Goal: Task Accomplishment & Management: Manage account settings

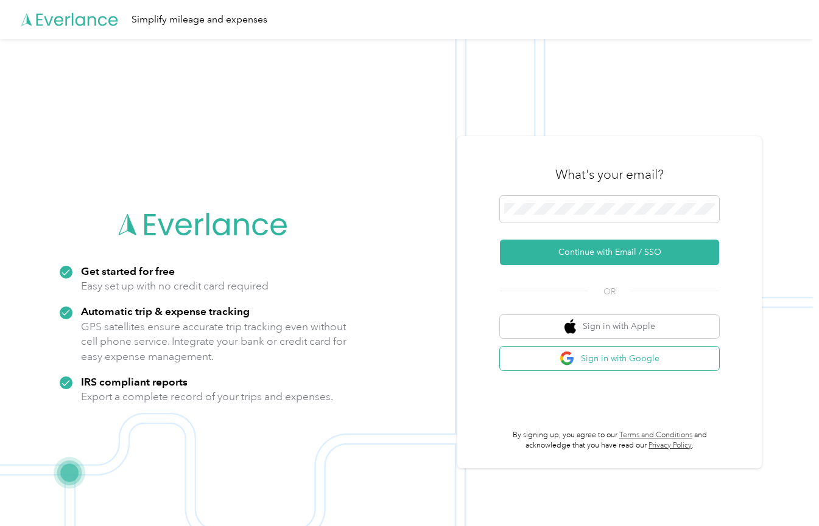
click at [567, 354] on img "button" at bounding box center [566, 358] width 15 height 15
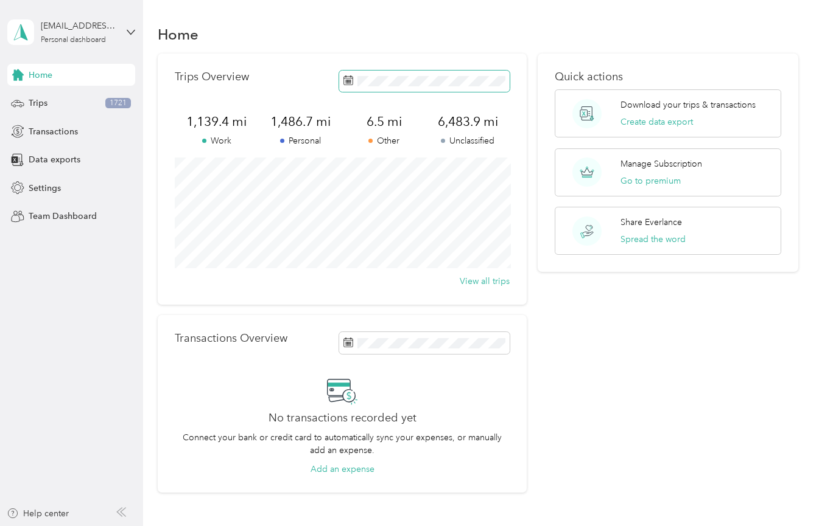
click at [362, 74] on span at bounding box center [424, 81] width 170 height 21
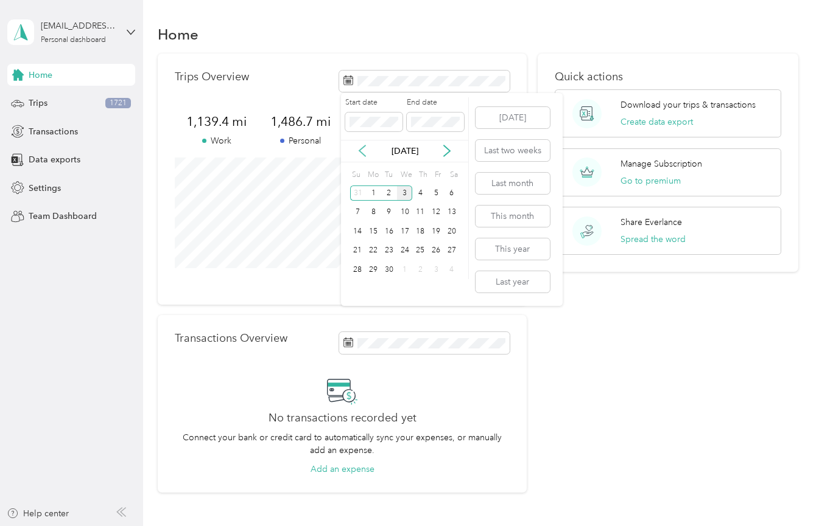
click at [363, 148] on icon at bounding box center [362, 150] width 6 height 11
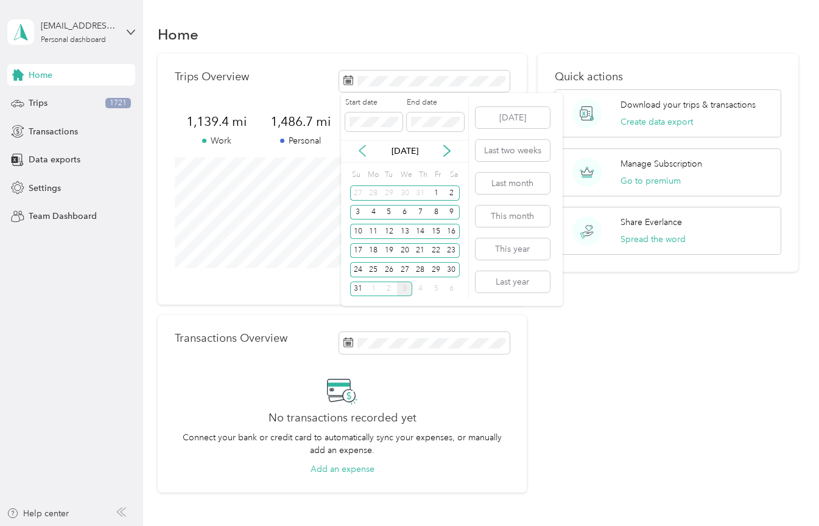
click at [363, 148] on icon at bounding box center [362, 150] width 6 height 11
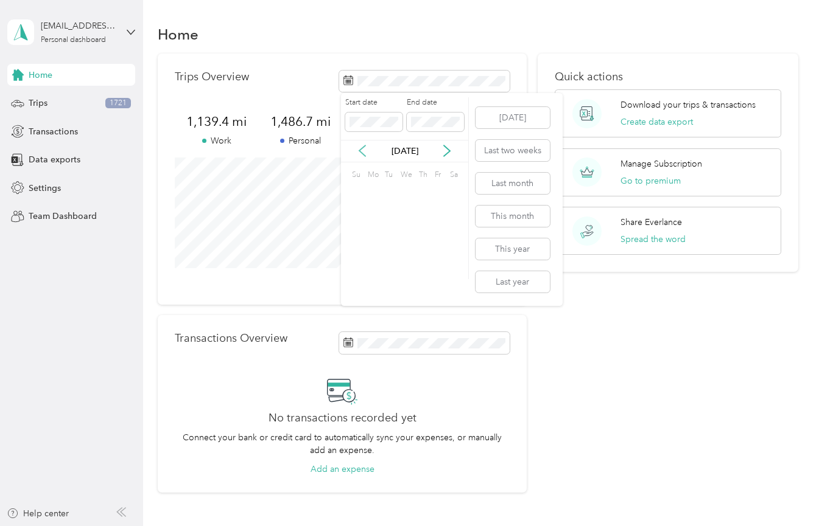
click at [363, 148] on icon at bounding box center [362, 150] width 6 height 11
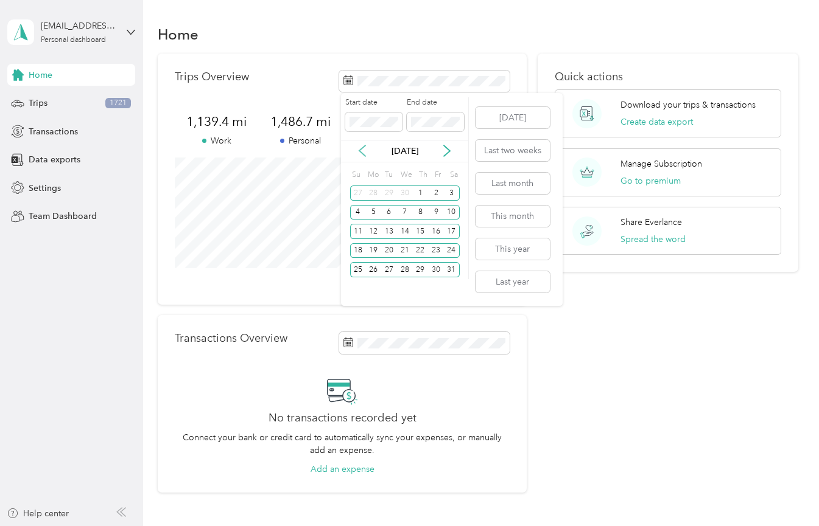
click at [363, 148] on icon at bounding box center [362, 150] width 6 height 11
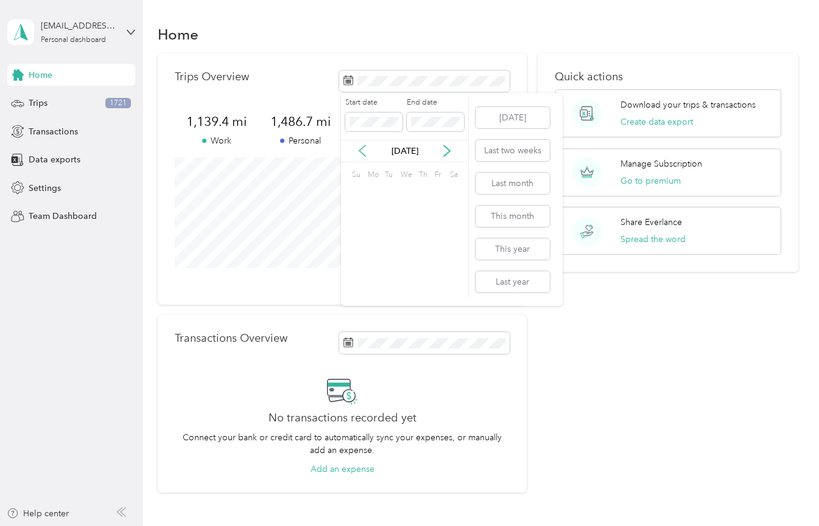
click at [363, 148] on icon at bounding box center [362, 150] width 6 height 11
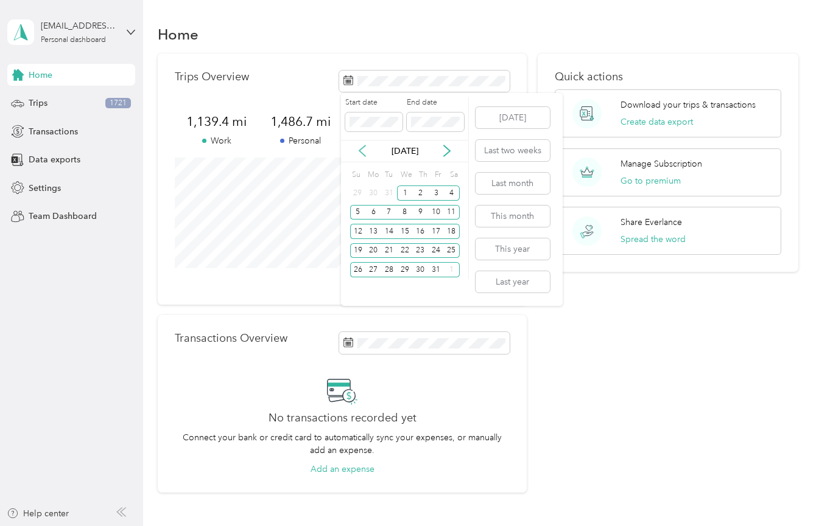
click at [363, 148] on icon at bounding box center [362, 150] width 6 height 11
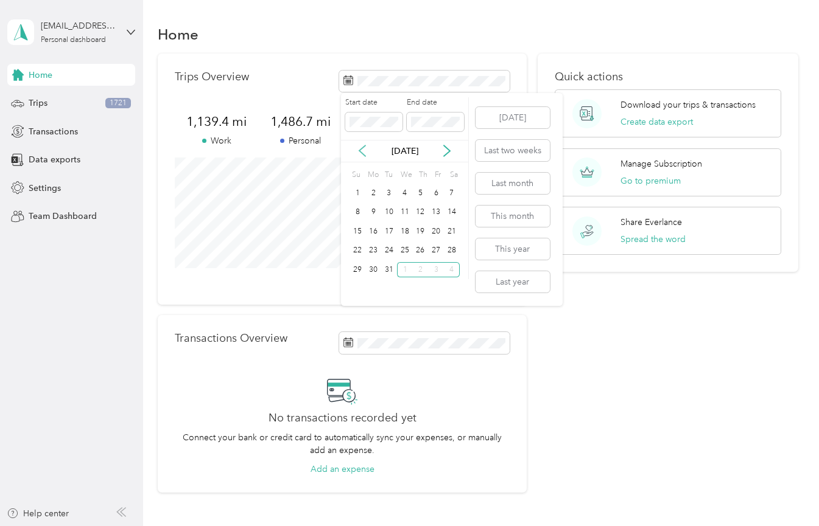
click at [363, 148] on icon at bounding box center [362, 150] width 6 height 11
click at [363, 193] on div "1" at bounding box center [358, 193] width 16 height 15
click at [377, 272] on div "30" at bounding box center [373, 269] width 16 height 15
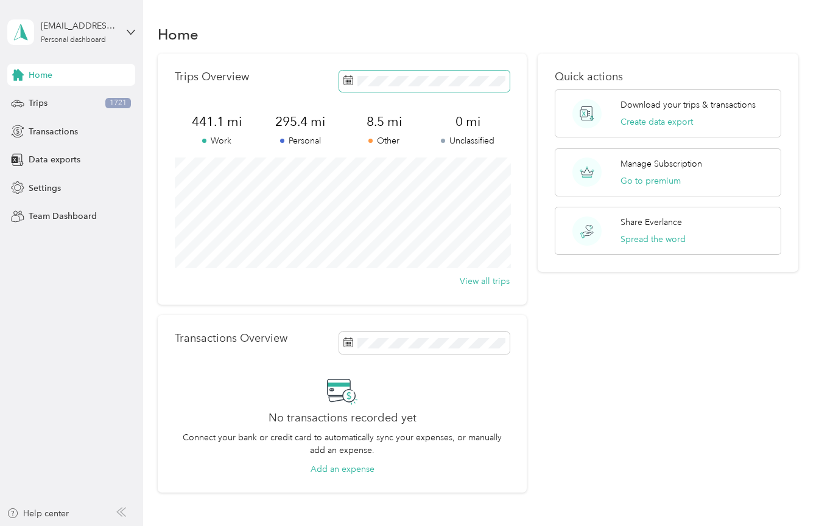
click at [347, 75] on icon at bounding box center [348, 80] width 10 height 10
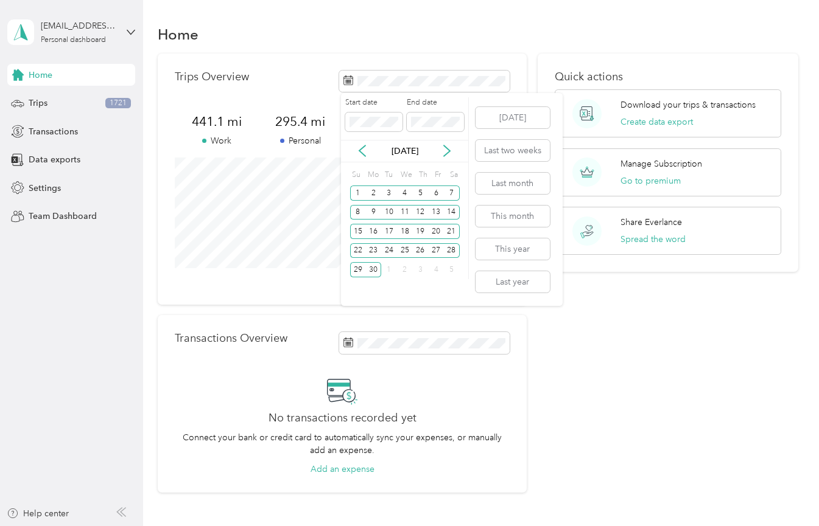
click at [440, 151] on div "[DATE]" at bounding box center [404, 151] width 127 height 13
click at [450, 150] on icon at bounding box center [447, 150] width 6 height 11
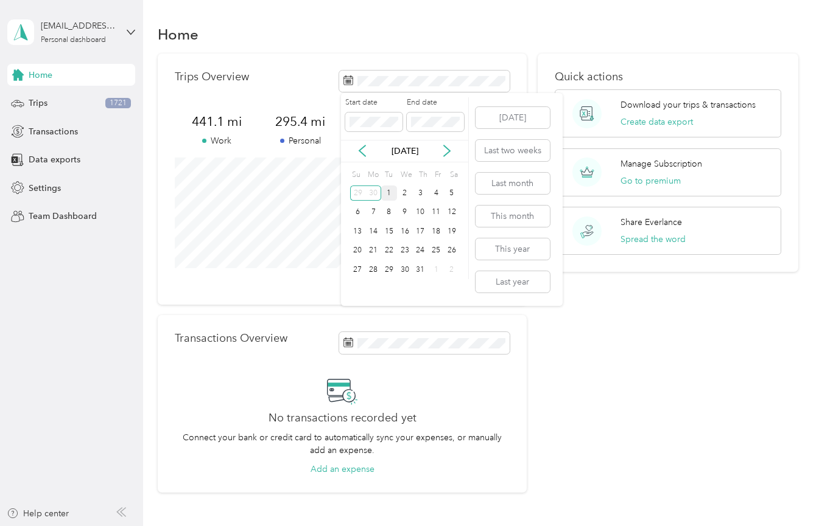
click at [389, 188] on div "1" at bounding box center [389, 193] width 16 height 15
click at [419, 271] on div "31" at bounding box center [420, 269] width 16 height 15
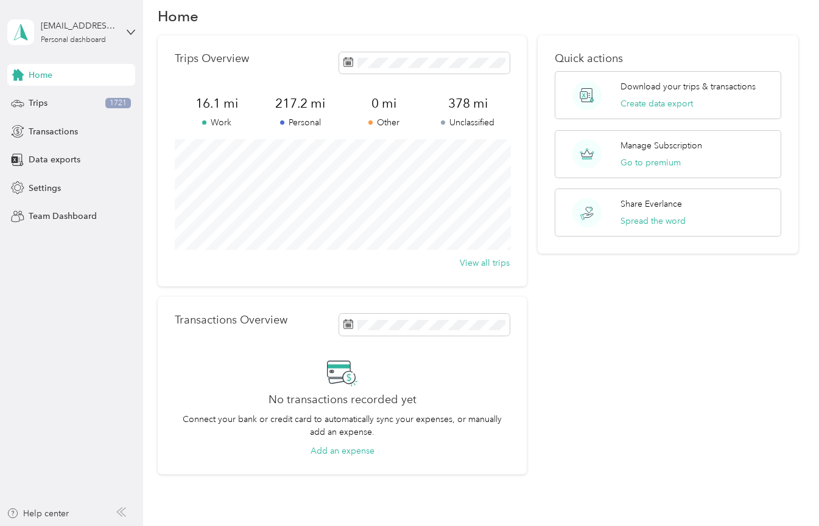
scroll to position [15, 0]
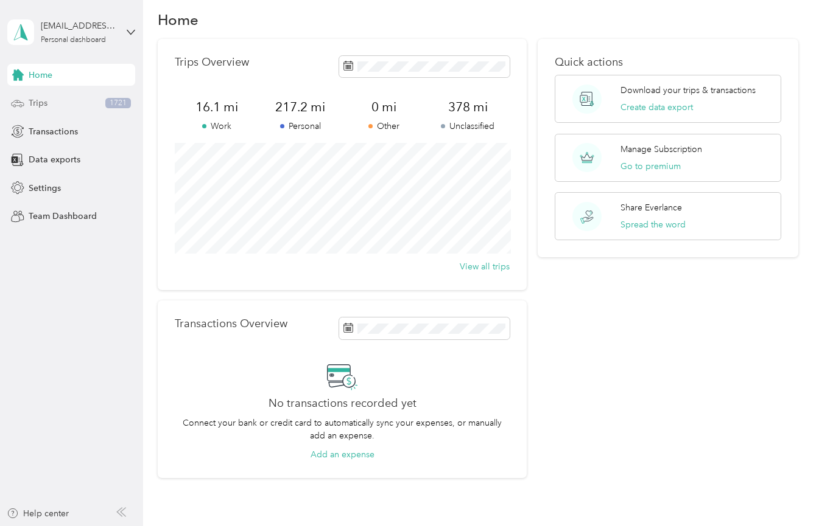
click at [72, 104] on div "Trips 1721" at bounding box center [71, 104] width 128 height 22
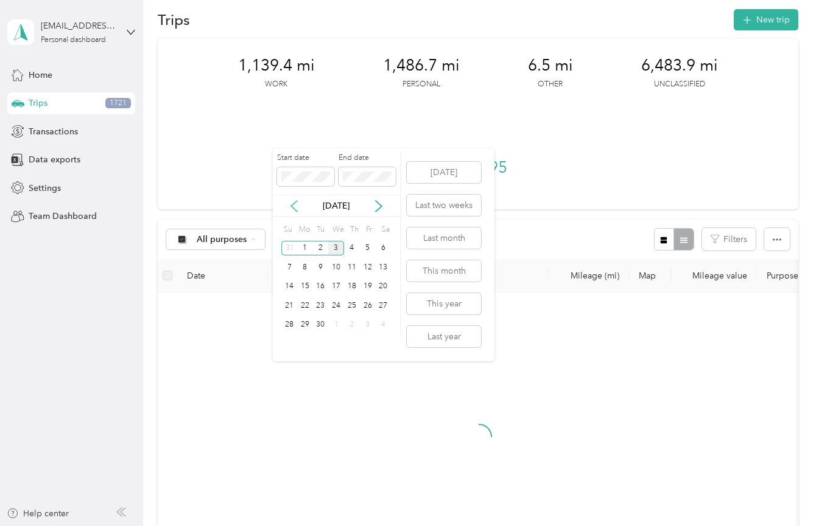
click at [291, 204] on icon at bounding box center [294, 206] width 12 height 12
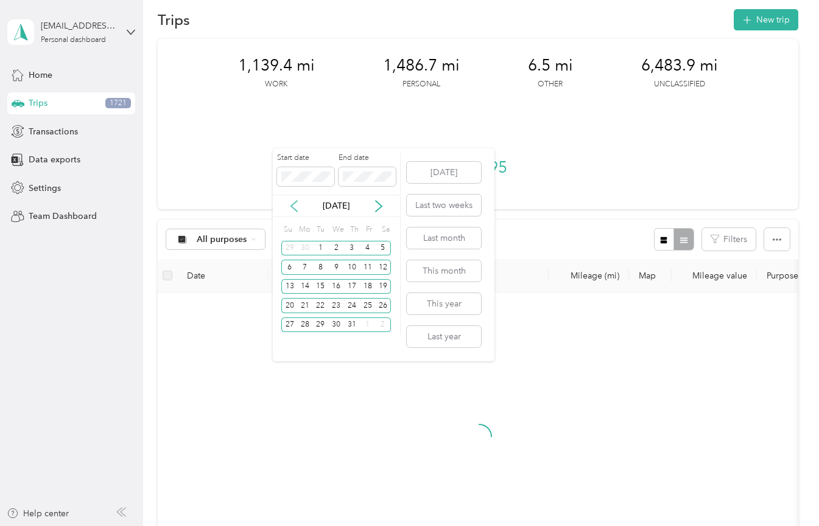
click at [291, 204] on icon at bounding box center [294, 206] width 12 height 12
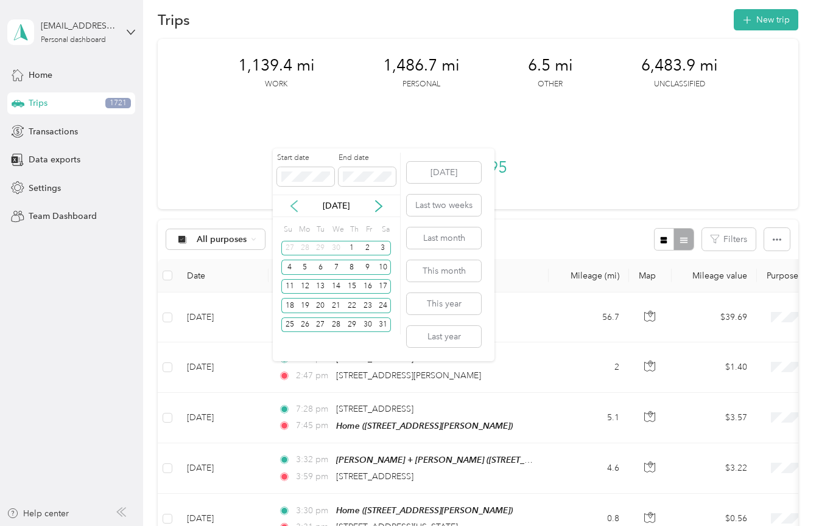
click at [296, 203] on icon at bounding box center [294, 206] width 12 height 12
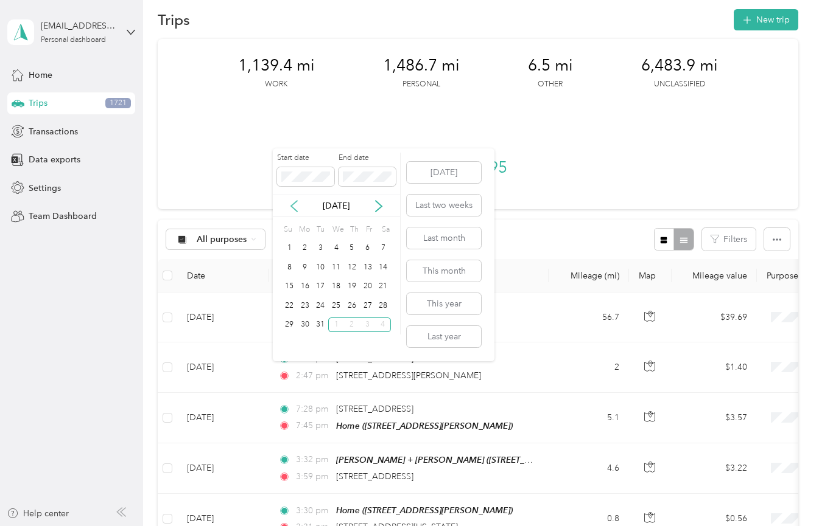
click at [296, 203] on icon at bounding box center [294, 206] width 12 height 12
click at [322, 247] on div "1" at bounding box center [321, 248] width 16 height 15
click at [352, 328] on div "31" at bounding box center [352, 325] width 16 height 15
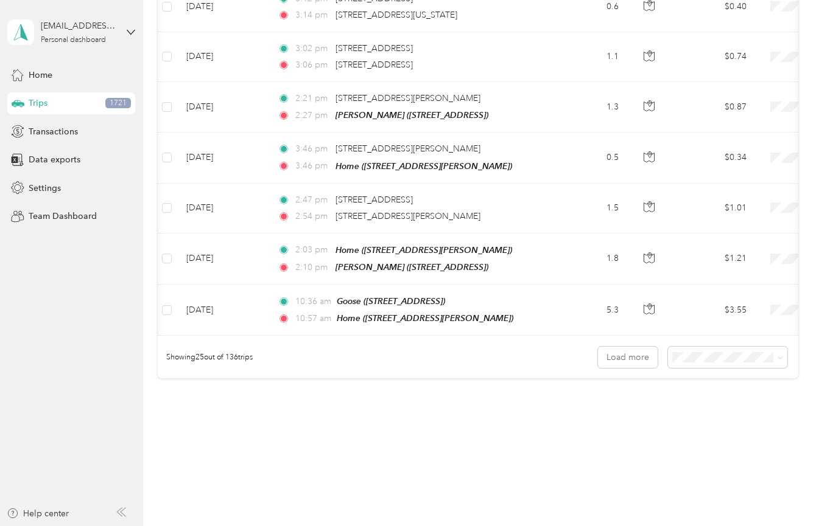
scroll to position [1130, 0]
click at [711, 422] on body "madisonfbrun@gmail.com Personal dashboard Home Trips 1721 Transactions Data exp…" at bounding box center [406, 263] width 812 height 526
click at [696, 410] on span "100 per load" at bounding box center [704, 415] width 50 height 10
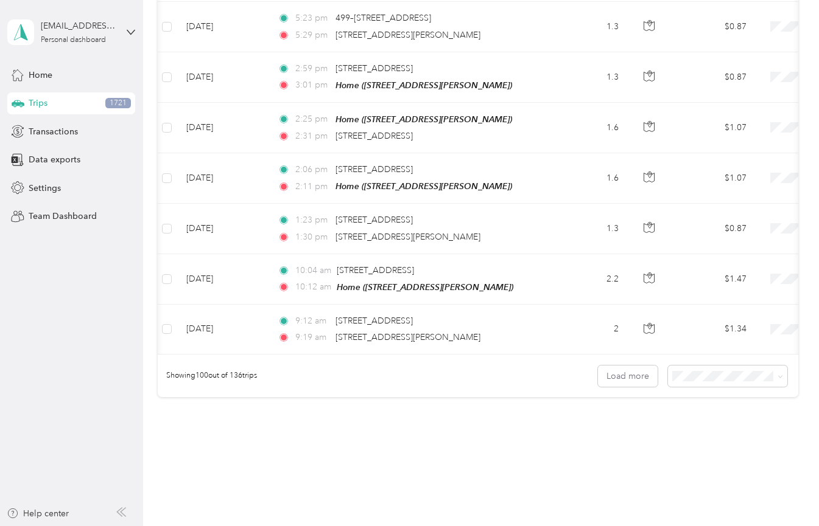
scroll to position [4898, 0]
click at [633, 366] on button "Load more" at bounding box center [628, 376] width 60 height 21
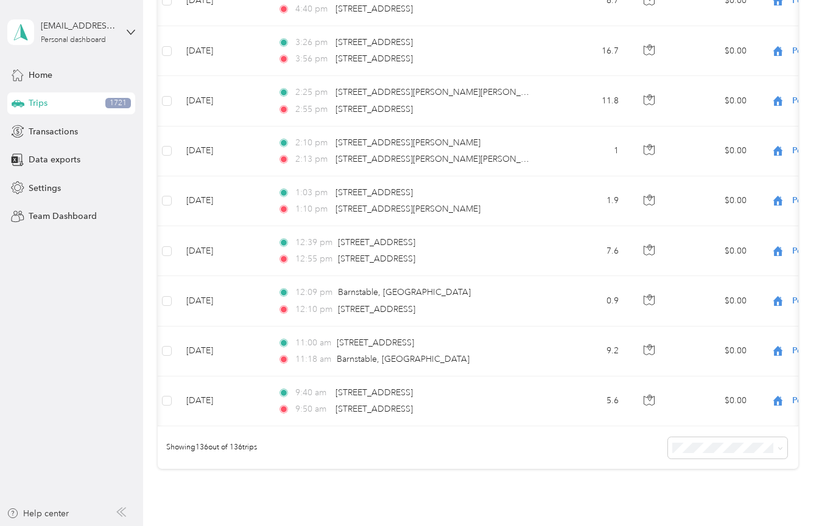
scroll to position [6633, 0]
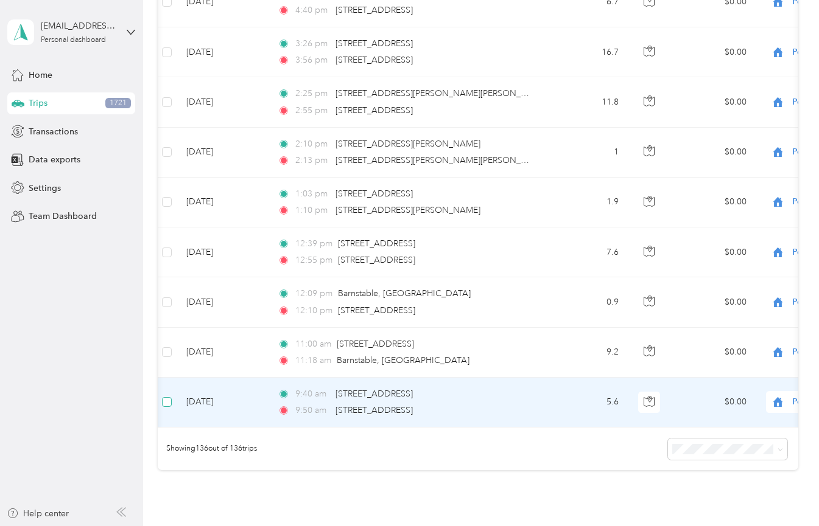
click at [172, 397] on span at bounding box center [167, 402] width 10 height 10
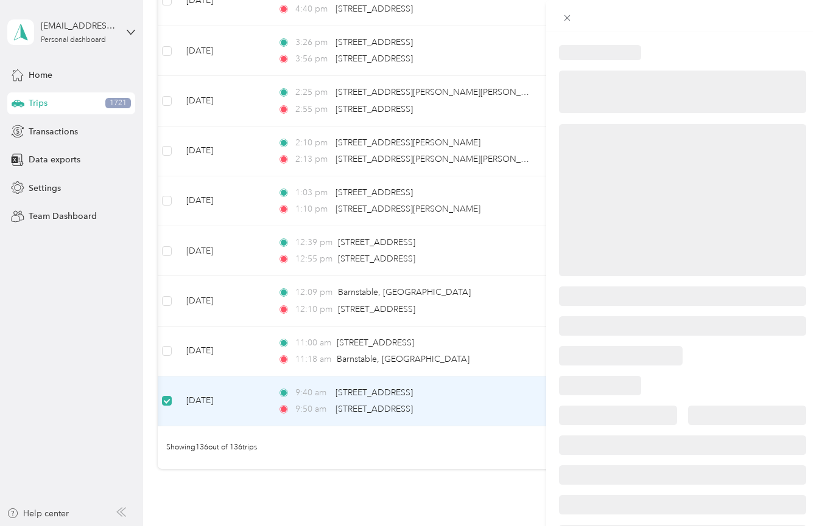
click at [169, 301] on div at bounding box center [409, 263] width 819 height 526
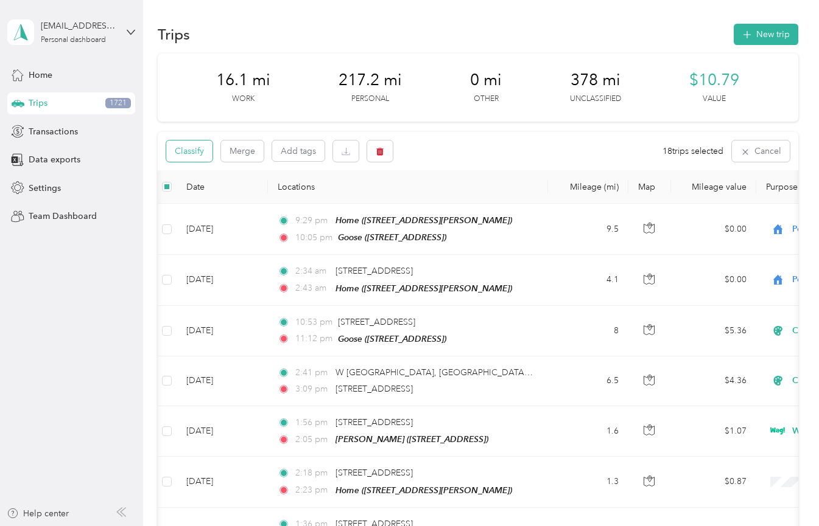
click at [206, 153] on button "Classify" at bounding box center [189, 151] width 46 height 21
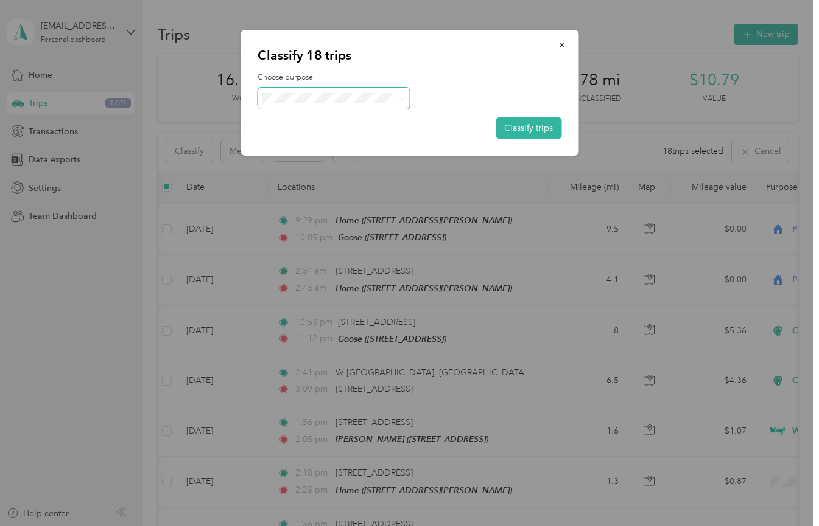
click at [325, 105] on span at bounding box center [333, 98] width 152 height 21
click at [342, 141] on span "Personal" at bounding box center [344, 141] width 113 height 13
click at [526, 124] on button "Classify trips" at bounding box center [528, 127] width 66 height 21
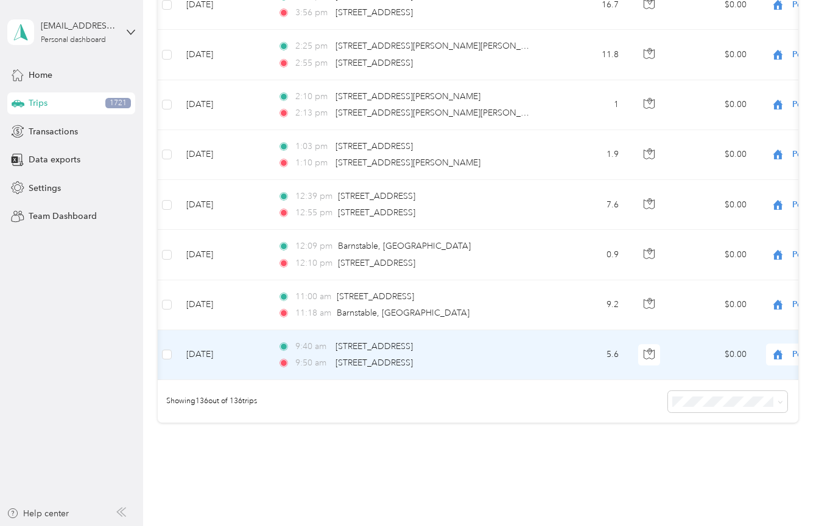
scroll to position [6647, 0]
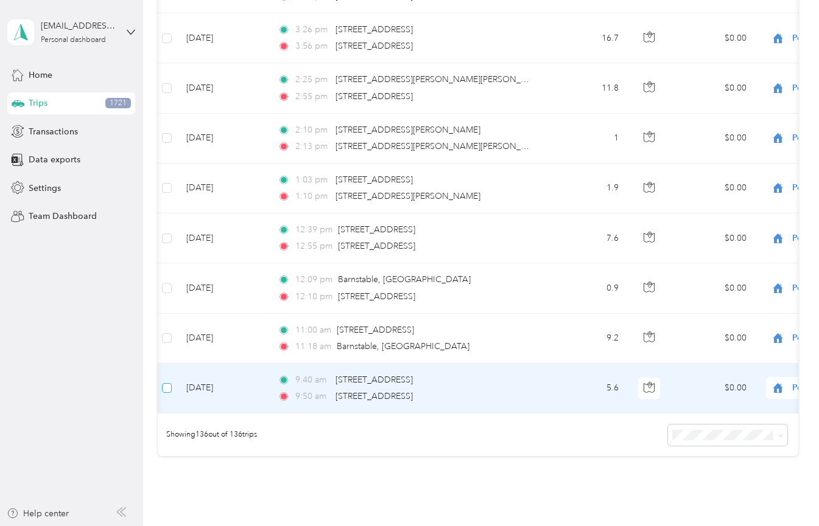
click at [167, 383] on span at bounding box center [167, 388] width 10 height 10
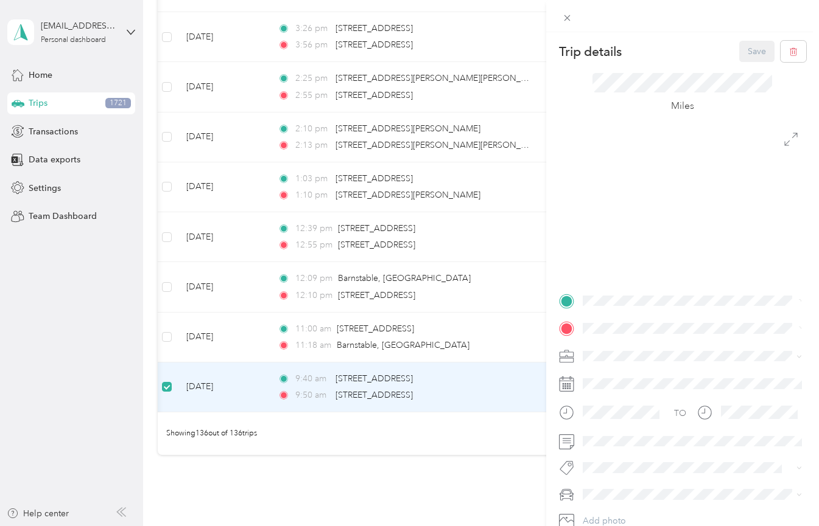
click at [167, 287] on div "Trip details Save This trip cannot be edited because it is either under review,…" at bounding box center [409, 263] width 819 height 526
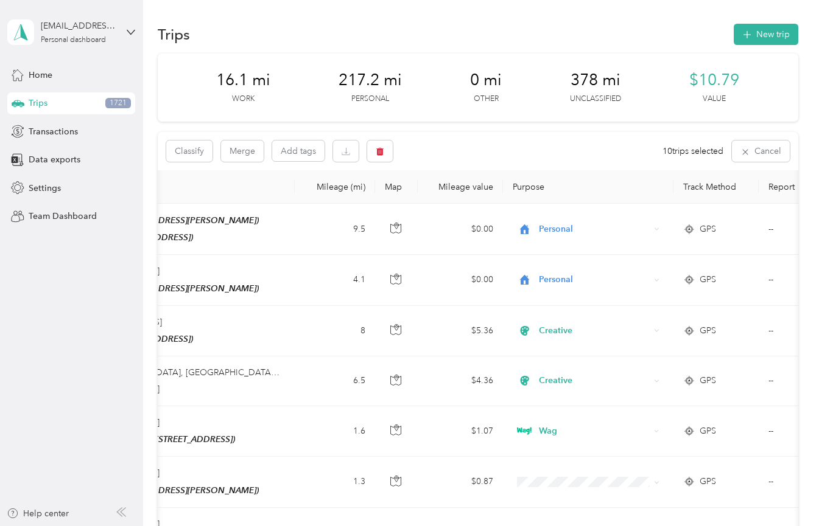
click at [444, 148] on div "Classify Merge Add tags 10 trips selected Cancel" at bounding box center [478, 151] width 640 height 38
click at [755, 157] on button "Cancel" at bounding box center [760, 151] width 58 height 21
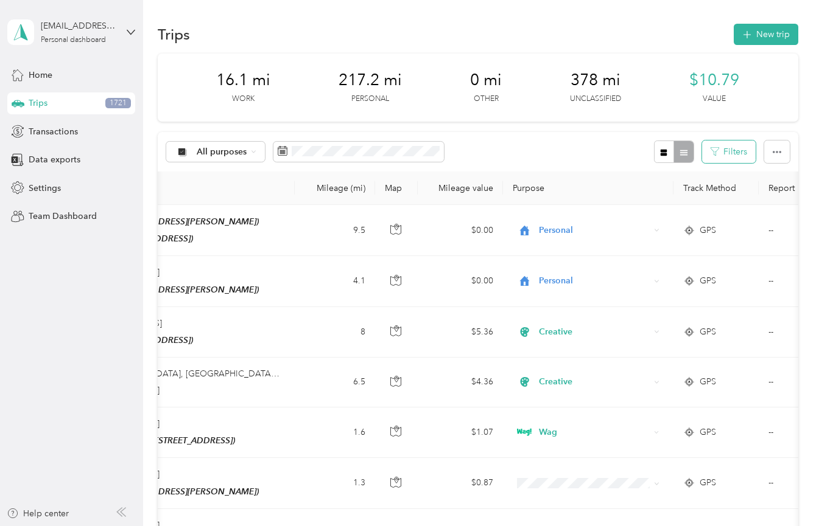
click at [731, 157] on button "Filters" at bounding box center [729, 152] width 54 height 23
click at [679, 289] on span at bounding box center [689, 285] width 119 height 19
click at [735, 152] on button "Filters" at bounding box center [729, 152] width 54 height 23
click at [719, 152] on icon "button" at bounding box center [714, 151] width 9 height 9
click at [775, 150] on icon "button" at bounding box center [776, 152] width 9 height 9
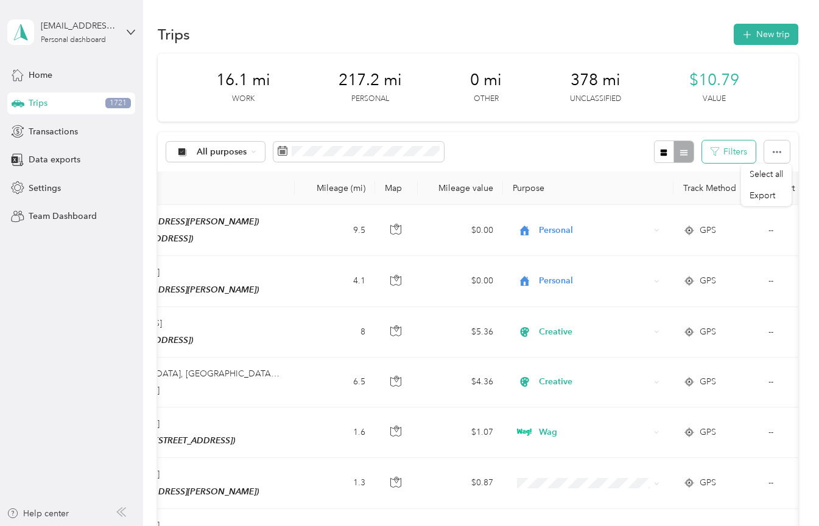
click at [740, 154] on button "Filters" at bounding box center [729, 152] width 54 height 23
click at [678, 145] on div at bounding box center [674, 152] width 40 height 23
click at [668, 147] on span "button" at bounding box center [663, 152] width 9 height 10
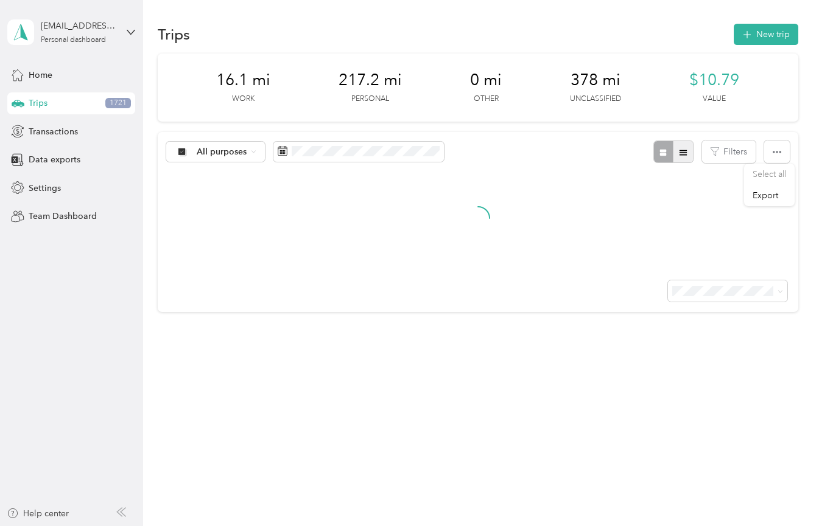
click at [687, 147] on span "button" at bounding box center [683, 152] width 9 height 10
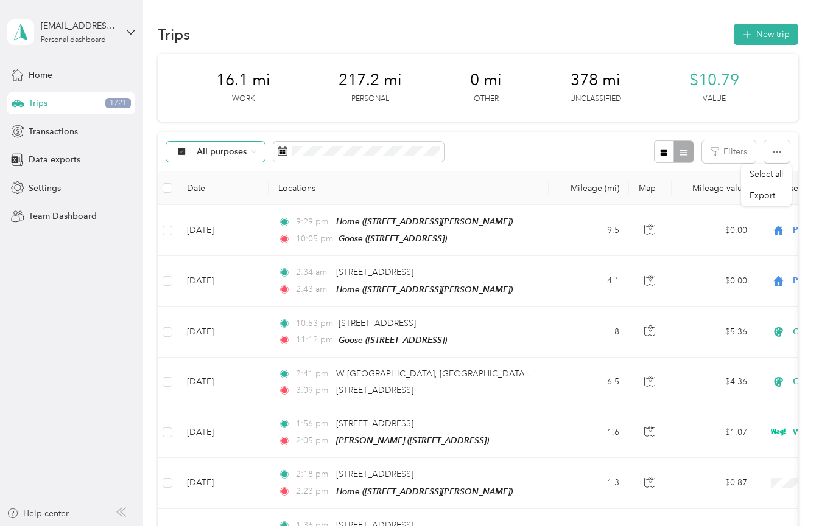
click at [251, 155] on div "All purposes" at bounding box center [215, 152] width 99 height 21
click at [229, 192] on span "Unclassified" at bounding box center [226, 194] width 59 height 13
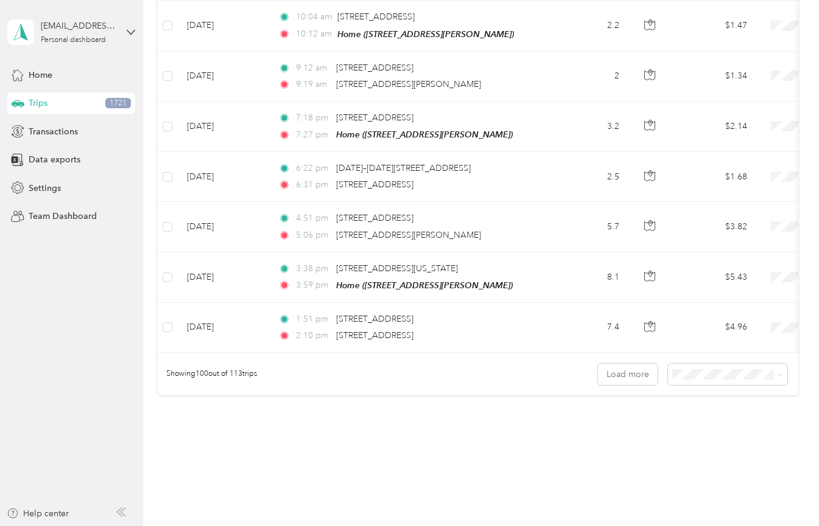
scroll to position [4898, 0]
click at [631, 365] on button "Load more" at bounding box center [628, 375] width 60 height 21
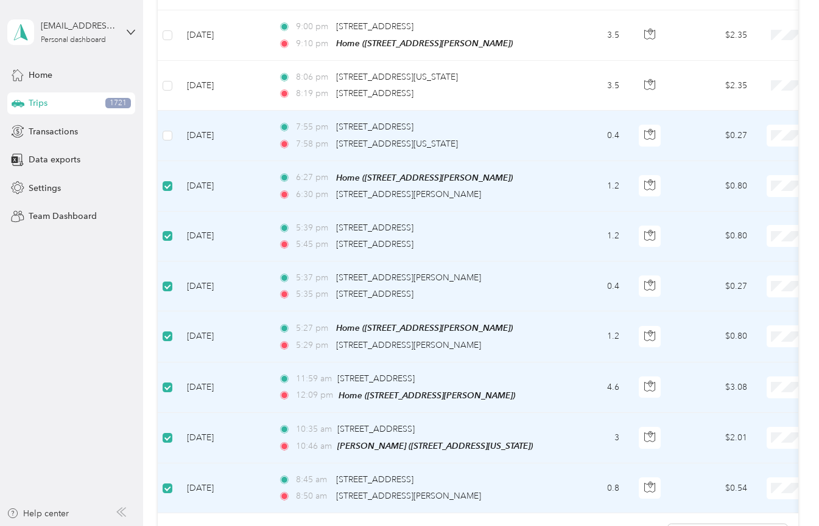
scroll to position [5383, 0]
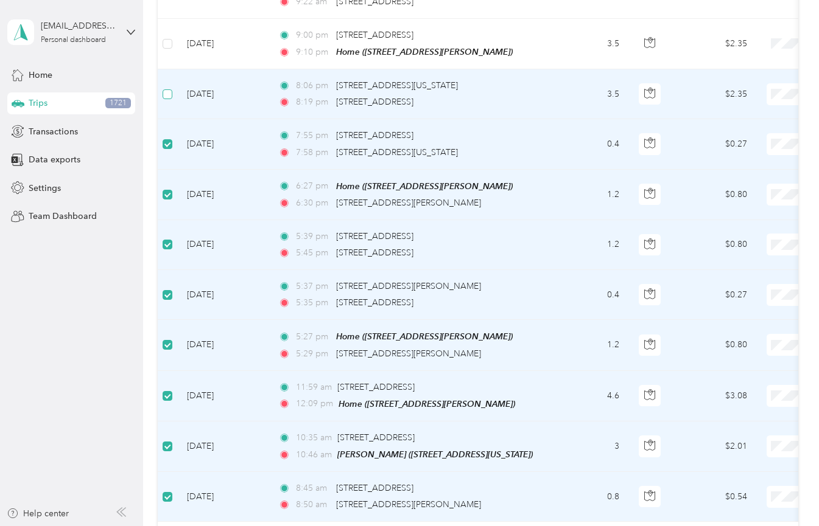
click at [170, 89] on span at bounding box center [167, 94] width 10 height 10
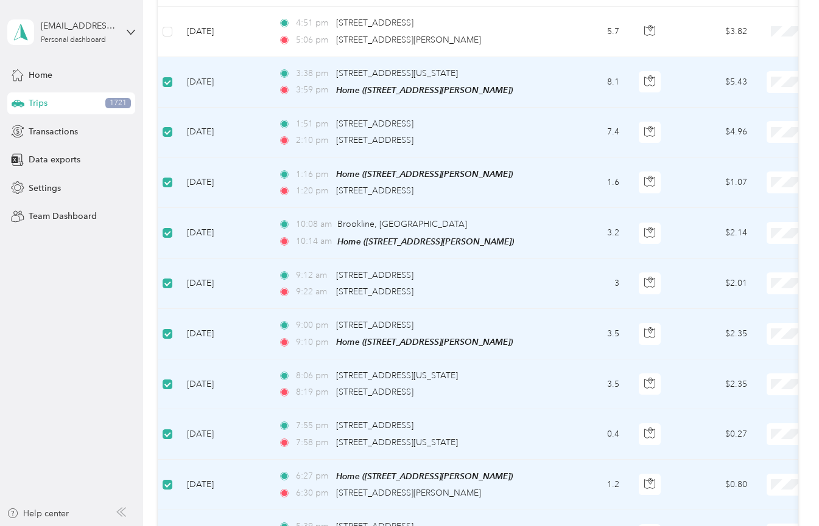
scroll to position [5013, 0]
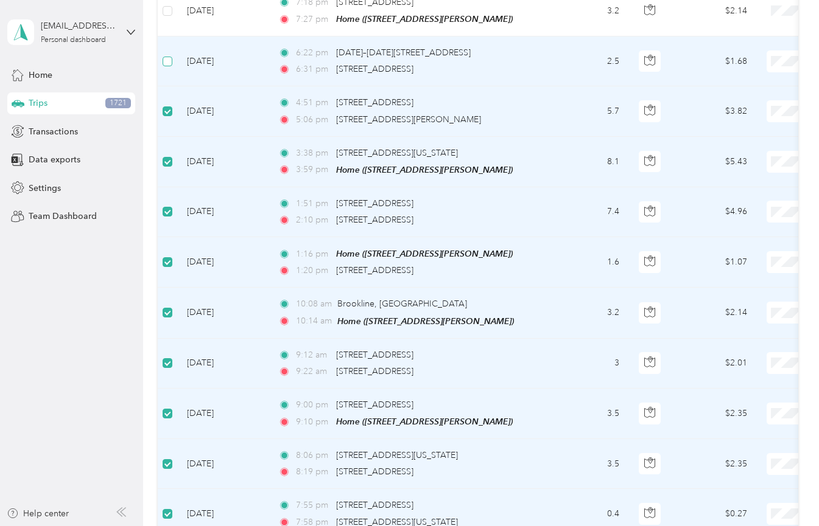
click at [167, 57] on span at bounding box center [167, 62] width 10 height 10
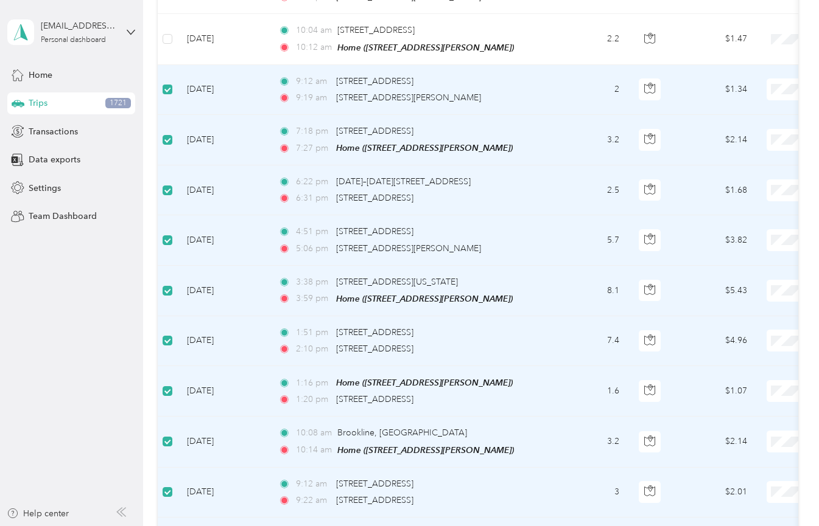
scroll to position [4808, 0]
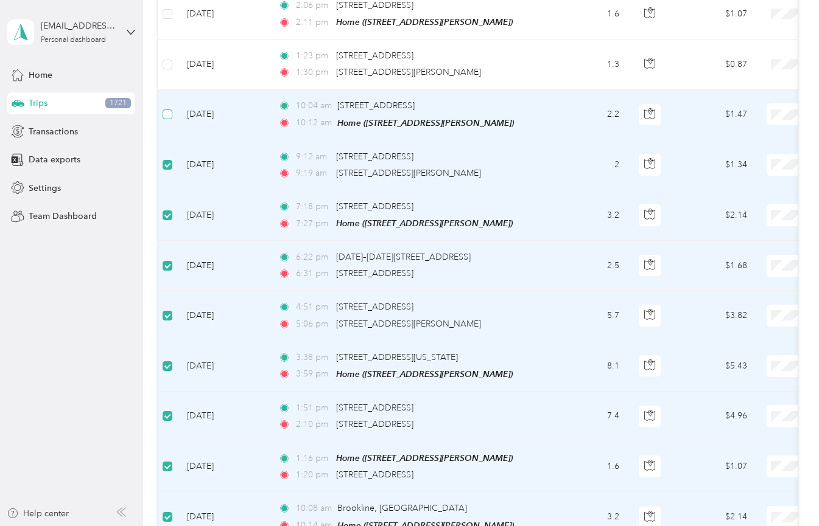
click at [170, 110] on span at bounding box center [167, 115] width 10 height 10
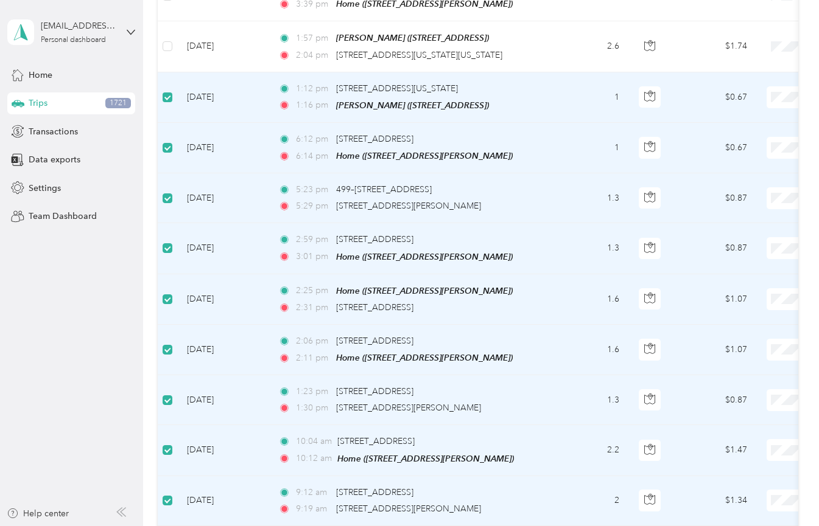
scroll to position [4409, 0]
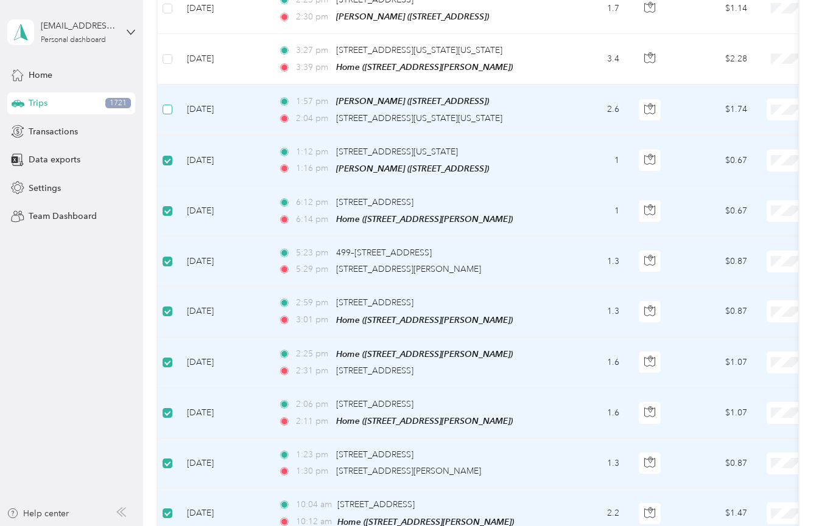
click at [169, 105] on span at bounding box center [167, 110] width 10 height 10
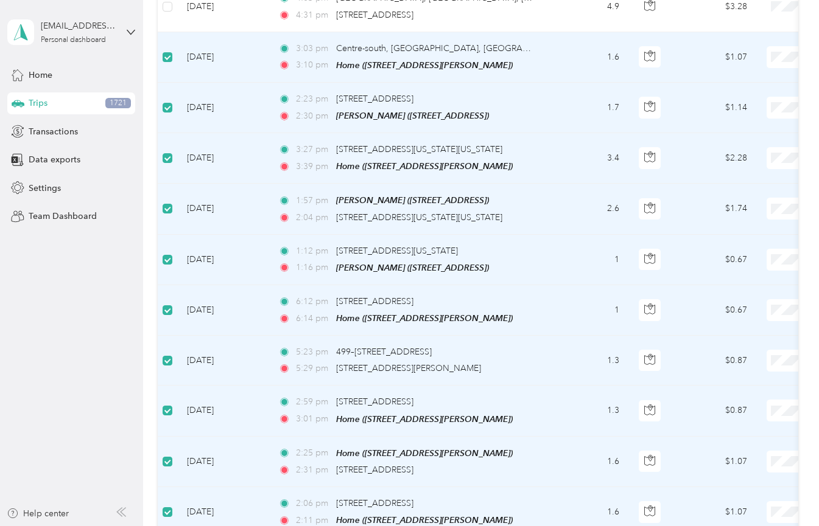
scroll to position [4211, 0]
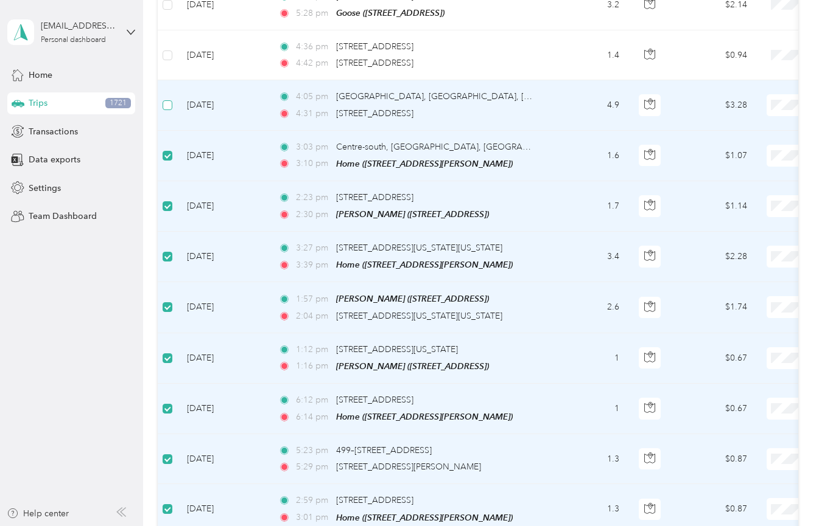
click at [168, 100] on span at bounding box center [167, 105] width 10 height 10
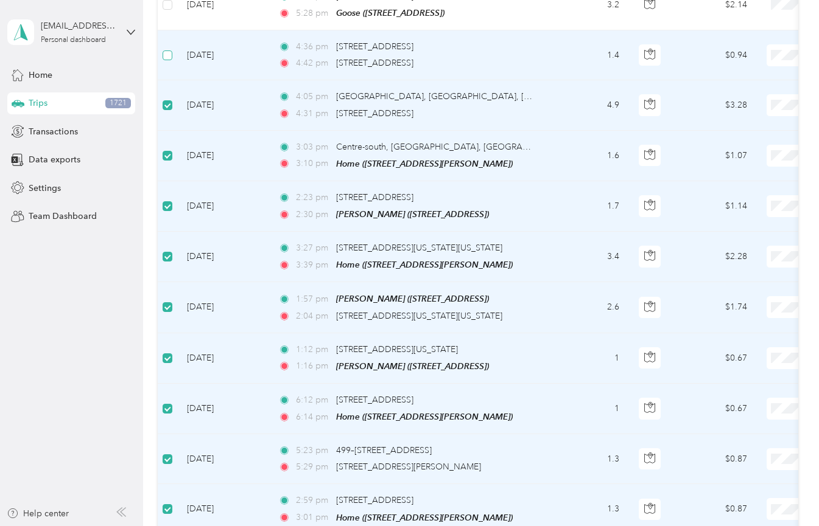
click at [166, 51] on span at bounding box center [167, 56] width 10 height 10
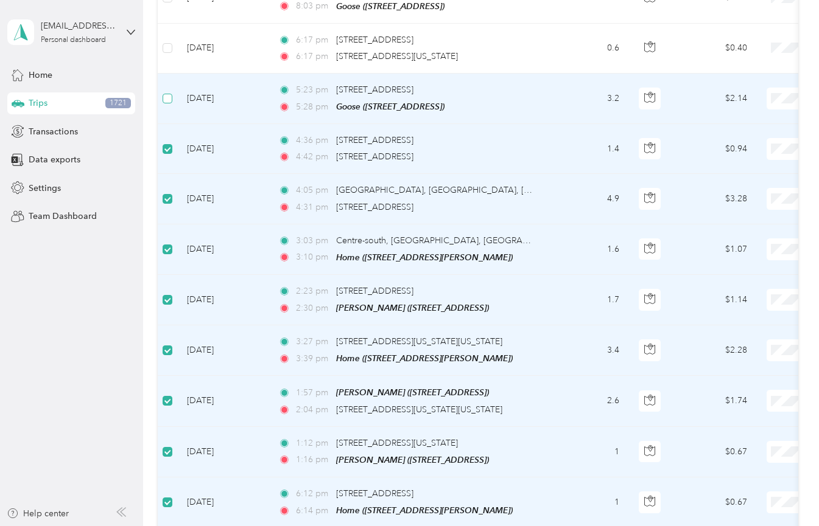
click at [166, 94] on span at bounding box center [167, 99] width 10 height 10
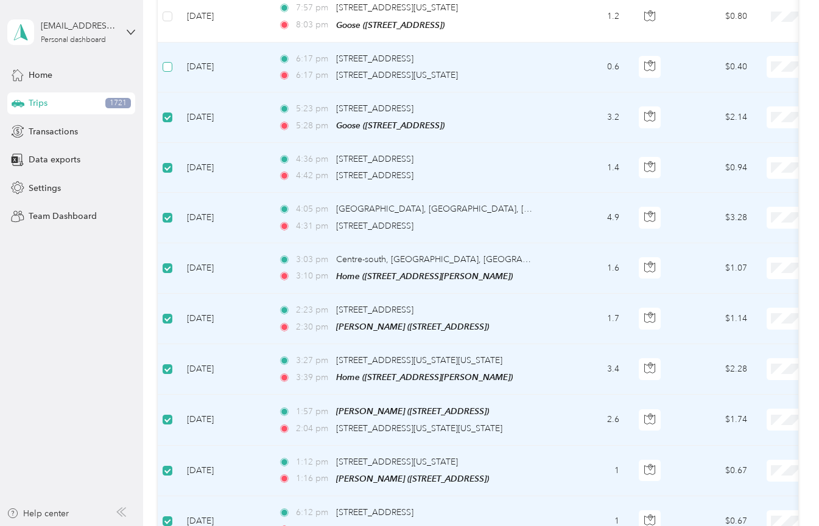
click at [170, 62] on span at bounding box center [167, 67] width 10 height 10
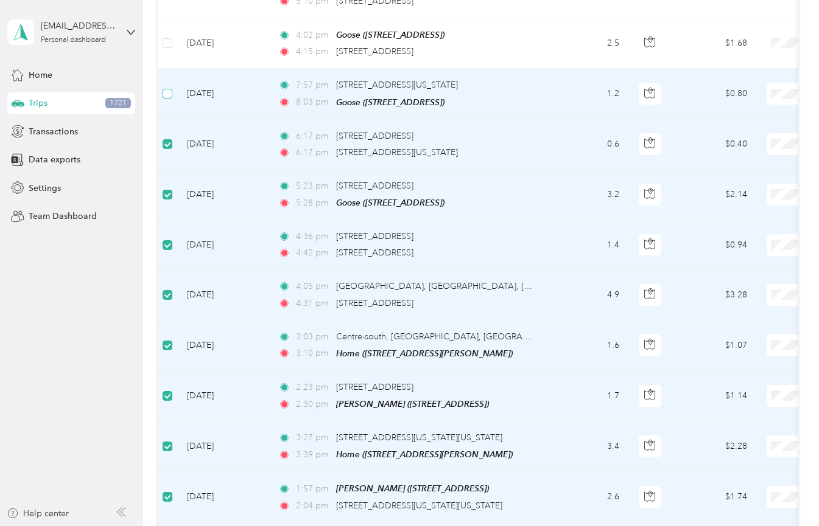
click at [170, 89] on span at bounding box center [167, 94] width 10 height 10
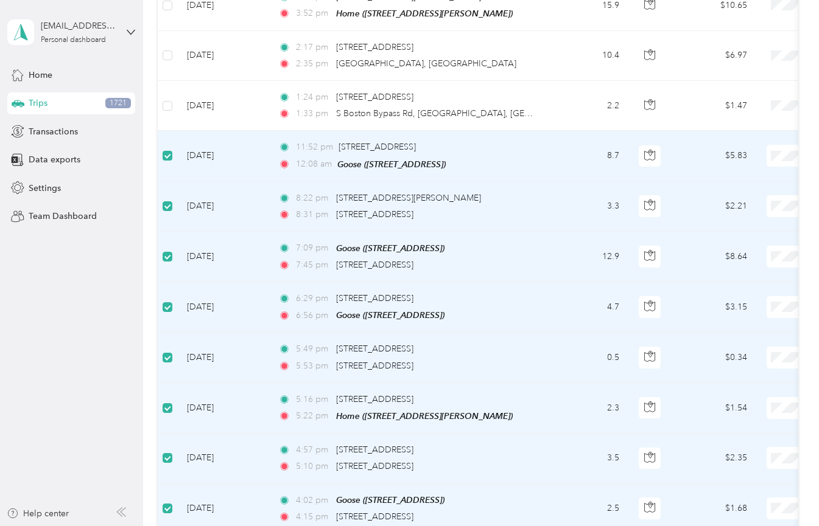
scroll to position [3554, 0]
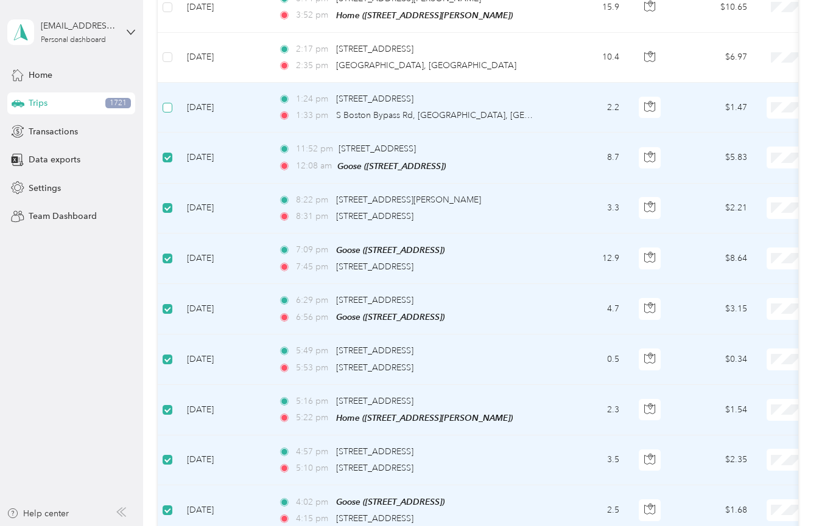
click at [172, 103] on span at bounding box center [167, 108] width 10 height 10
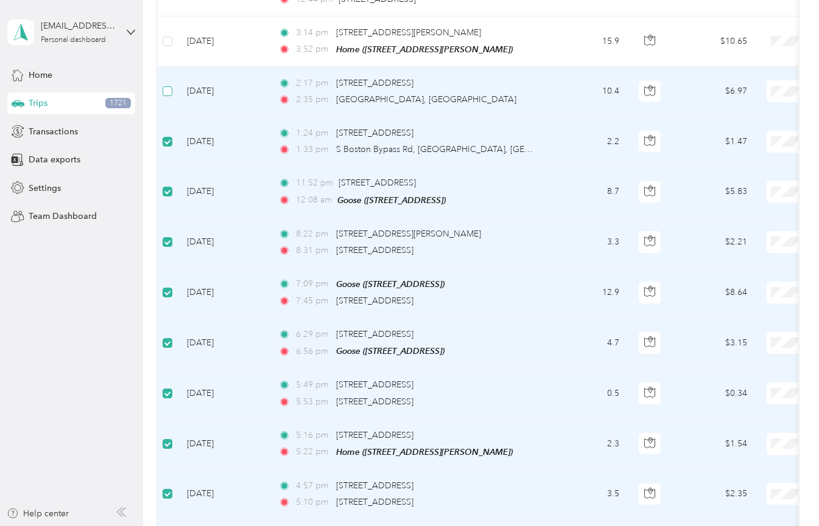
click at [167, 86] on span at bounding box center [167, 91] width 10 height 10
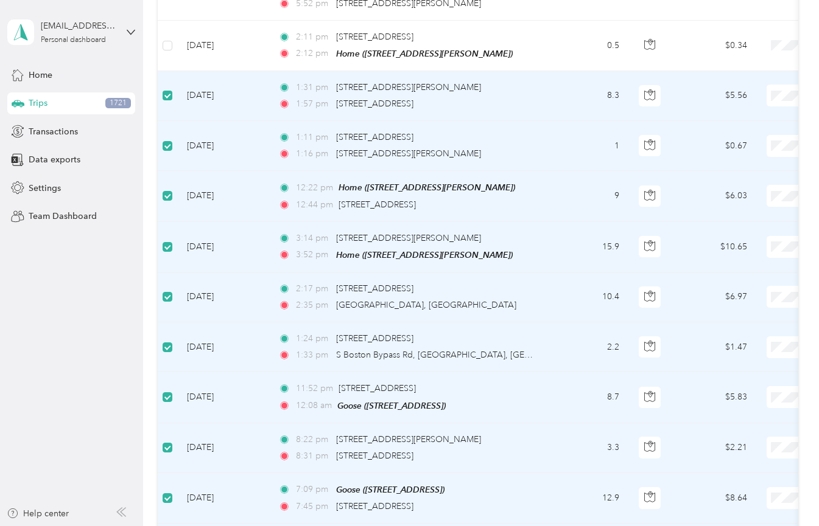
scroll to position [3267, 0]
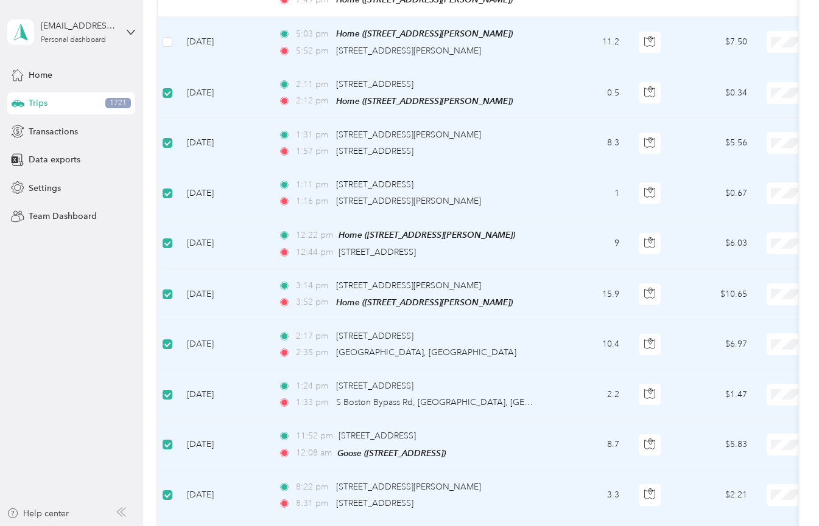
click at [170, 21] on td at bounding box center [167, 42] width 19 height 51
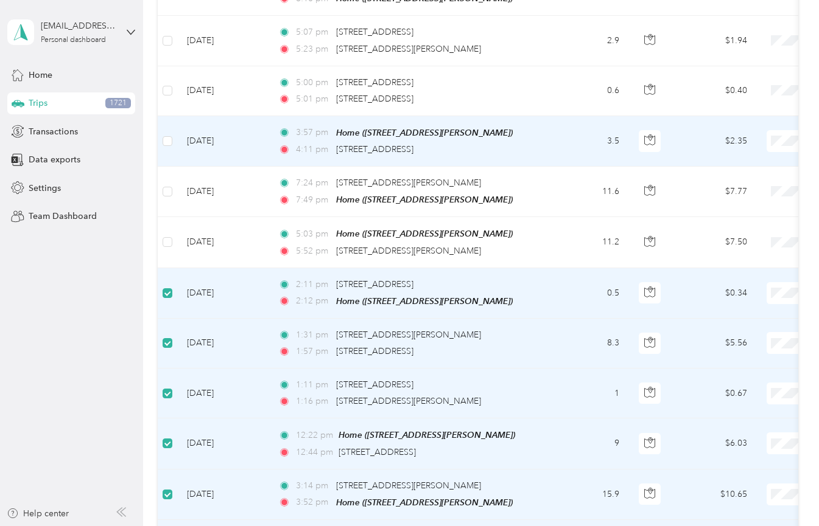
scroll to position [3048, 0]
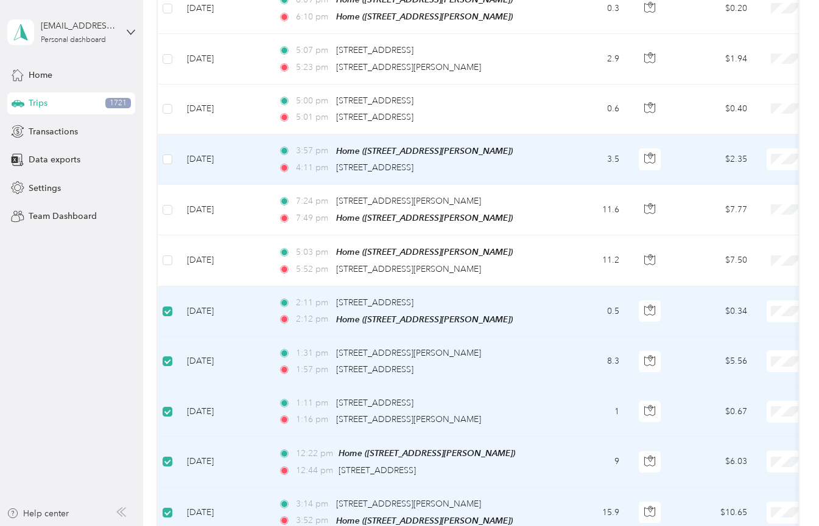
click at [175, 136] on td at bounding box center [167, 159] width 19 height 51
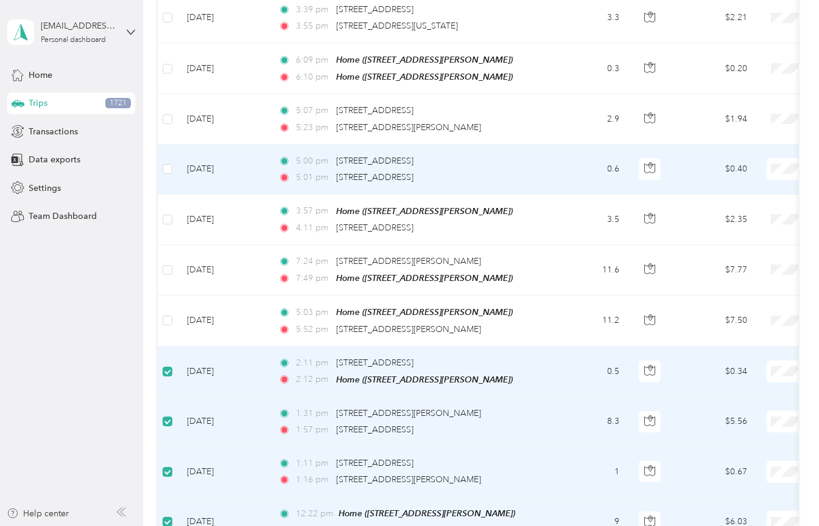
scroll to position [2981, 0]
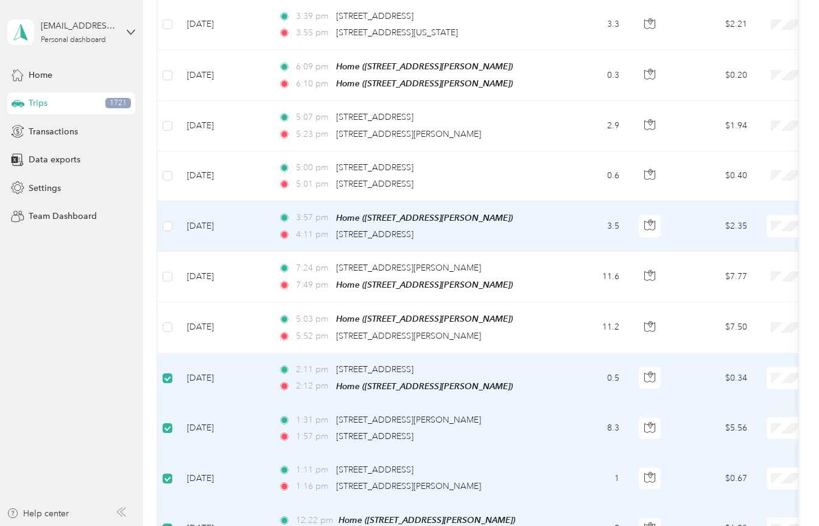
click at [172, 201] on td at bounding box center [167, 226] width 19 height 51
click at [169, 222] on span at bounding box center [167, 227] width 10 height 10
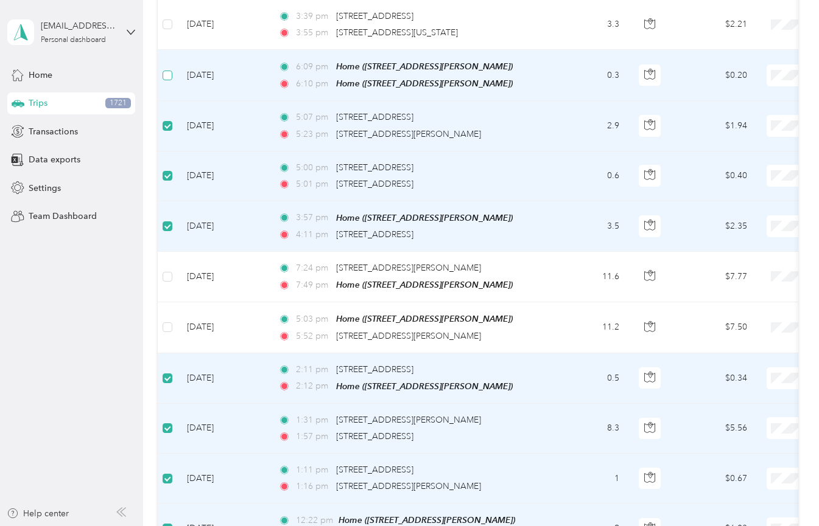
click at [167, 71] on span at bounding box center [167, 76] width 10 height 10
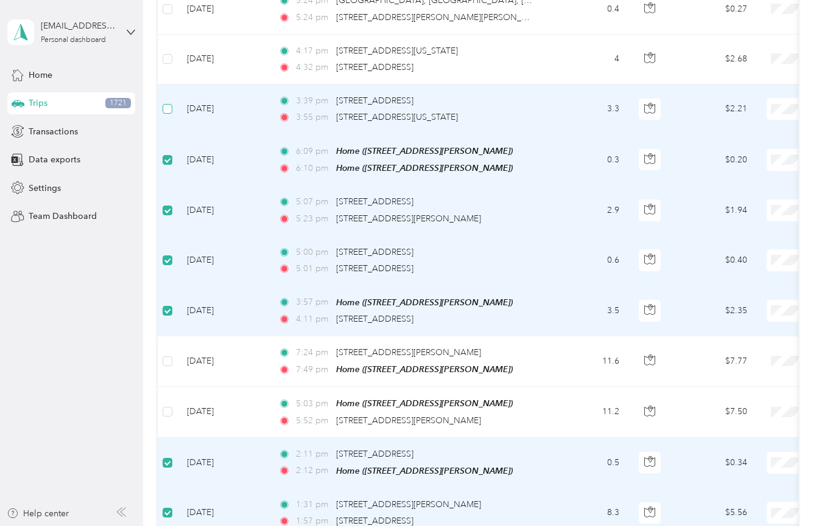
click at [169, 104] on span at bounding box center [167, 109] width 10 height 10
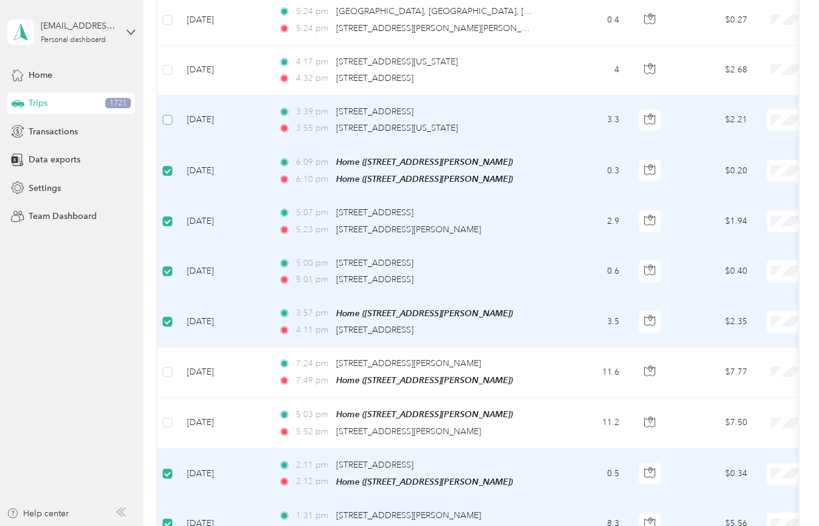
click at [170, 115] on span at bounding box center [167, 120] width 10 height 10
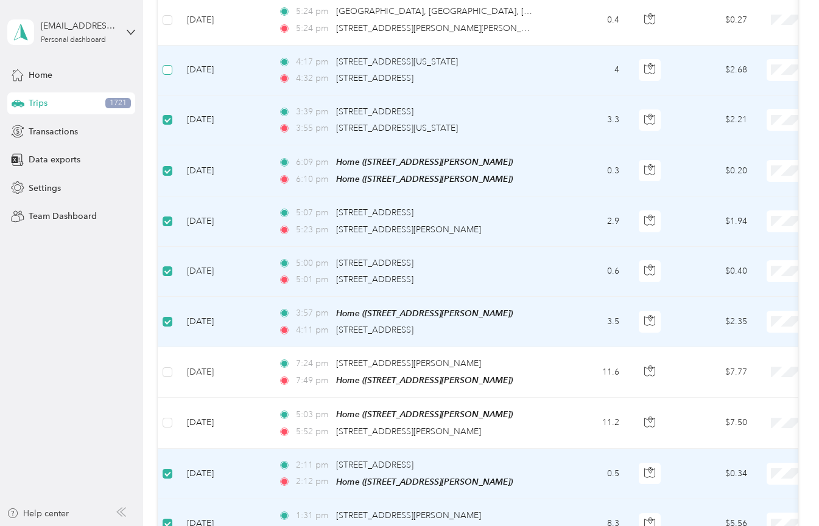
click at [167, 63] on label at bounding box center [167, 69] width 10 height 13
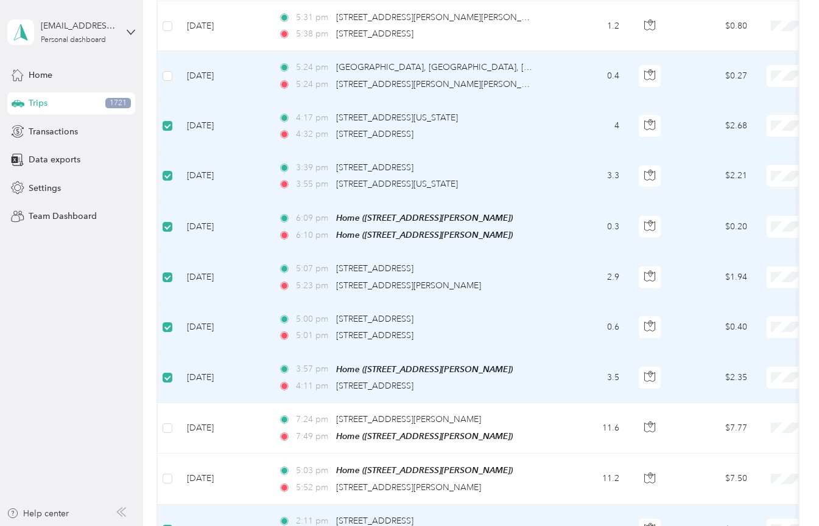
scroll to position [2814, 0]
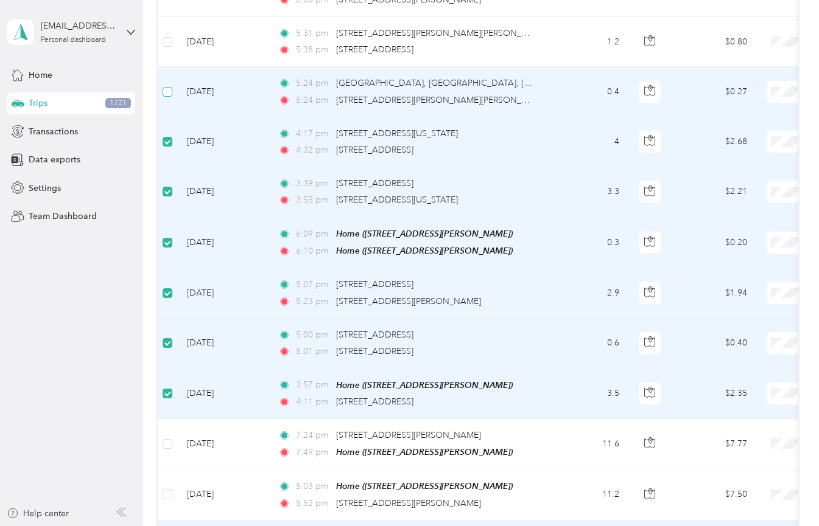
click at [170, 87] on span at bounding box center [167, 92] width 10 height 10
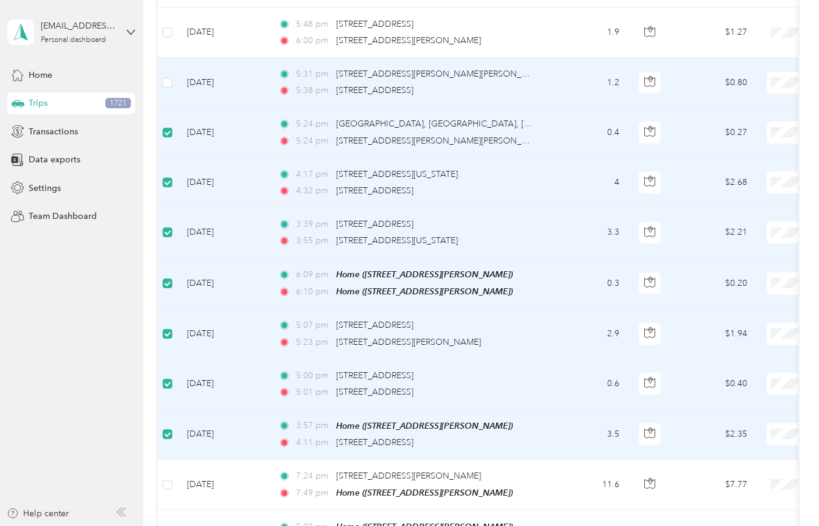
click at [169, 66] on td at bounding box center [167, 83] width 19 height 50
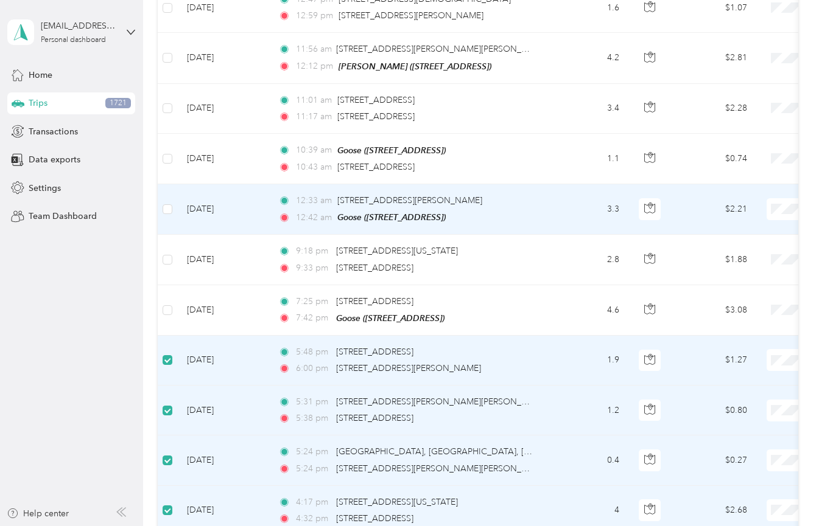
scroll to position [2443, 0]
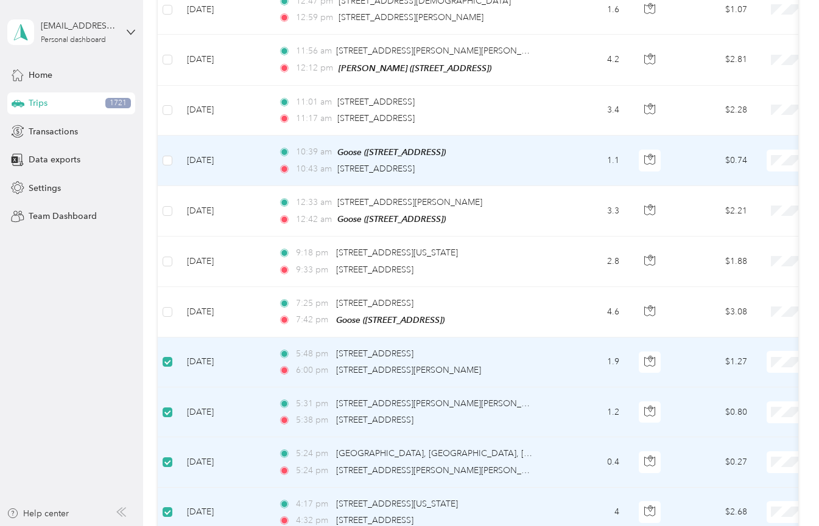
click at [173, 138] on td at bounding box center [167, 161] width 19 height 51
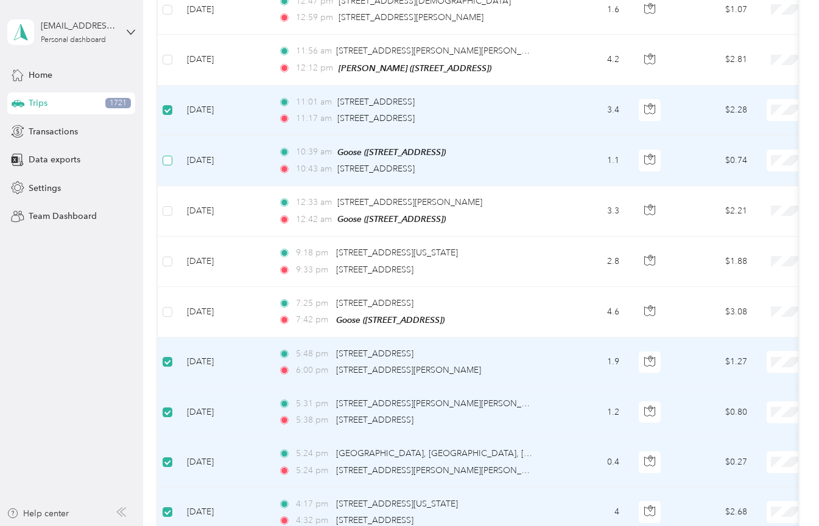
click at [172, 154] on label at bounding box center [167, 160] width 10 height 13
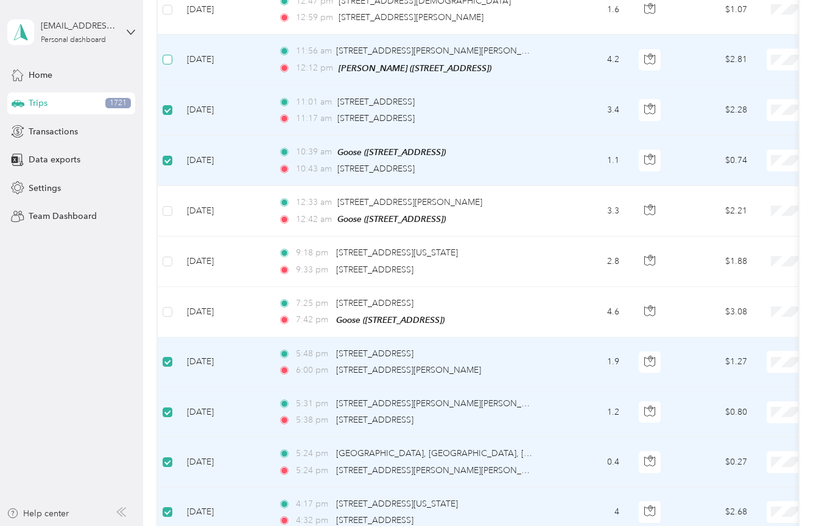
click at [164, 53] on label at bounding box center [167, 59] width 10 height 13
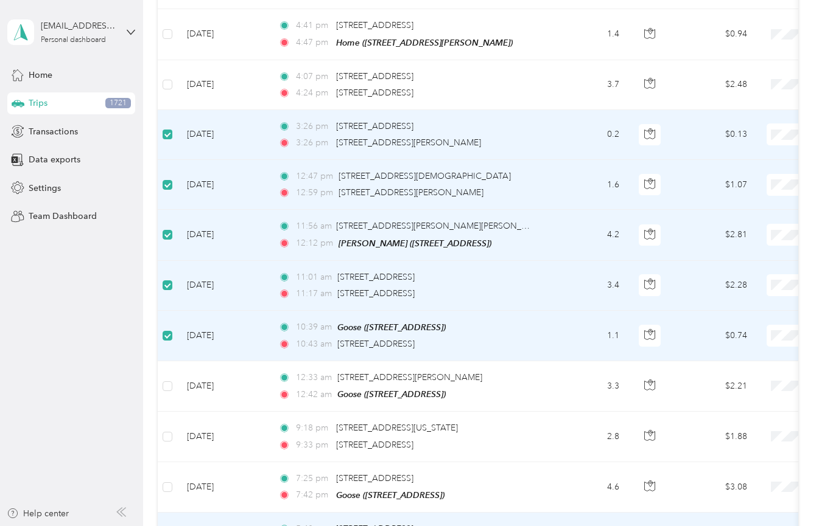
scroll to position [2254, 0]
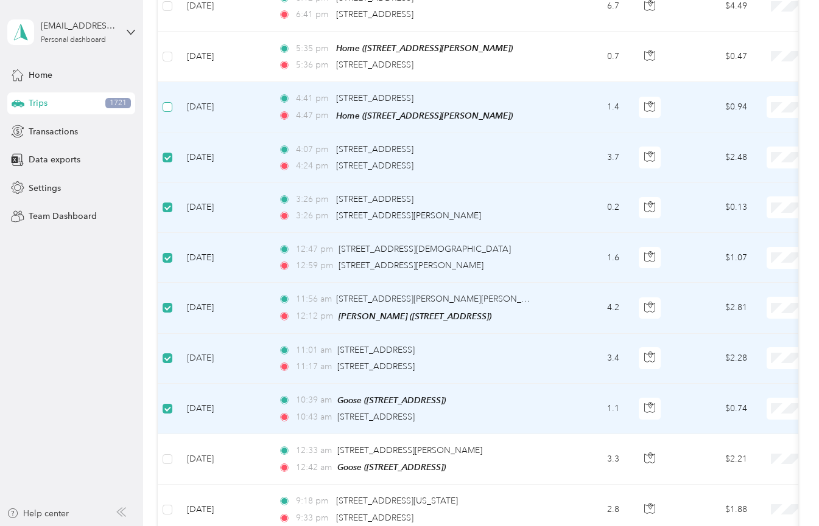
click at [171, 102] on span at bounding box center [167, 107] width 10 height 10
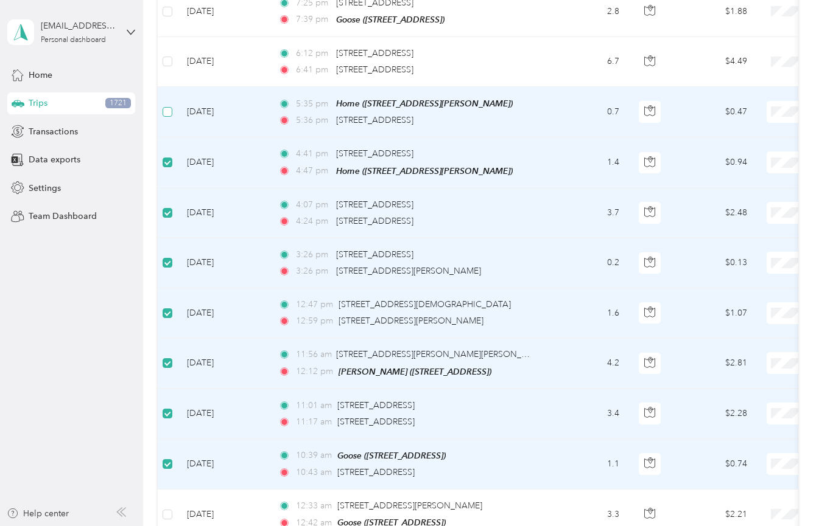
click at [170, 107] on span at bounding box center [167, 112] width 10 height 10
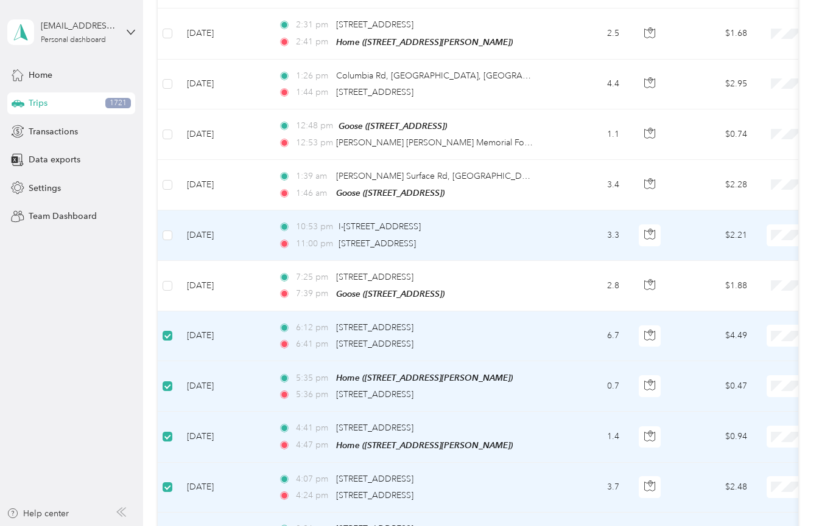
scroll to position [1848, 0]
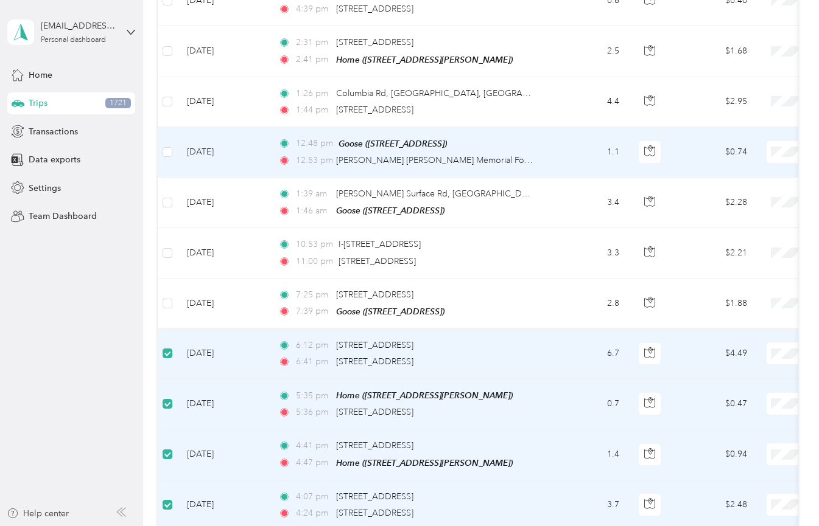
click at [173, 136] on td at bounding box center [167, 152] width 19 height 51
click at [170, 147] on span at bounding box center [167, 152] width 10 height 10
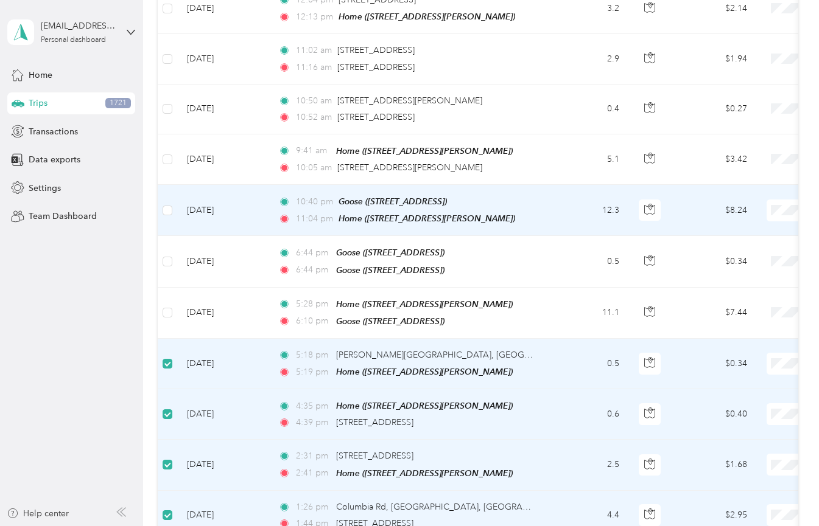
scroll to position [1429, 0]
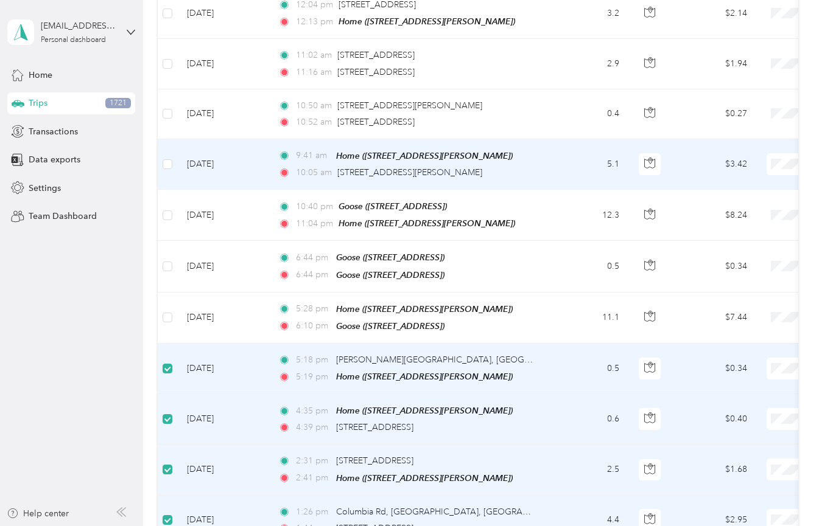
click at [202, 163] on td "[DATE]" at bounding box center [222, 164] width 91 height 51
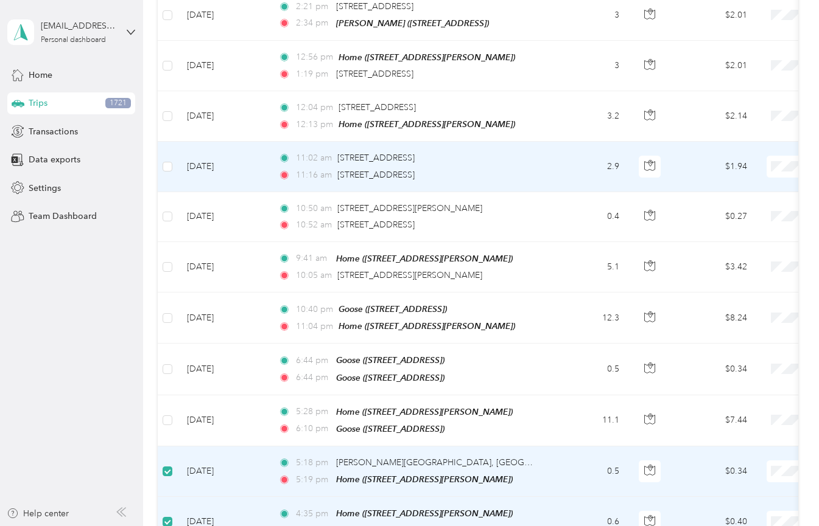
scroll to position [1294, 0]
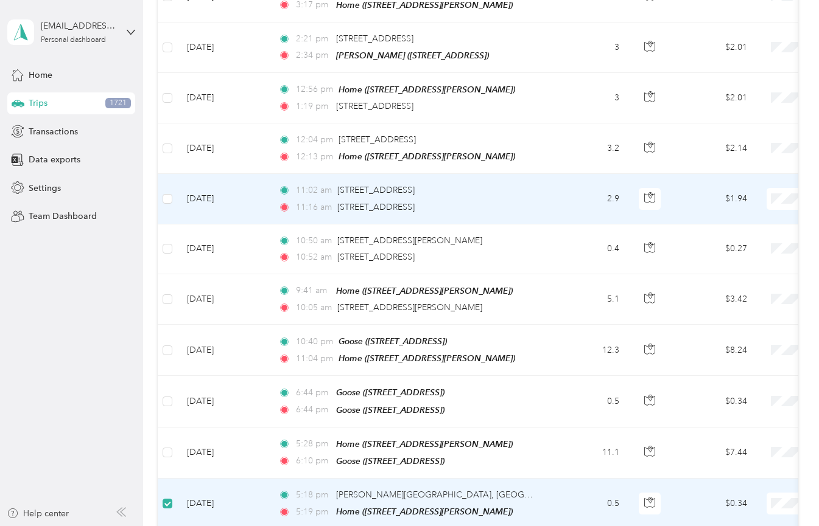
click at [173, 183] on td at bounding box center [167, 199] width 19 height 50
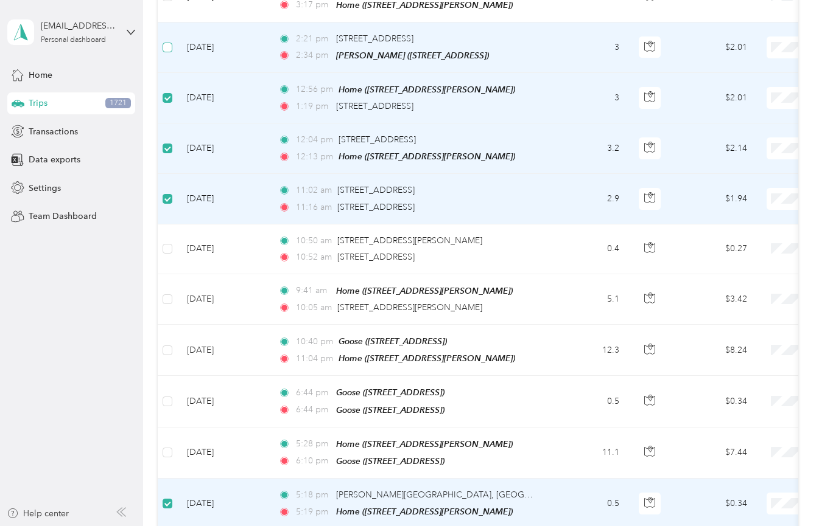
click at [171, 43] on span at bounding box center [167, 48] width 10 height 10
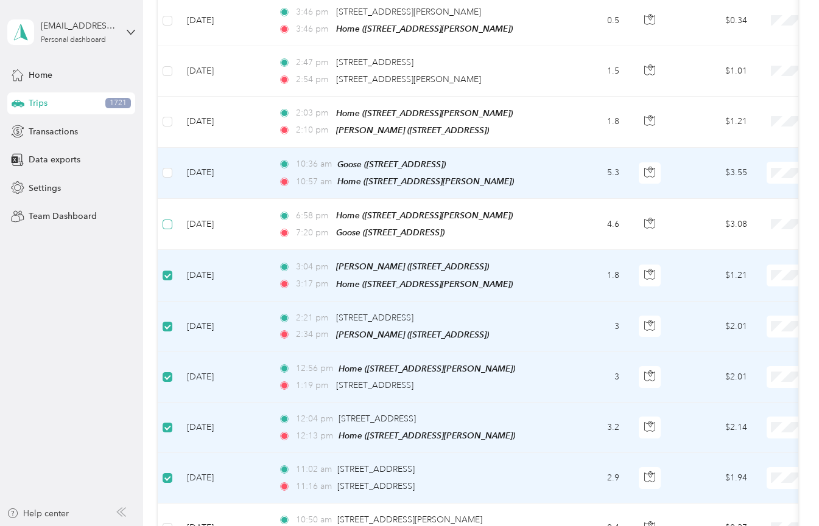
scroll to position [1015, 0]
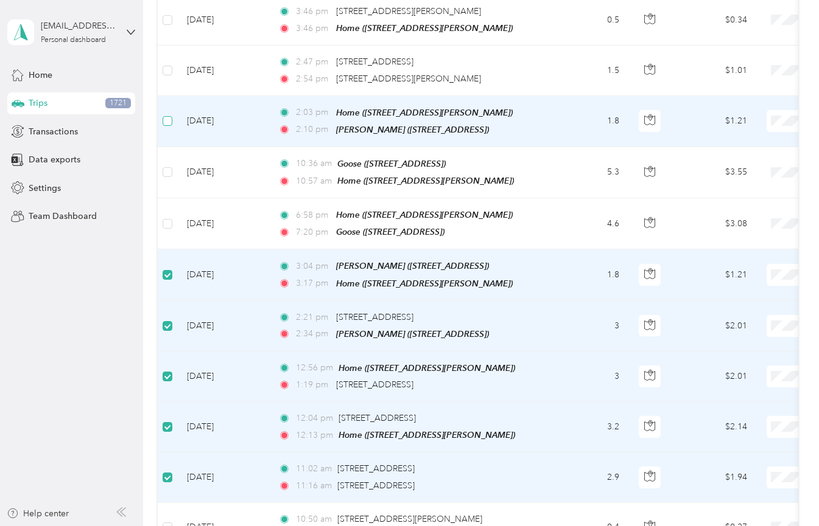
click at [169, 117] on span at bounding box center [167, 121] width 10 height 10
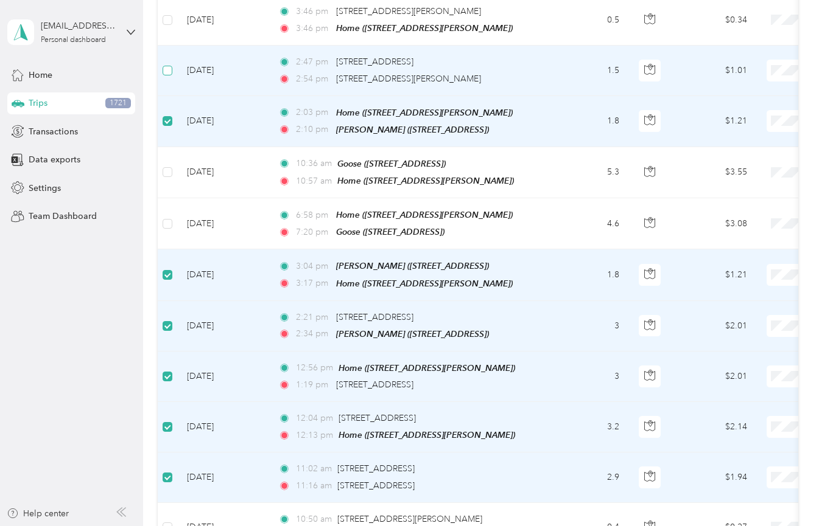
click at [171, 67] on span at bounding box center [167, 71] width 10 height 10
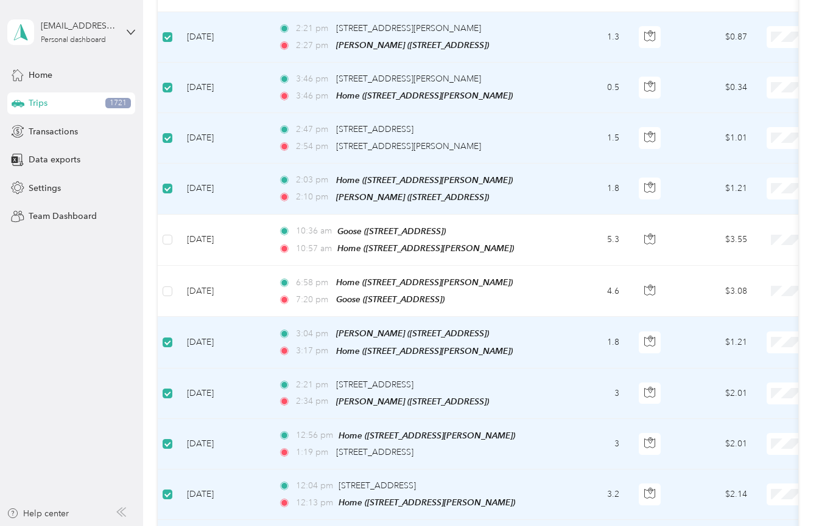
scroll to position [856, 0]
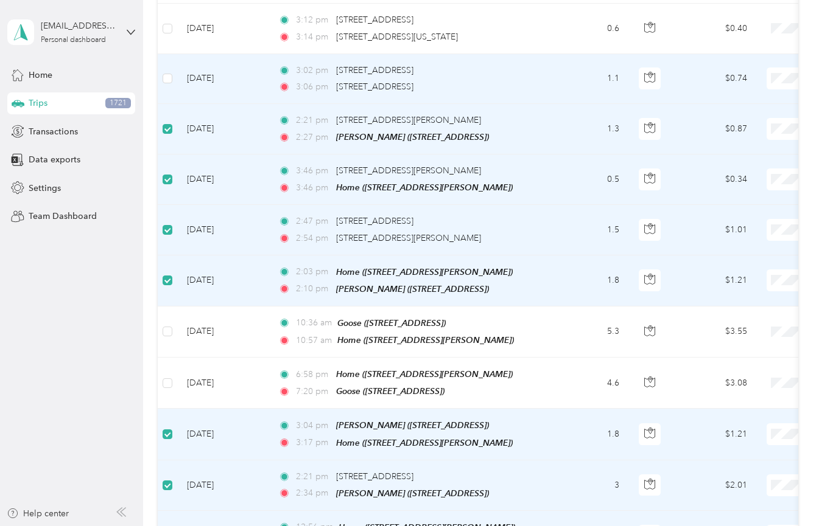
click at [178, 79] on td "Oct 24, 2024" at bounding box center [222, 79] width 91 height 50
click at [170, 74] on span at bounding box center [167, 79] width 10 height 10
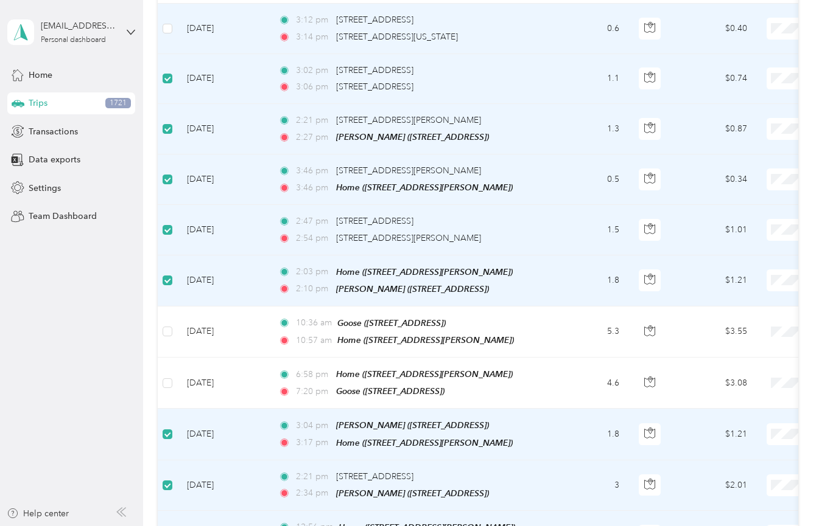
click at [169, 31] on td at bounding box center [167, 29] width 19 height 50
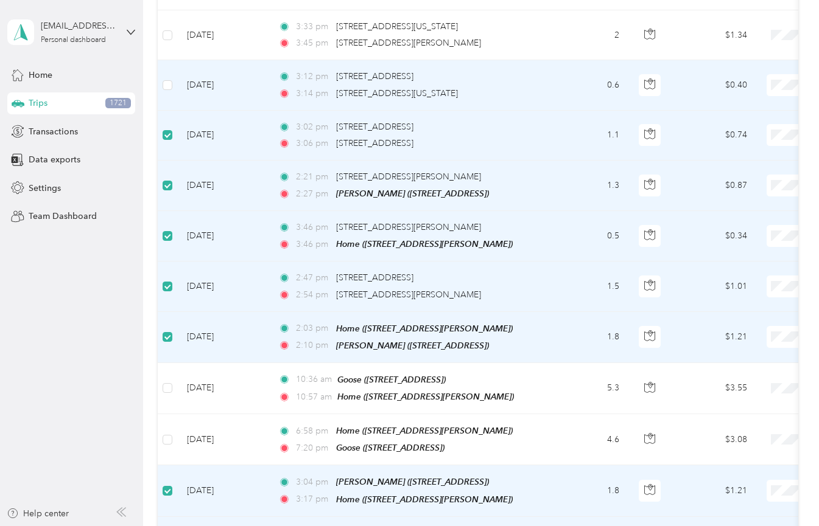
scroll to position [797, 0]
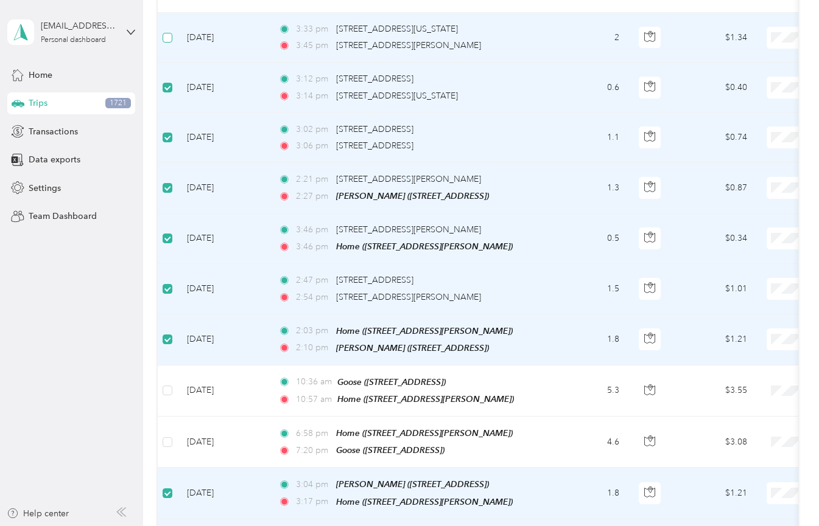
click at [170, 35] on span at bounding box center [167, 38] width 10 height 10
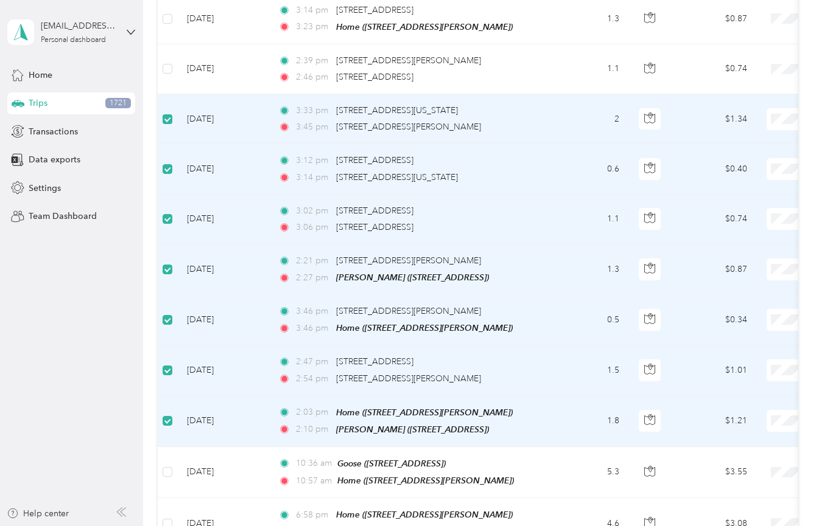
scroll to position [702, 0]
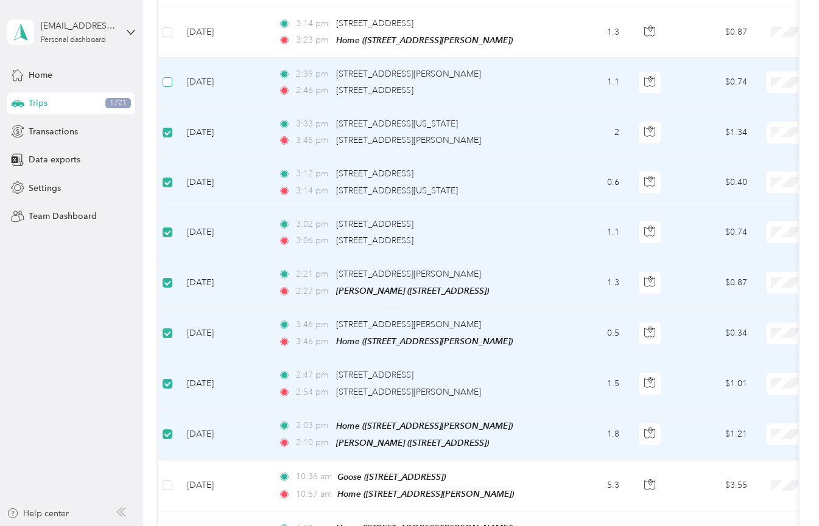
click at [170, 77] on span at bounding box center [167, 82] width 10 height 10
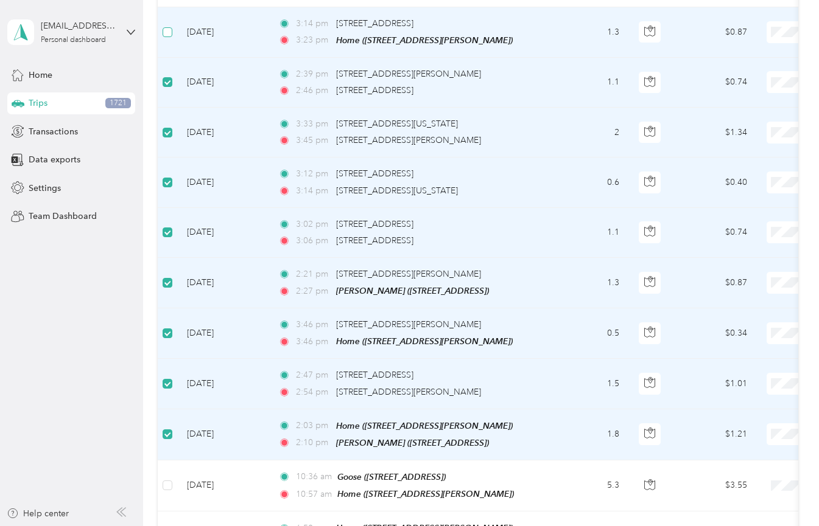
click at [171, 27] on span at bounding box center [167, 32] width 10 height 10
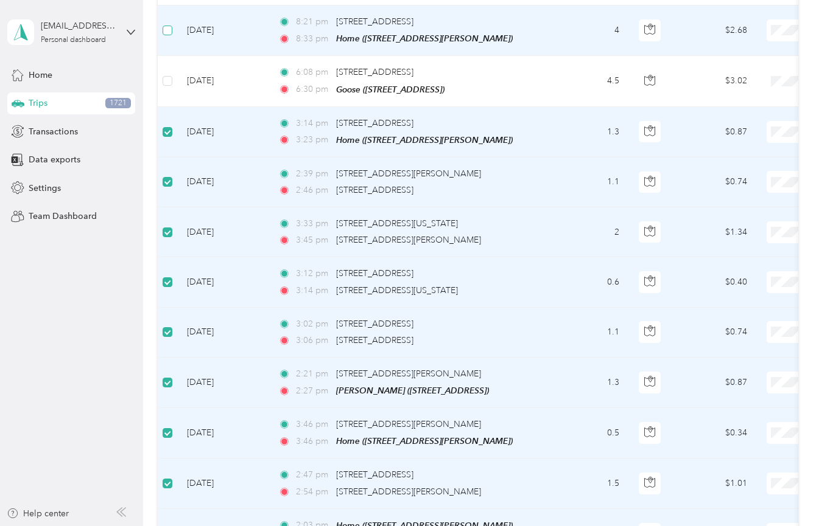
scroll to position [564, 0]
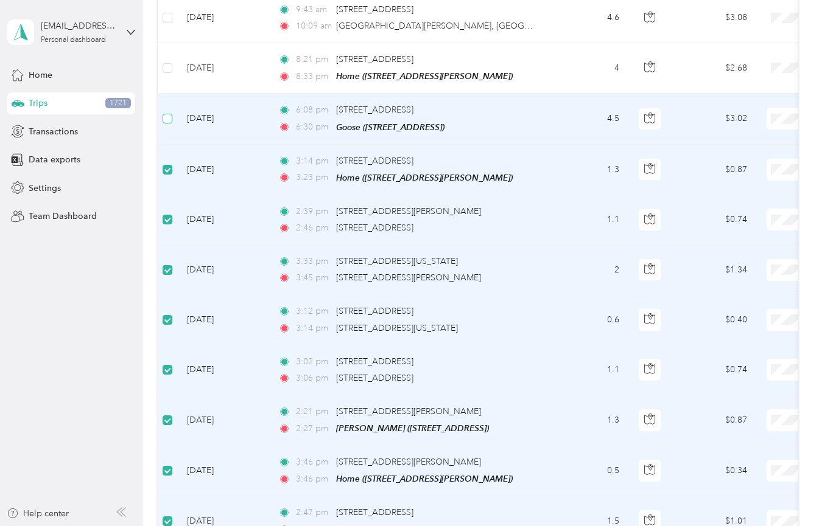
click at [170, 114] on span at bounding box center [167, 119] width 10 height 10
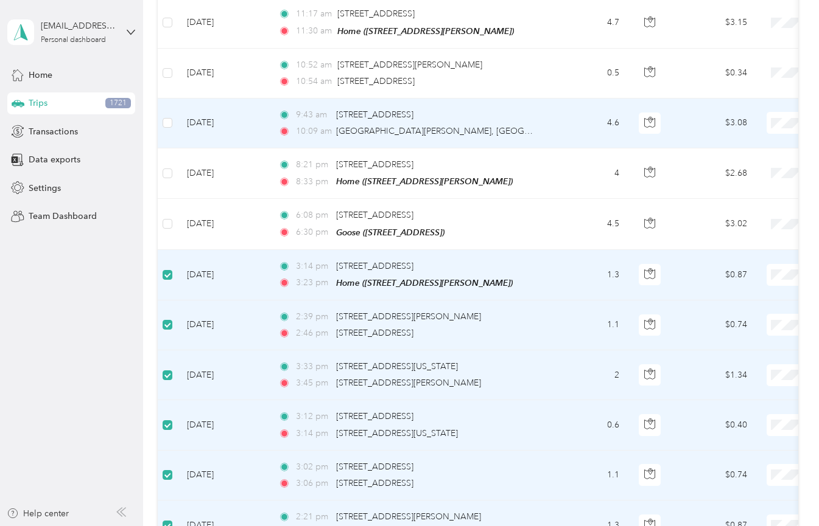
scroll to position [408, 0]
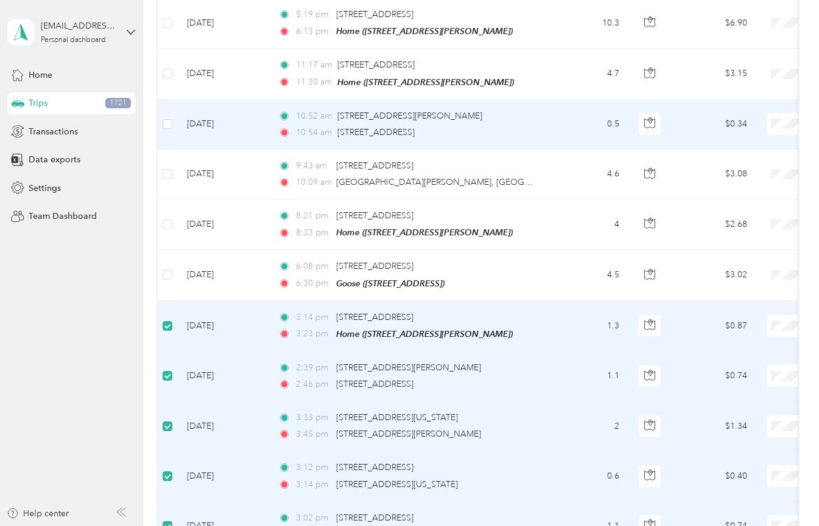
click at [232, 133] on td "[DATE]" at bounding box center [222, 125] width 91 height 50
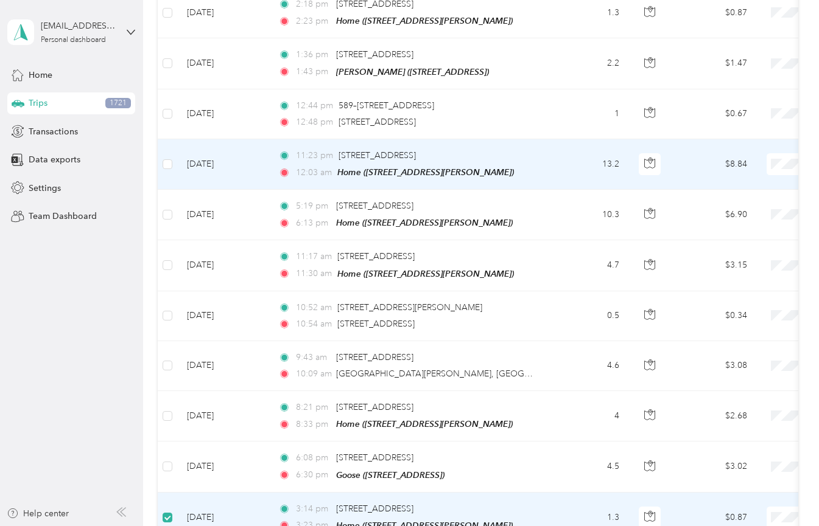
scroll to position [209, 0]
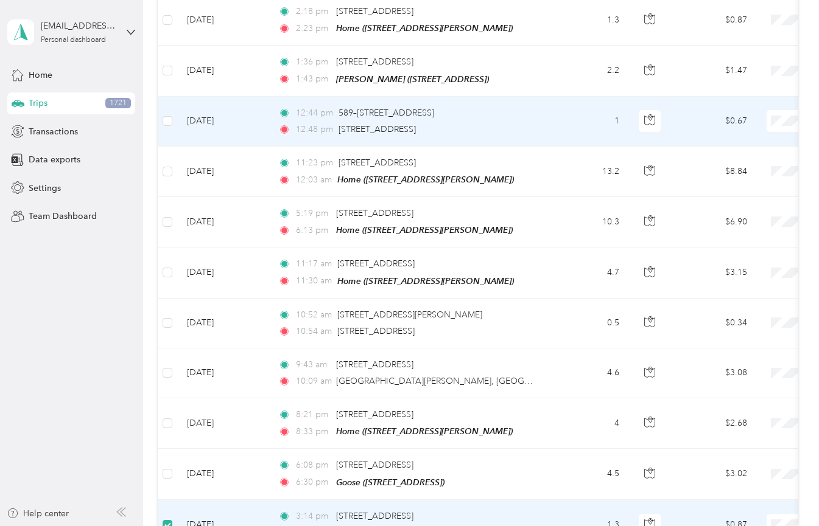
click at [176, 122] on td at bounding box center [167, 122] width 19 height 50
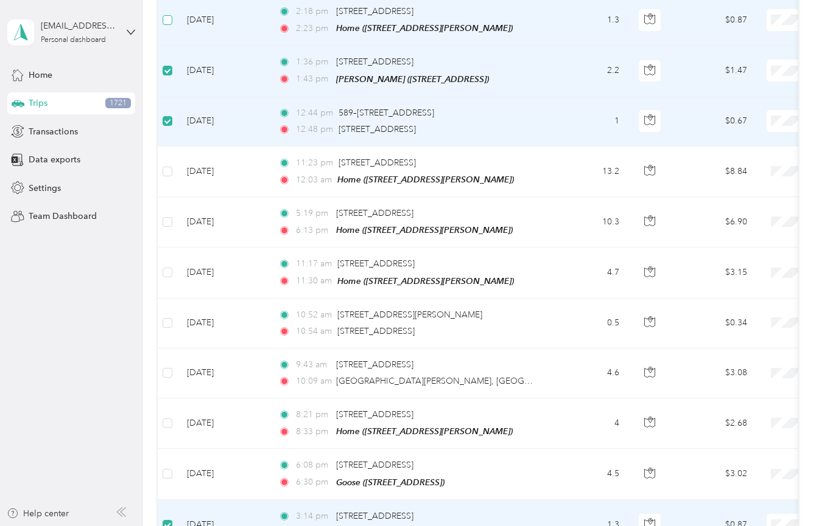
click at [168, 23] on span at bounding box center [167, 20] width 10 height 10
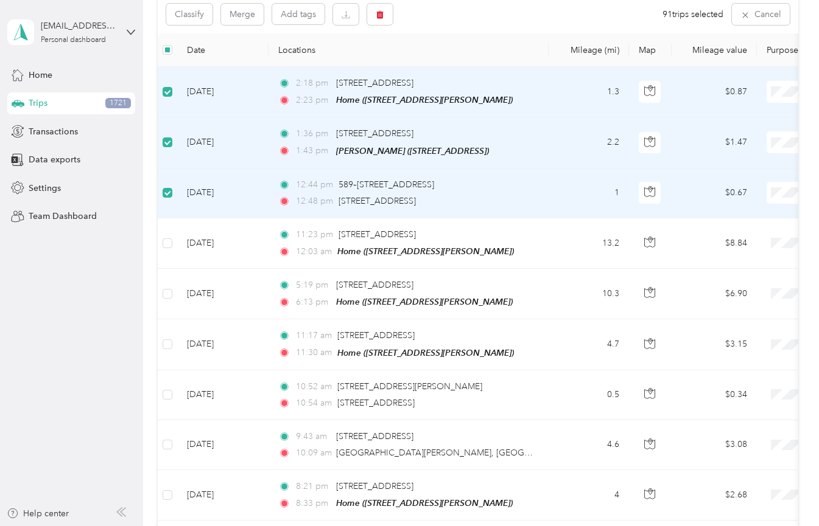
scroll to position [90, 0]
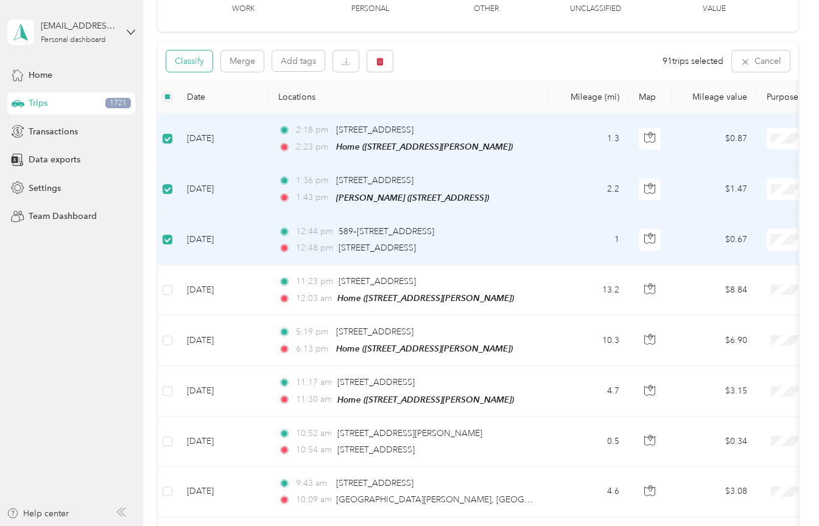
click at [190, 52] on button "Classify" at bounding box center [189, 61] width 46 height 21
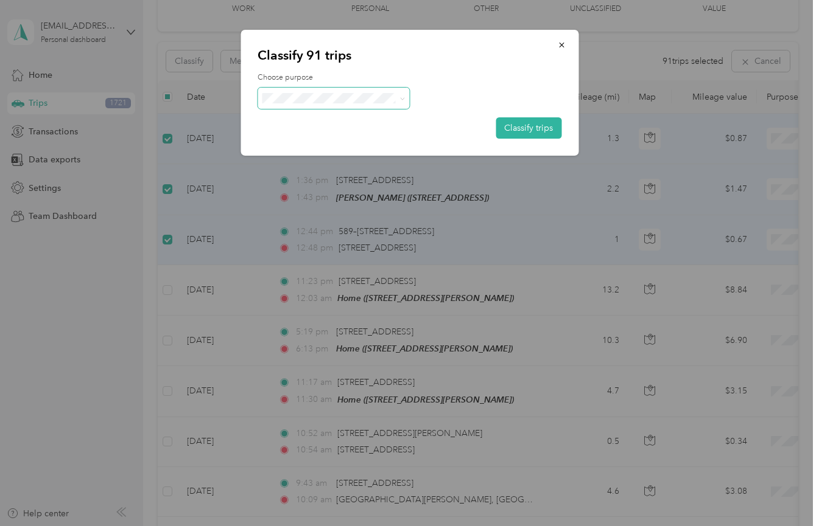
click at [319, 91] on span at bounding box center [333, 98] width 152 height 21
click at [337, 116] on span "Work" at bounding box center [344, 120] width 113 height 13
click at [365, 105] on span at bounding box center [333, 98] width 152 height 21
click at [367, 161] on span "Wag" at bounding box center [344, 162] width 113 height 13
click at [514, 123] on button "Classify trips" at bounding box center [528, 127] width 66 height 21
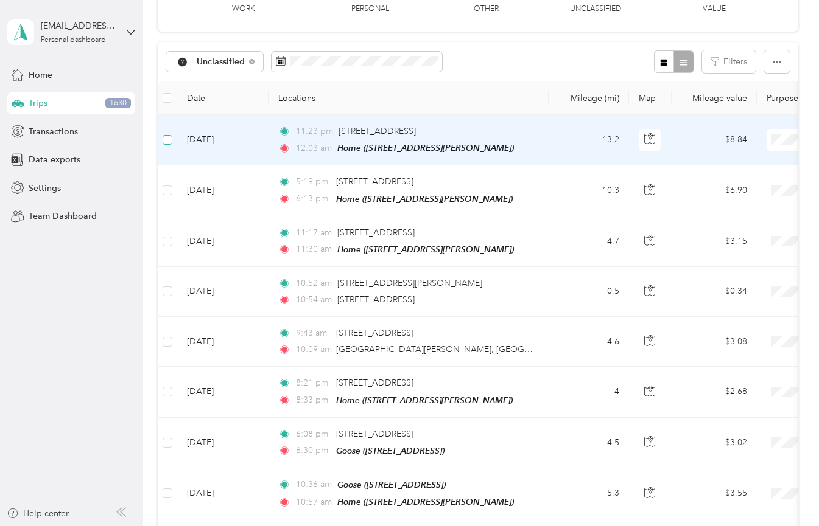
click at [172, 140] on span at bounding box center [167, 140] width 10 height 10
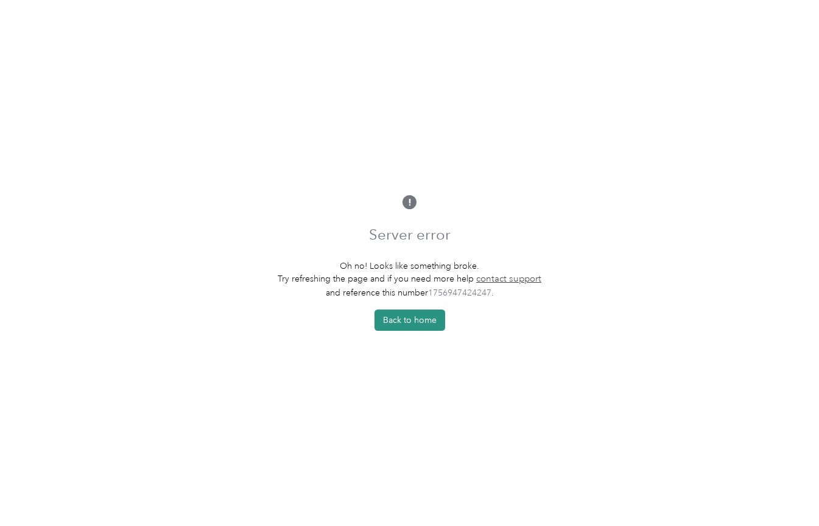
click at [399, 314] on button "Back to home" at bounding box center [409, 320] width 71 height 21
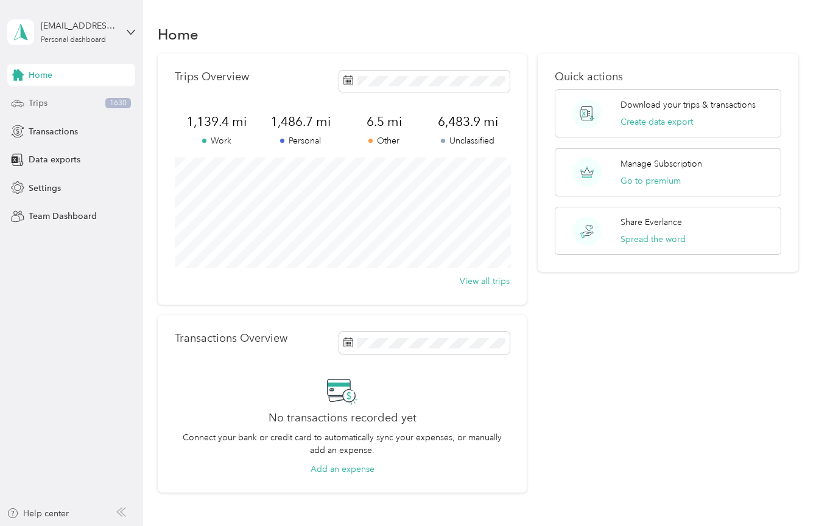
click at [98, 99] on div "Trips 1630" at bounding box center [71, 104] width 128 height 22
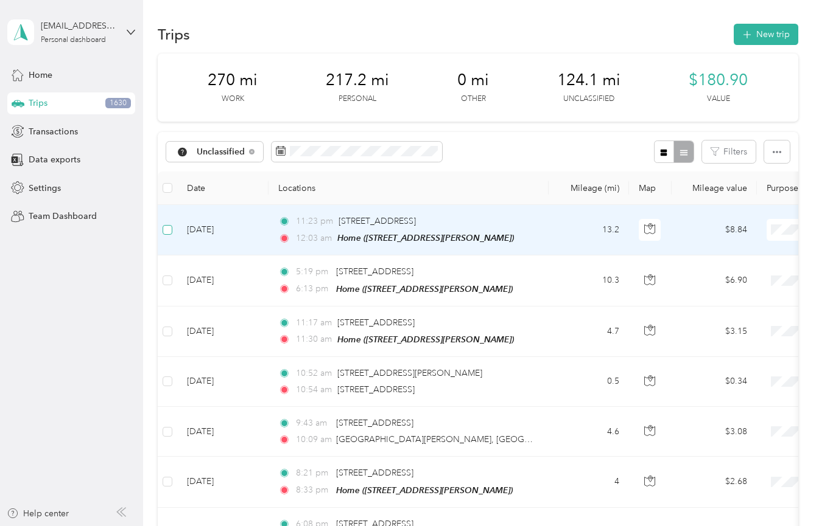
click at [170, 232] on span at bounding box center [167, 230] width 10 height 10
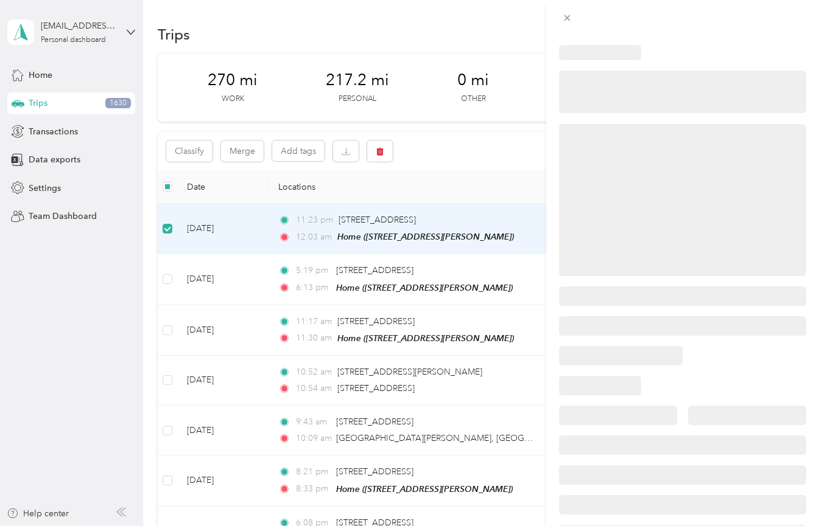
click at [168, 278] on div at bounding box center [409, 263] width 819 height 526
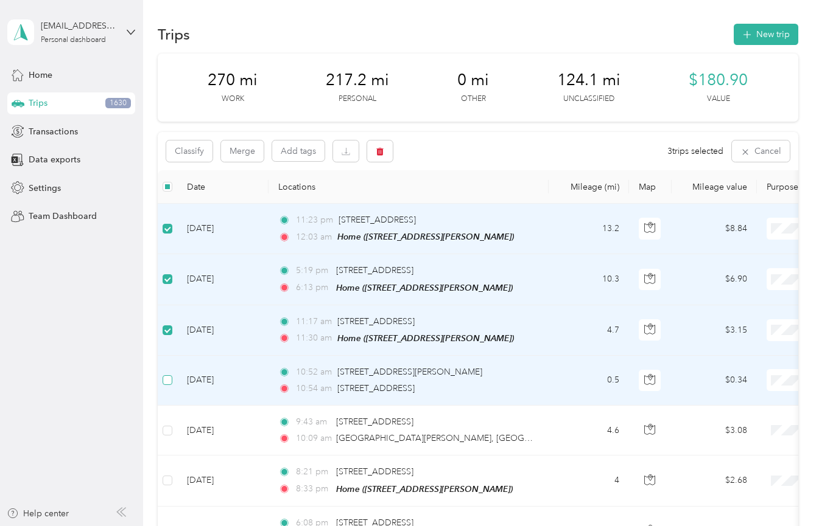
click at [170, 382] on span at bounding box center [167, 380] width 10 height 10
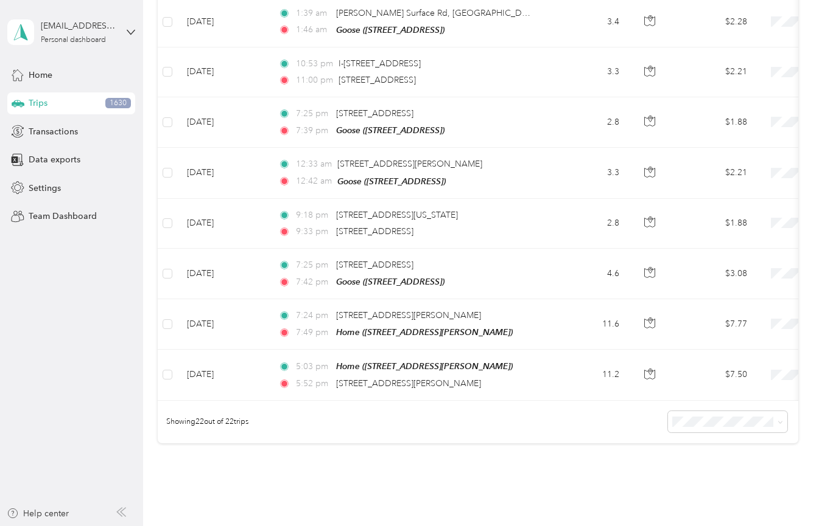
scroll to position [889, 0]
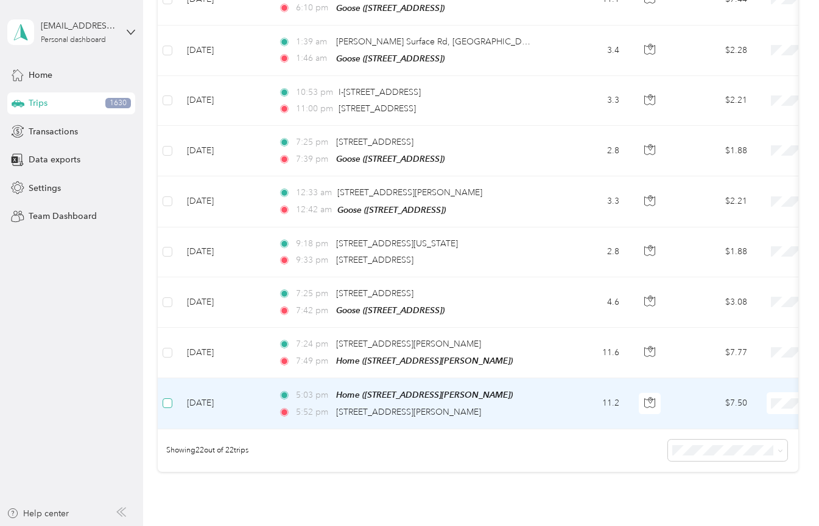
click at [171, 399] on span at bounding box center [167, 404] width 10 height 10
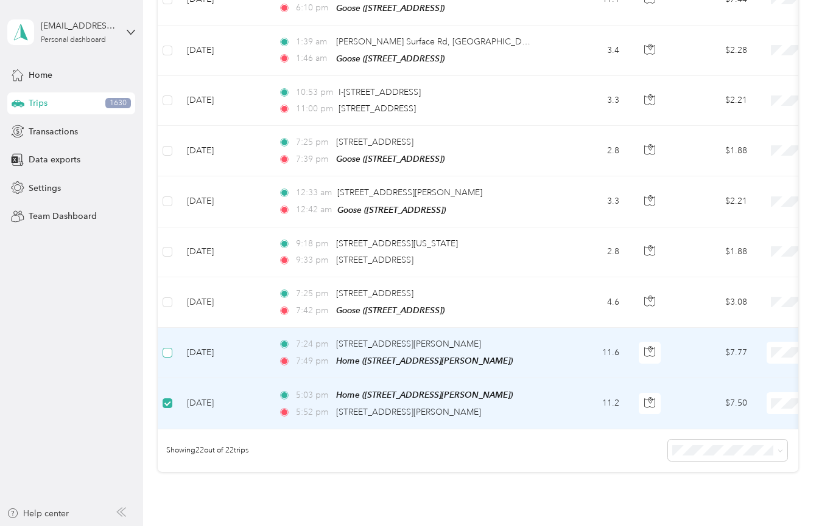
click at [171, 348] on span at bounding box center [167, 353] width 10 height 10
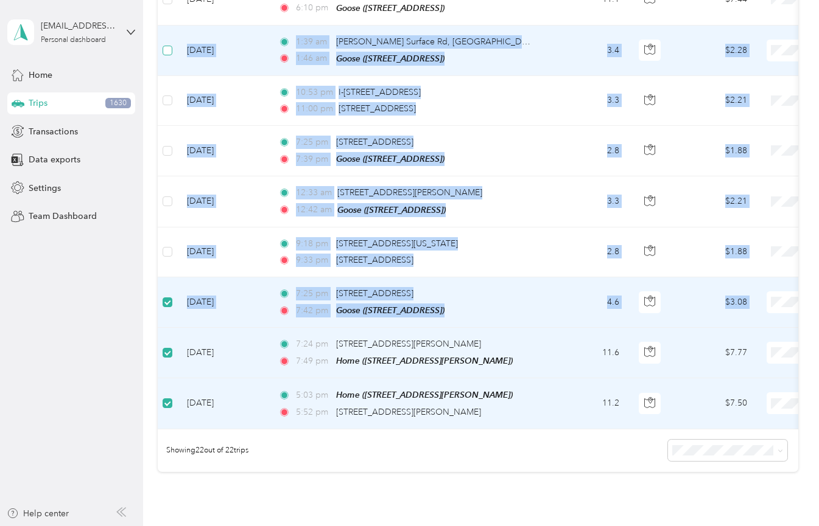
click at [165, 46] on span at bounding box center [167, 51] width 10 height 10
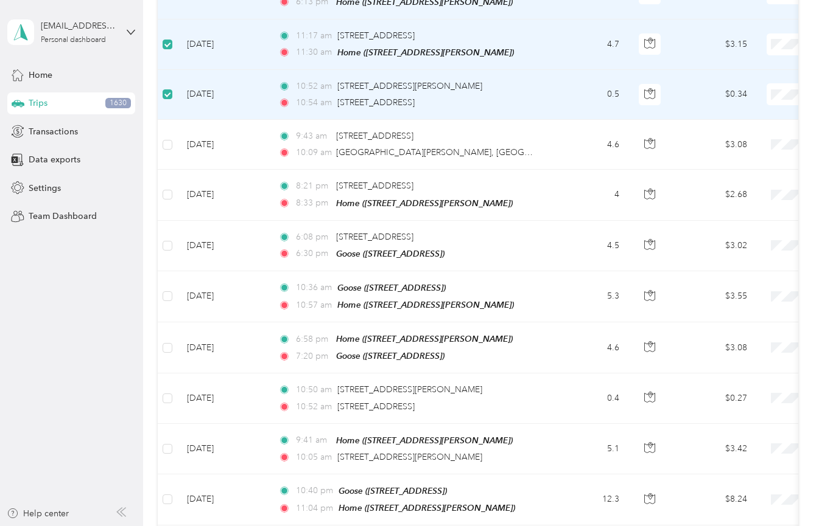
scroll to position [275, 0]
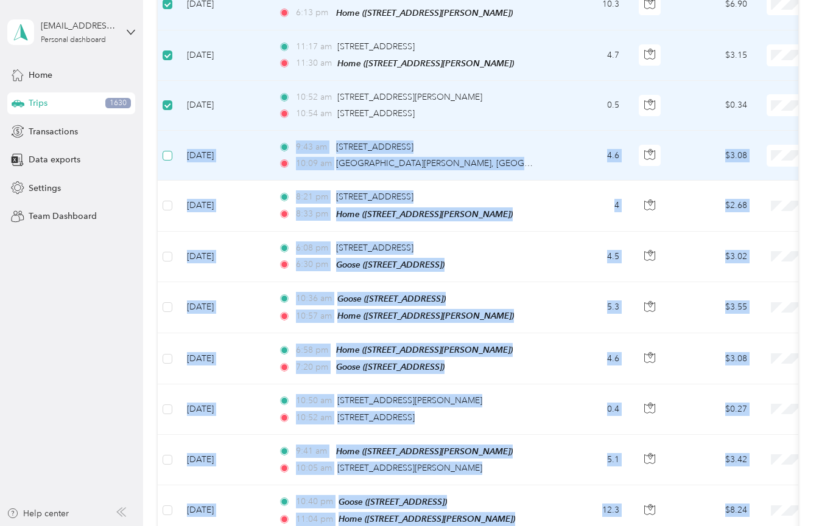
click at [171, 157] on span at bounding box center [167, 156] width 10 height 10
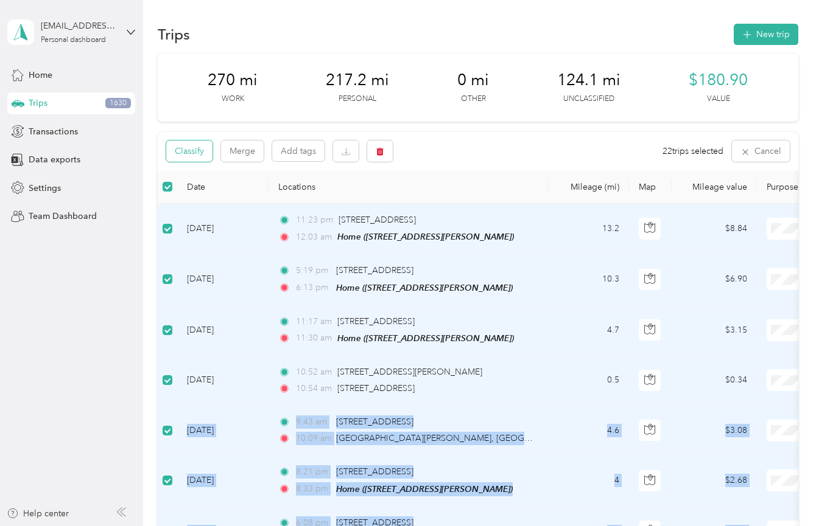
scroll to position [0, 0]
click at [189, 151] on button "Classify" at bounding box center [189, 151] width 46 height 21
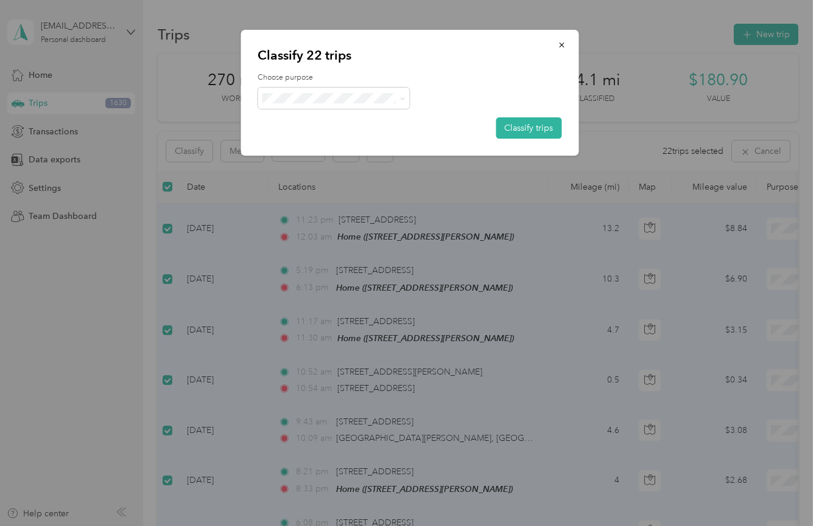
click at [335, 136] on span "Personal" at bounding box center [344, 139] width 113 height 13
click at [534, 128] on button "Classify trips" at bounding box center [528, 127] width 66 height 21
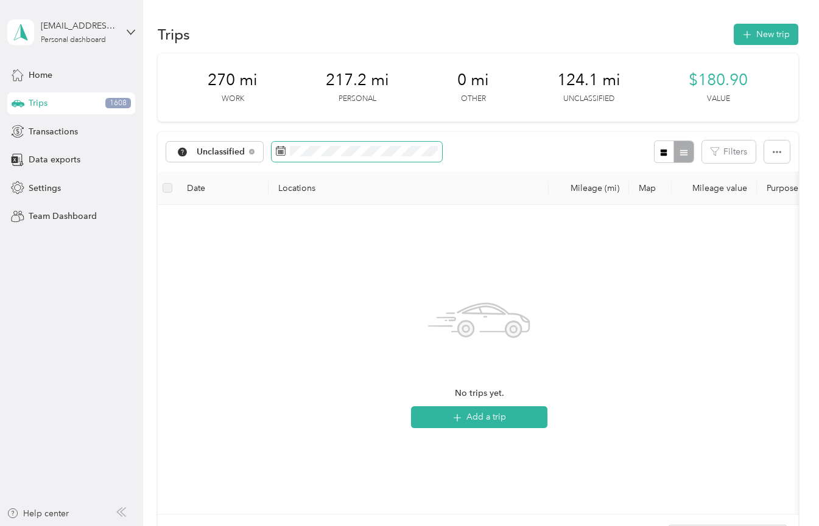
click at [307, 156] on span at bounding box center [356, 152] width 170 height 21
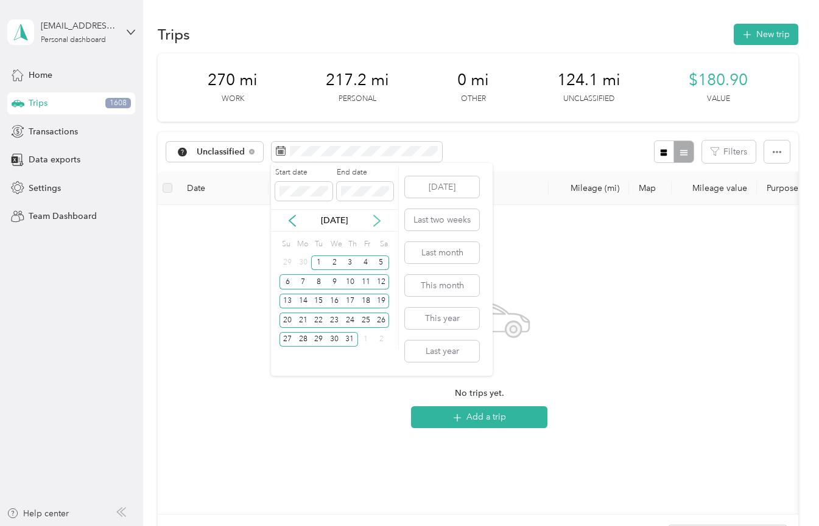
click at [376, 216] on icon at bounding box center [377, 221] width 12 height 12
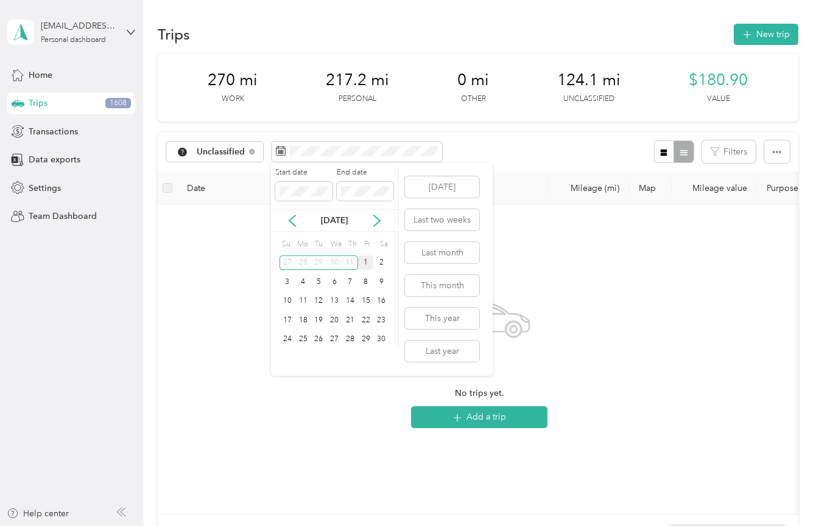
click at [362, 264] on div "1" at bounding box center [366, 263] width 16 height 15
click at [380, 343] on div "30" at bounding box center [381, 339] width 16 height 15
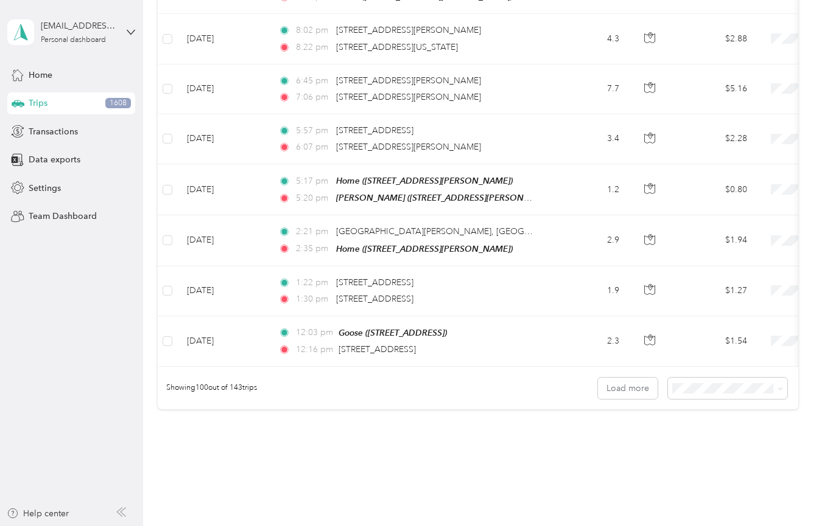
scroll to position [4898, 0]
click at [629, 379] on button "Load more" at bounding box center [628, 389] width 60 height 21
click at [632, 379] on button "Load more" at bounding box center [628, 389] width 60 height 21
click at [630, 379] on button "Load more" at bounding box center [628, 389] width 60 height 21
click at [622, 379] on button "Load more" at bounding box center [628, 389] width 60 height 21
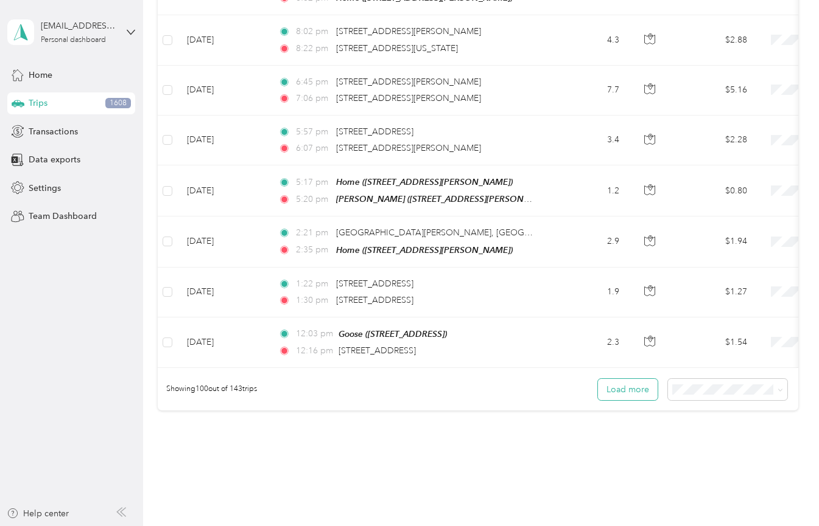
click at [618, 379] on button "Load more" at bounding box center [628, 389] width 60 height 21
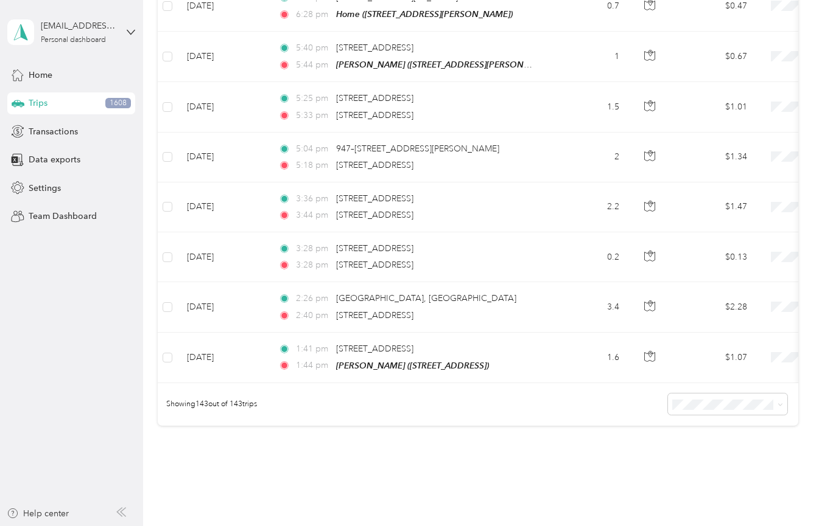
scroll to position [7028, 0]
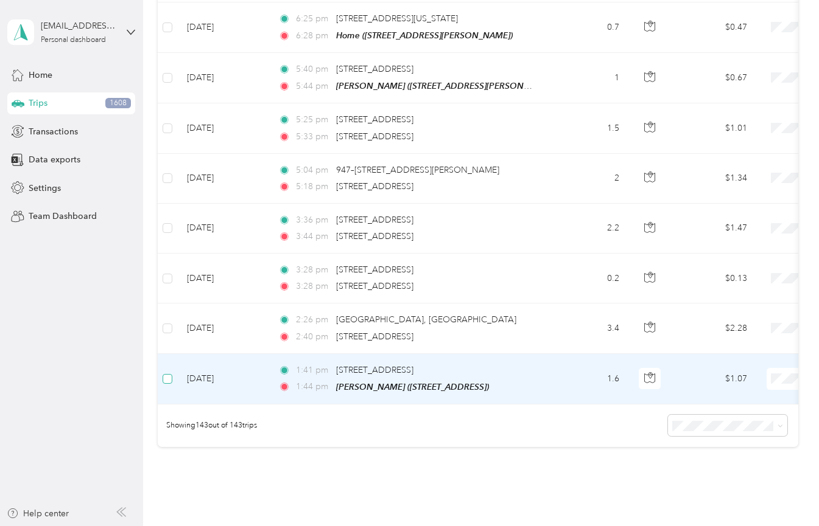
click at [172, 374] on span at bounding box center [167, 379] width 10 height 10
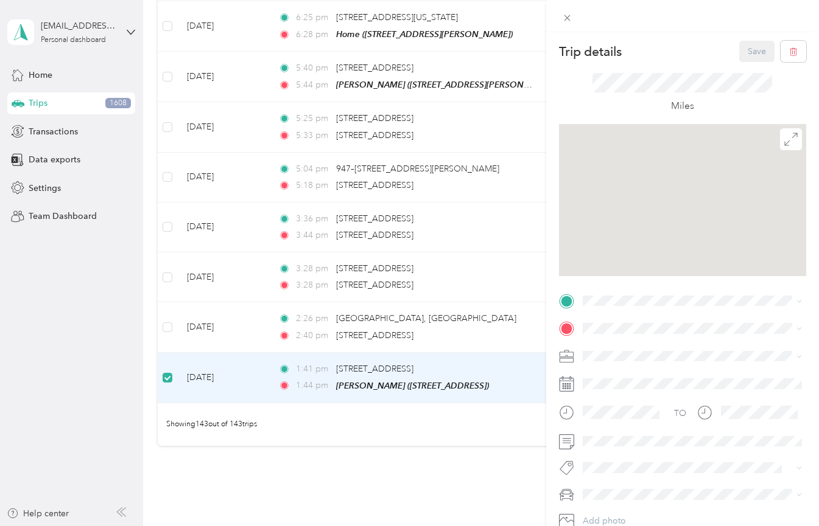
click at [168, 260] on div "Trip details Save This trip cannot be edited because it is either under review,…" at bounding box center [409, 263] width 819 height 526
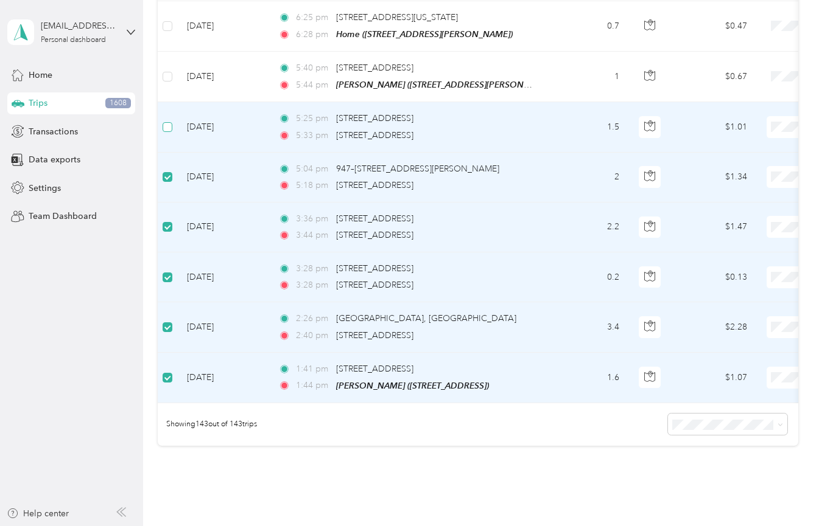
click at [167, 122] on span at bounding box center [167, 127] width 10 height 10
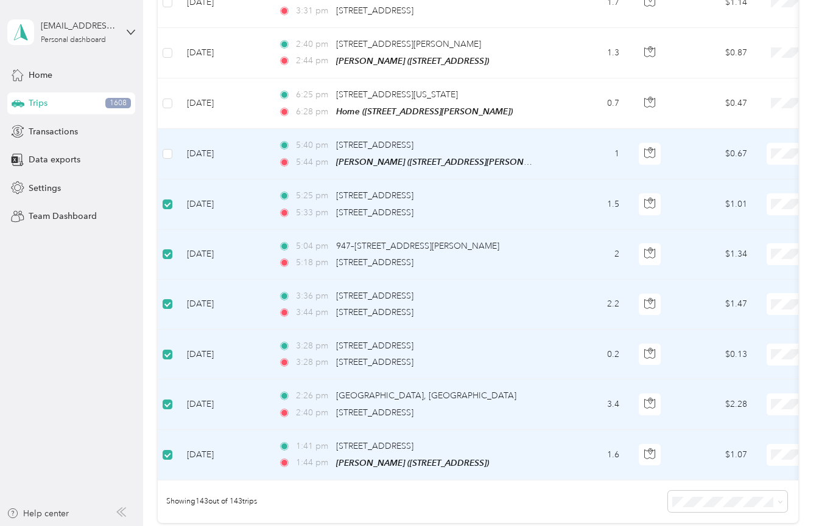
scroll to position [6896, 0]
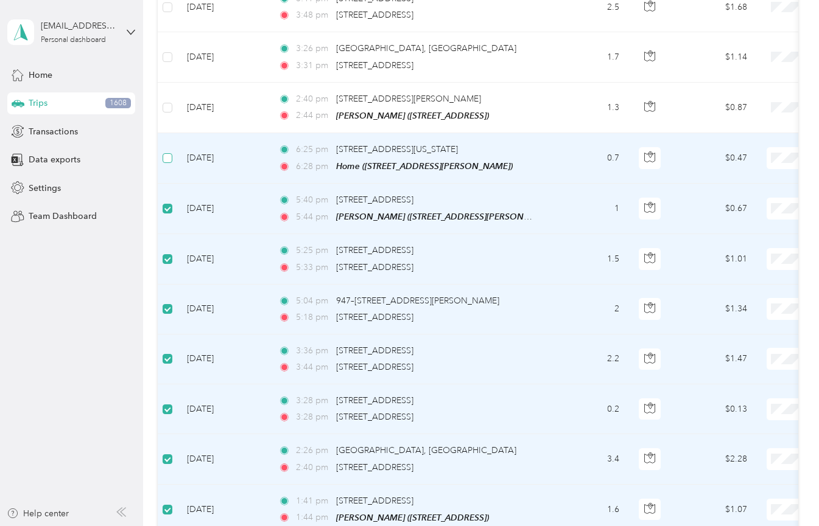
click at [168, 153] on span at bounding box center [167, 158] width 10 height 10
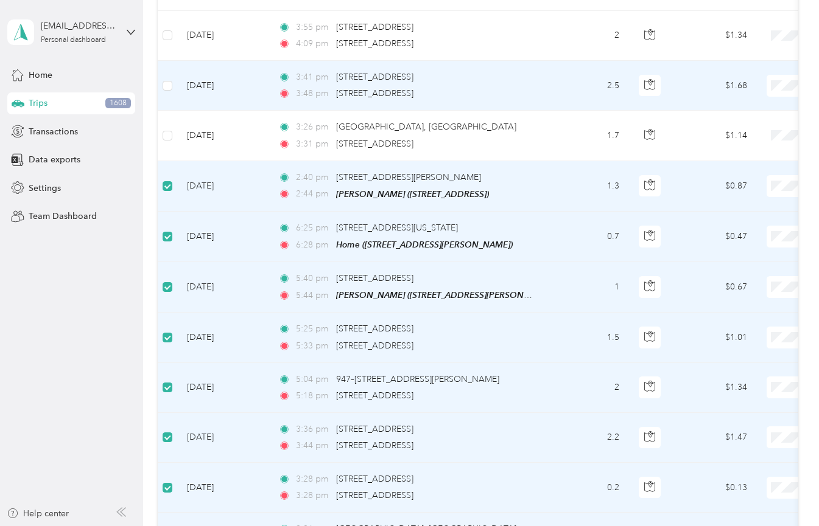
scroll to position [6758, 0]
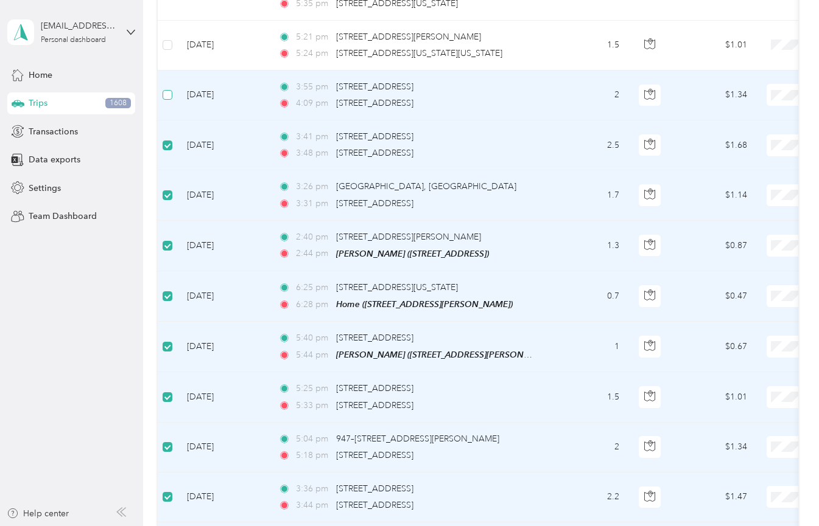
click at [170, 90] on span at bounding box center [167, 95] width 10 height 10
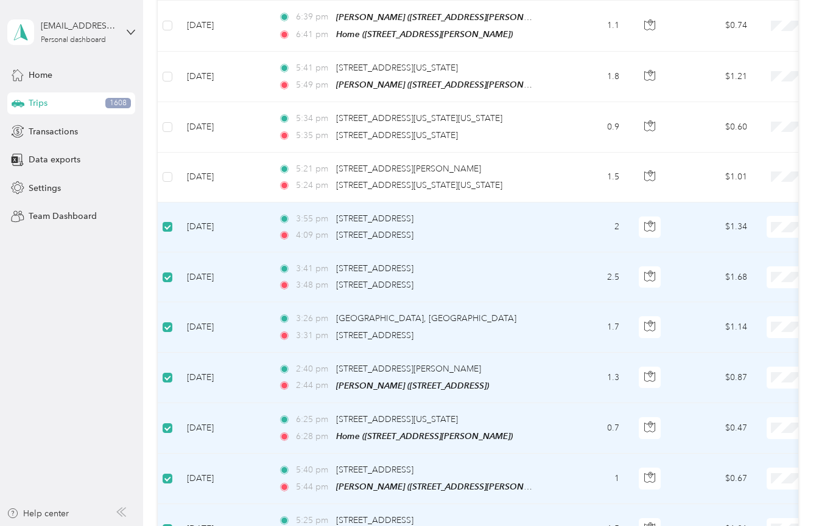
scroll to position [6618, 0]
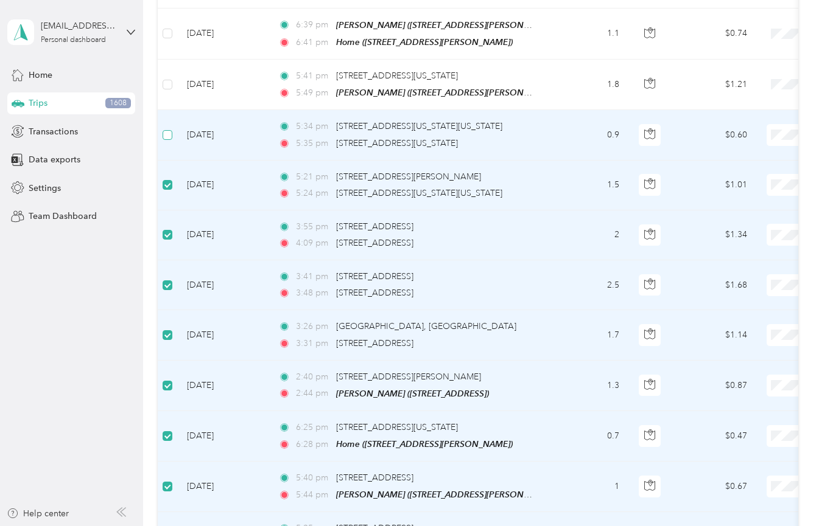
click at [165, 130] on span at bounding box center [167, 135] width 10 height 10
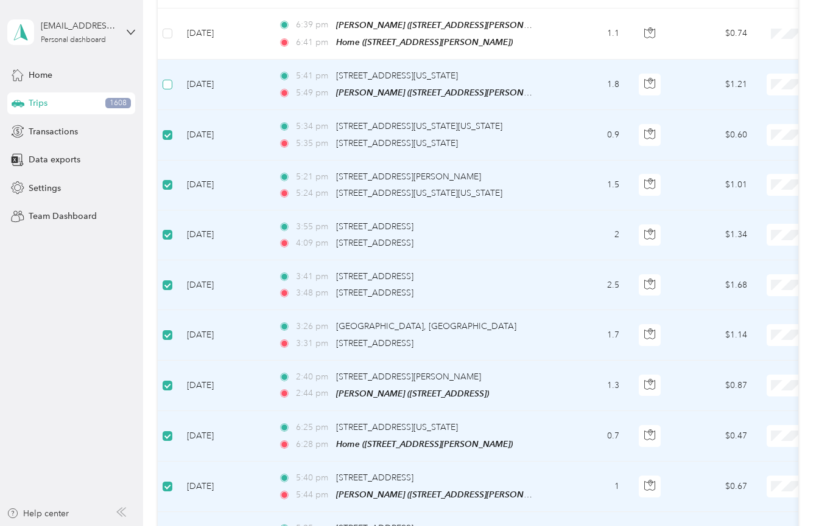
click at [172, 80] on span at bounding box center [167, 85] width 10 height 10
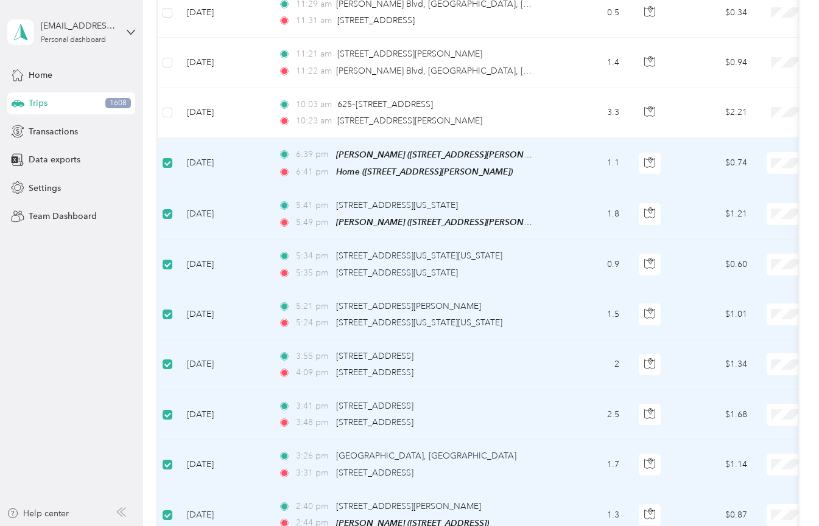
scroll to position [6425, 0]
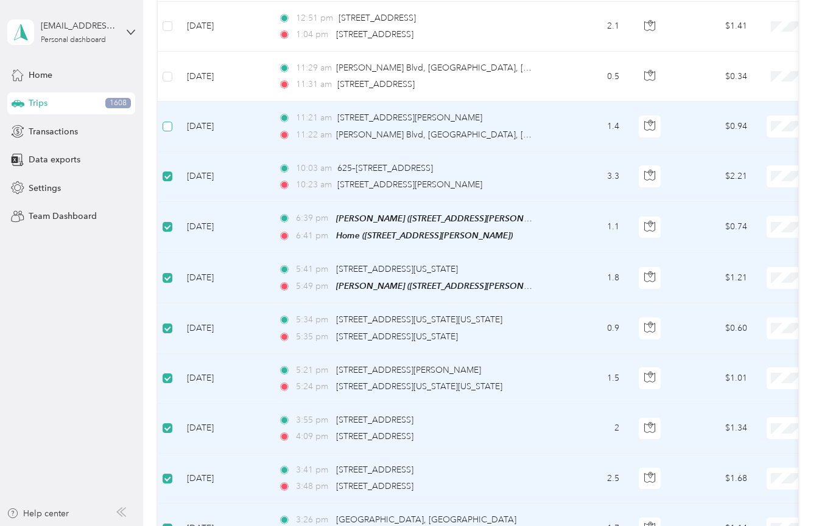
click at [165, 122] on span at bounding box center [167, 127] width 10 height 10
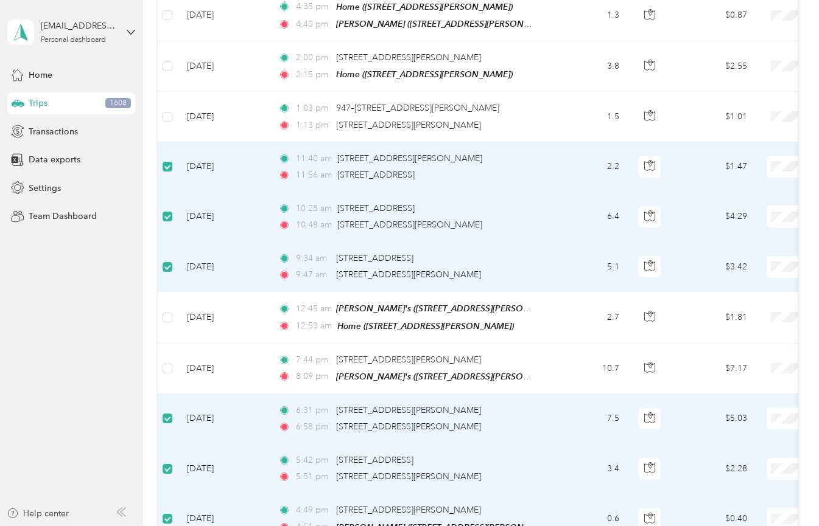
scroll to position [5761, 0]
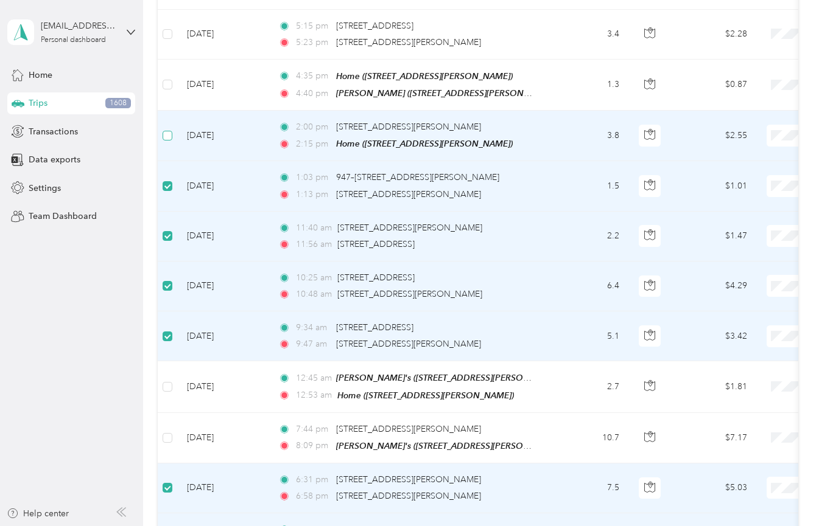
click at [166, 131] on span at bounding box center [167, 136] width 10 height 10
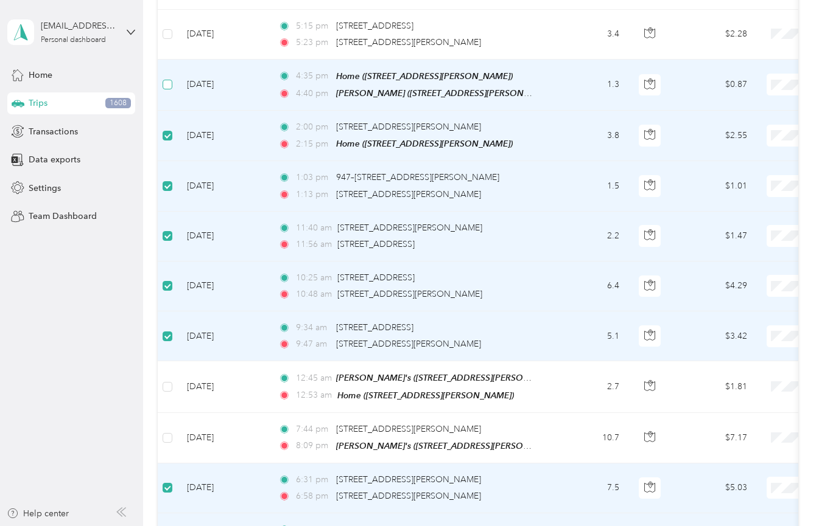
click at [164, 78] on label at bounding box center [167, 84] width 10 height 13
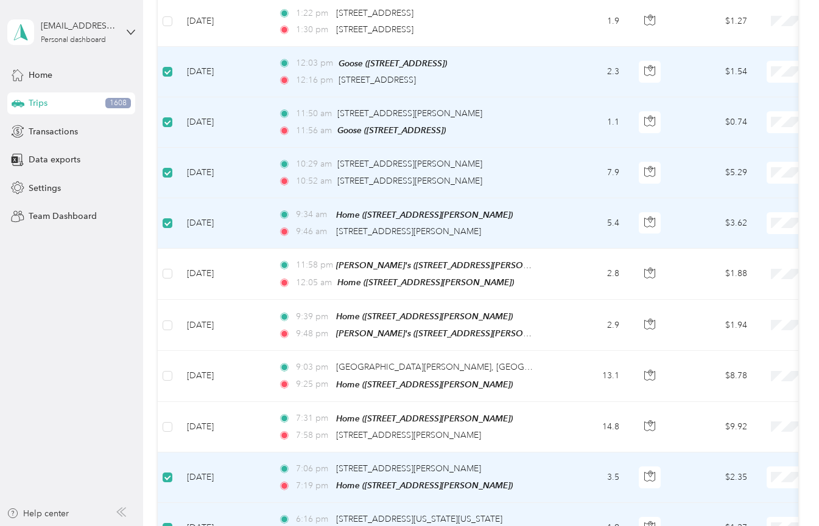
scroll to position [5086, 0]
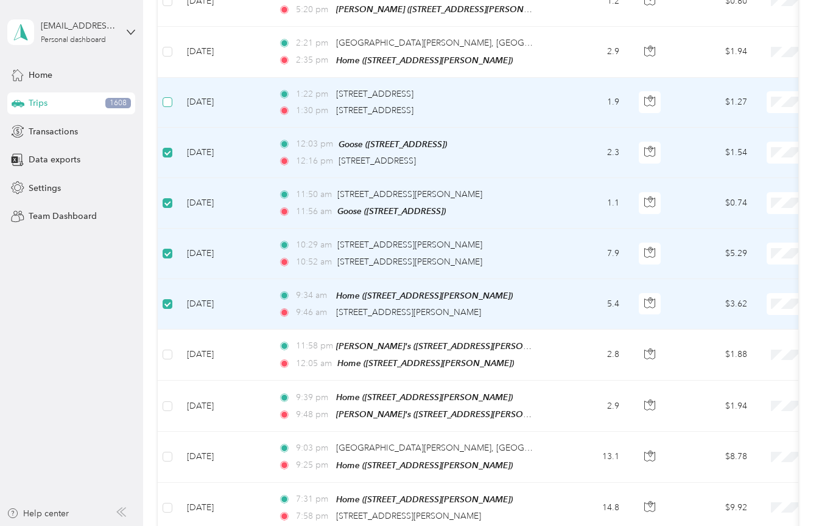
click at [170, 97] on span at bounding box center [167, 102] width 10 height 10
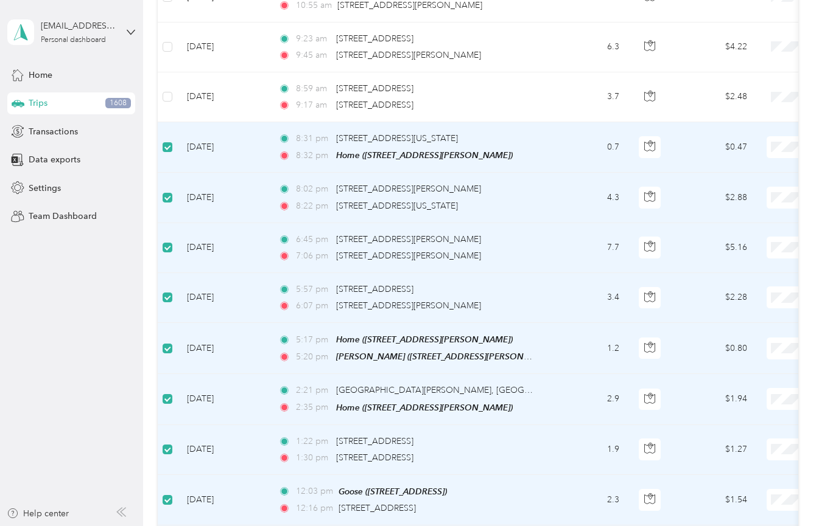
scroll to position [4707, 0]
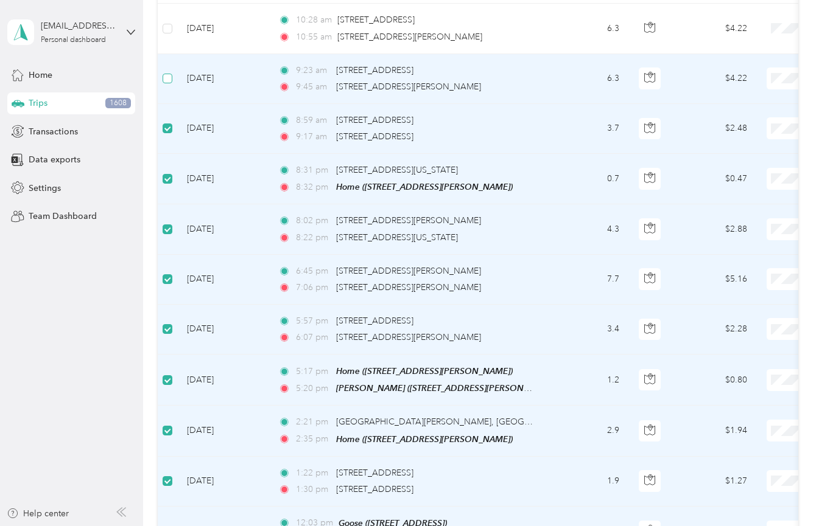
click at [172, 74] on span at bounding box center [167, 79] width 10 height 10
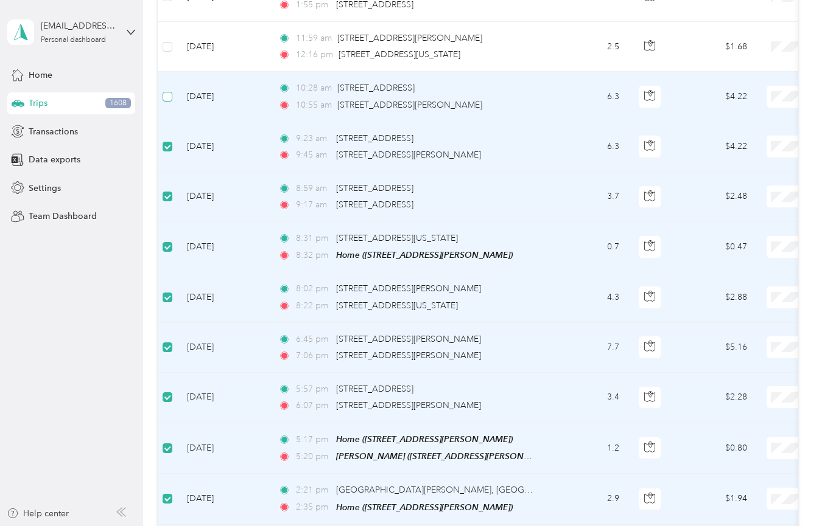
click at [167, 90] on label at bounding box center [167, 96] width 10 height 13
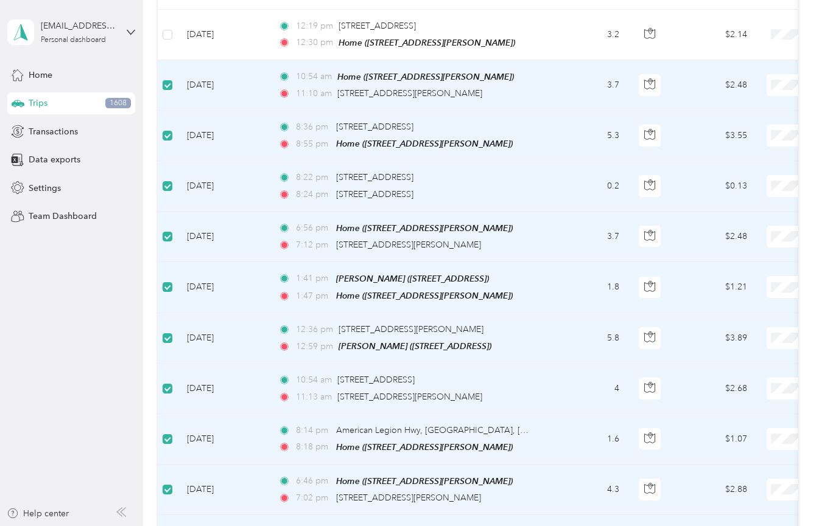
scroll to position [3642, 0]
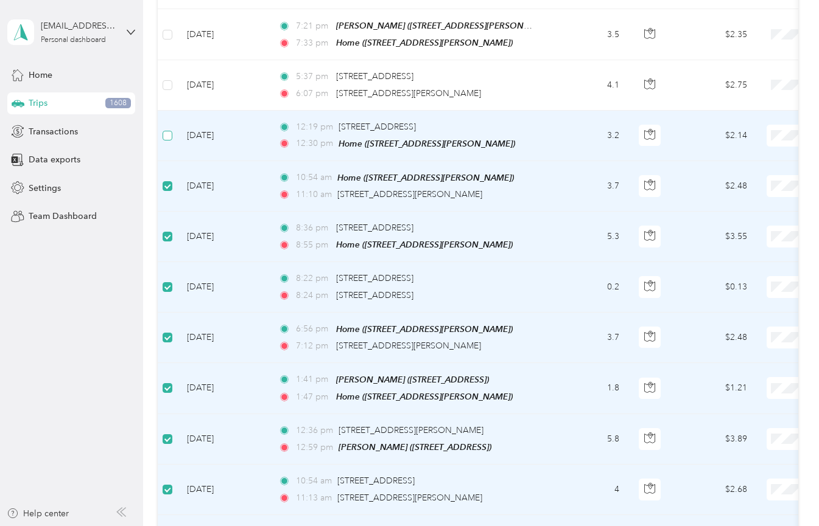
click at [170, 131] on span at bounding box center [167, 136] width 10 height 10
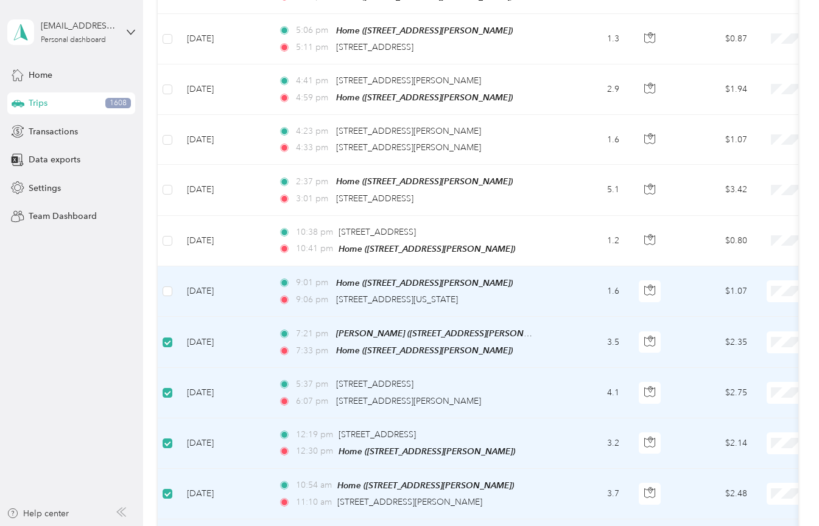
scroll to position [3331, 0]
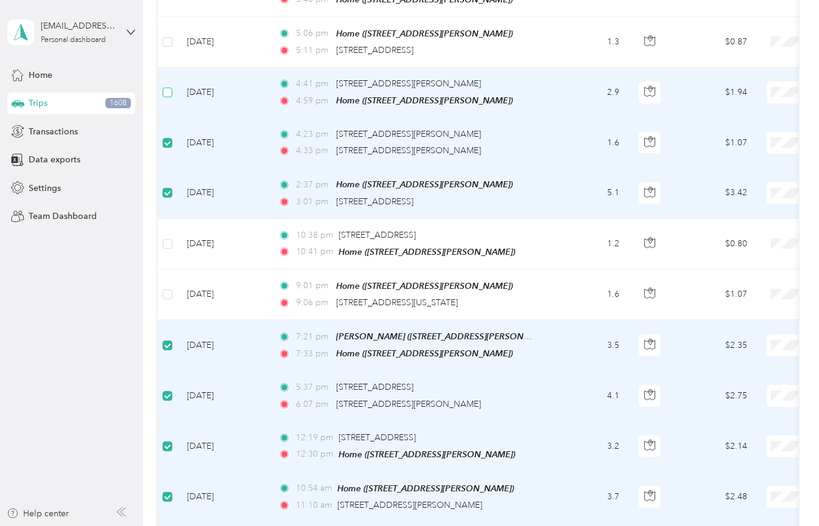
click at [162, 88] on span at bounding box center [167, 93] width 10 height 10
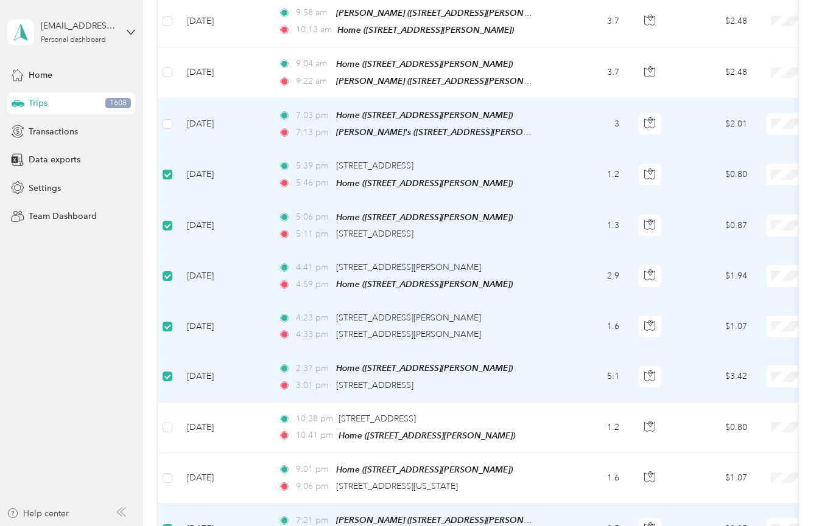
scroll to position [3121, 0]
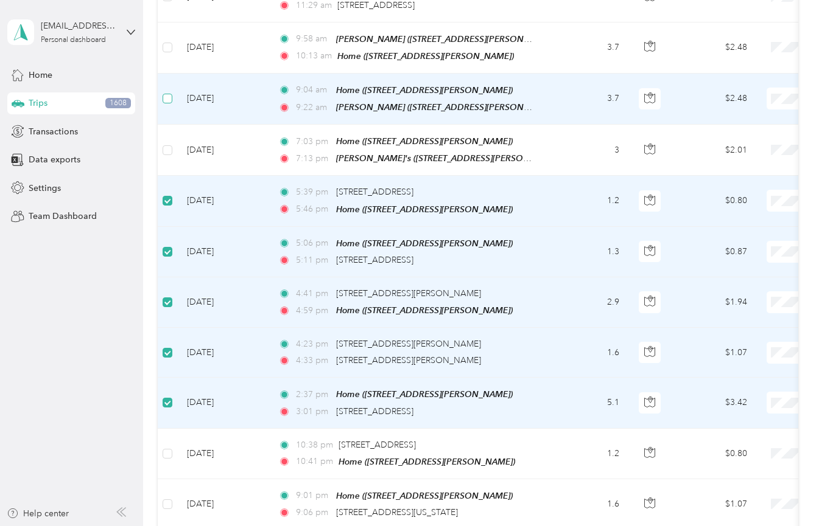
click at [170, 94] on span at bounding box center [167, 99] width 10 height 10
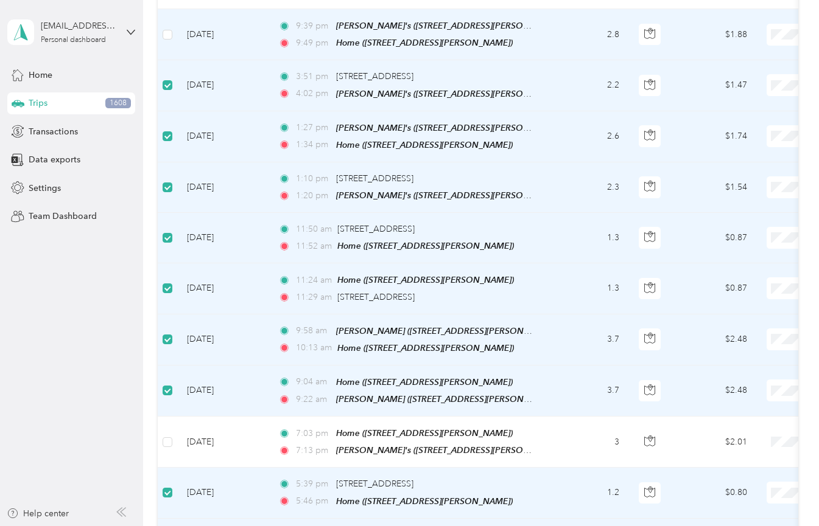
scroll to position [2804, 0]
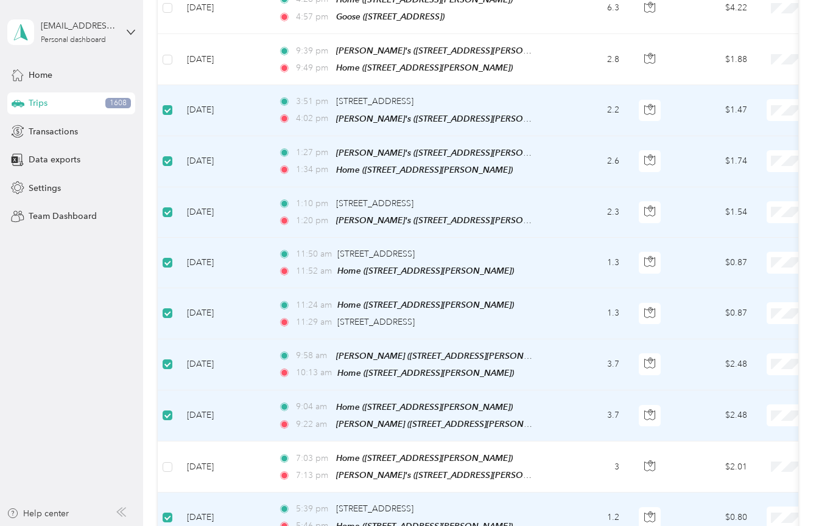
click at [171, 105] on span at bounding box center [167, 110] width 10 height 10
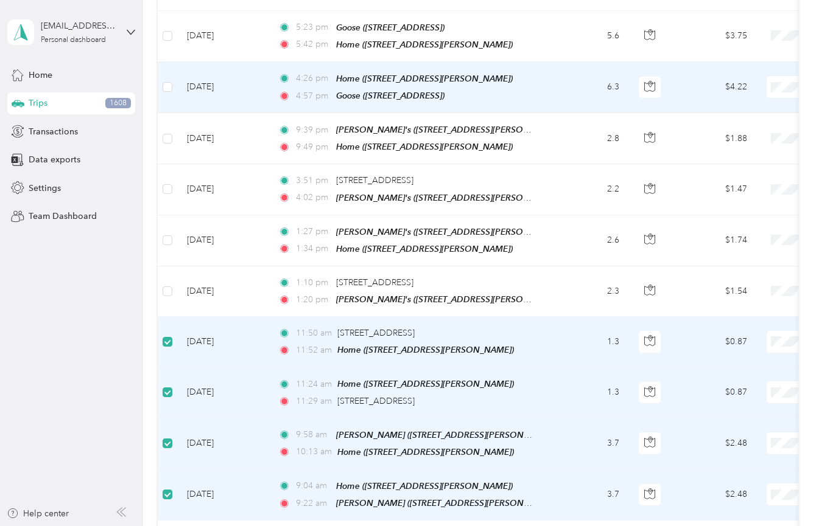
scroll to position [2677, 0]
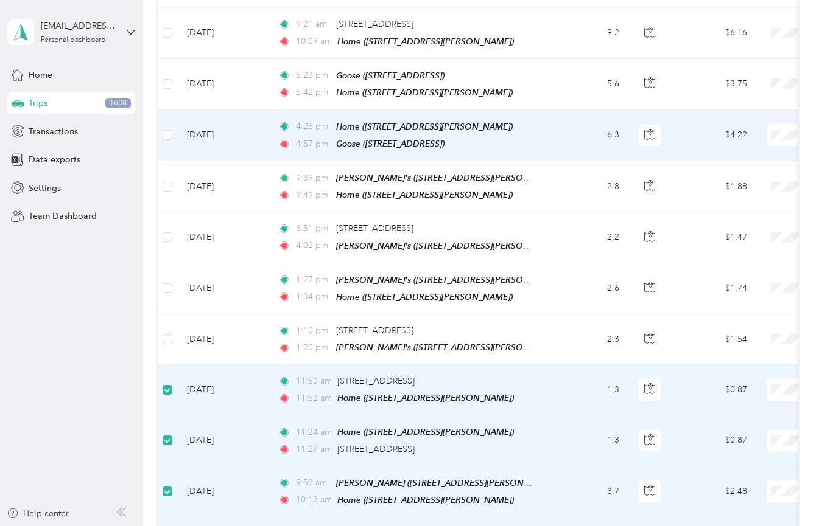
click at [173, 110] on td at bounding box center [167, 135] width 19 height 51
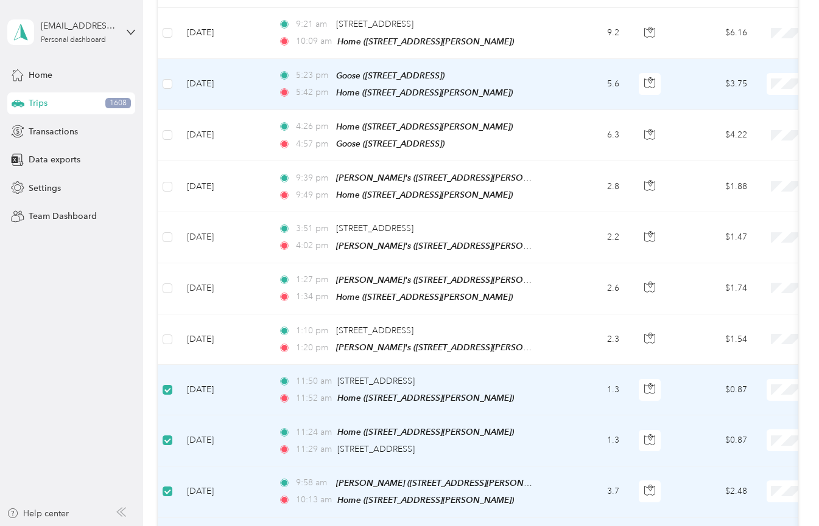
click at [173, 59] on td at bounding box center [167, 84] width 19 height 51
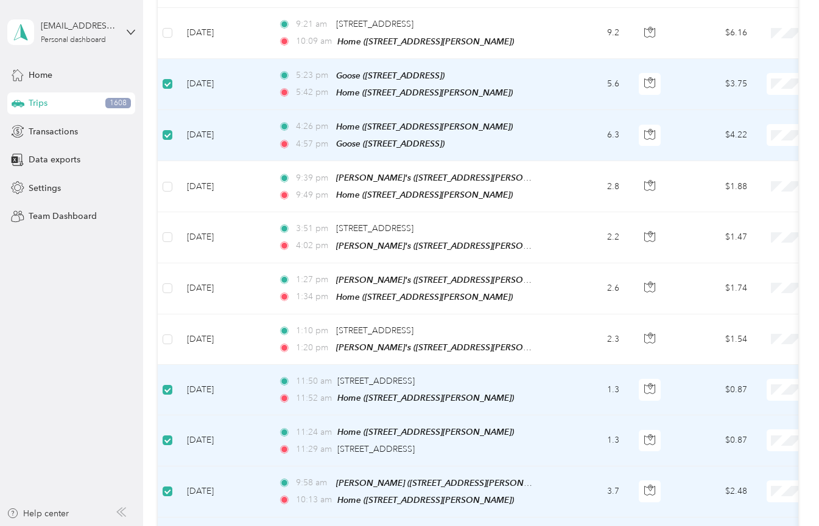
scroll to position [2606, 0]
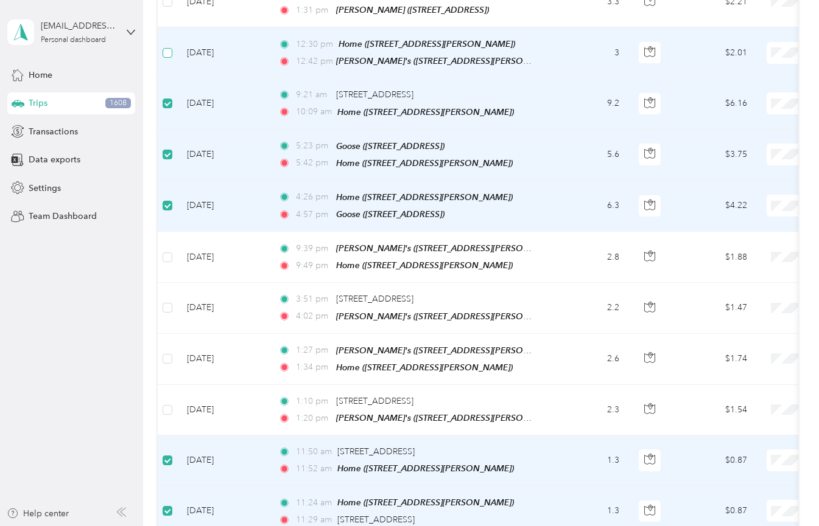
click at [166, 48] on span at bounding box center [167, 53] width 10 height 10
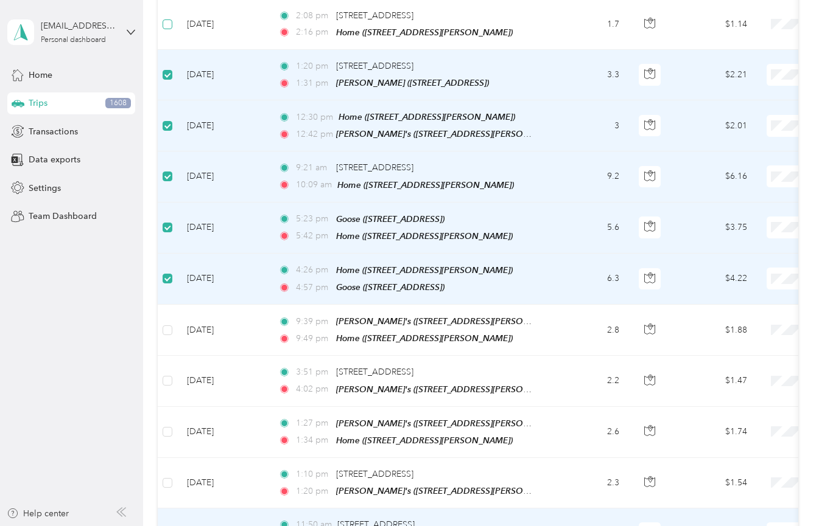
scroll to position [2475, 0]
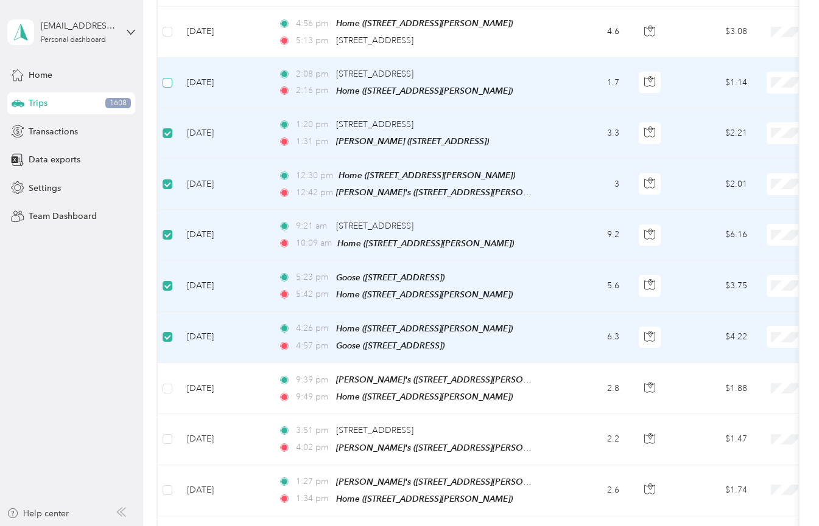
click at [169, 78] on span at bounding box center [167, 83] width 10 height 10
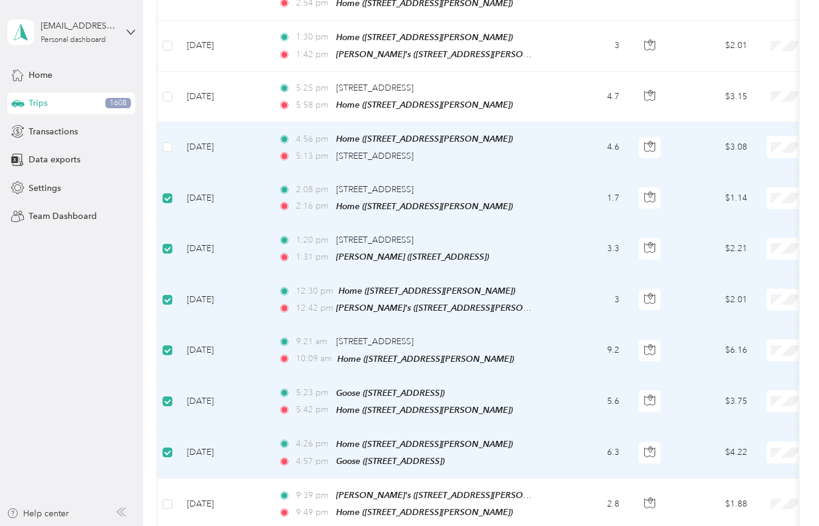
scroll to position [2320, 0]
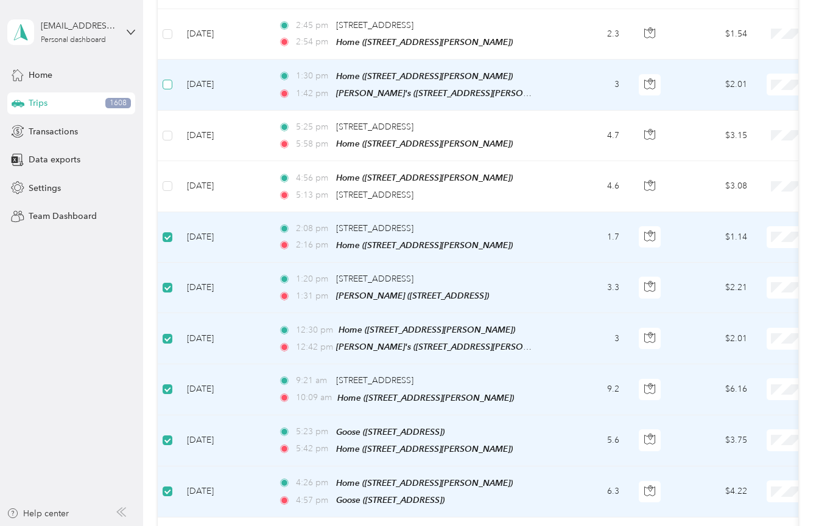
click at [172, 80] on span at bounding box center [167, 85] width 10 height 10
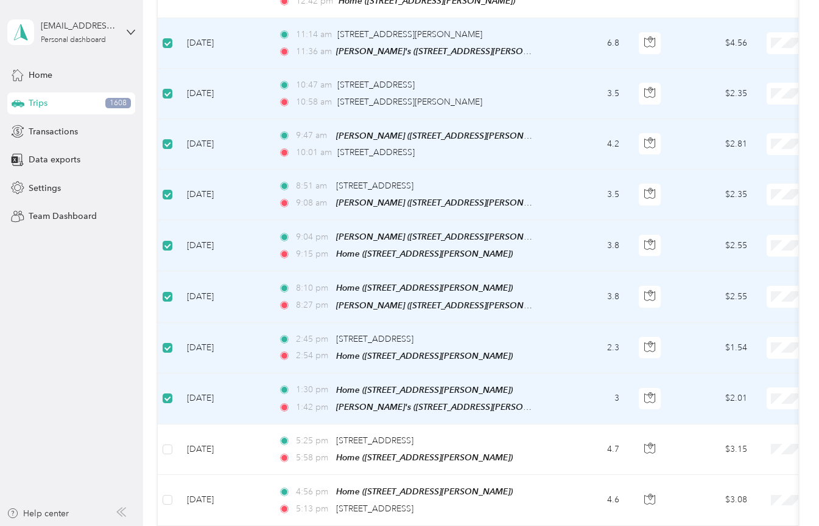
scroll to position [1925, 0]
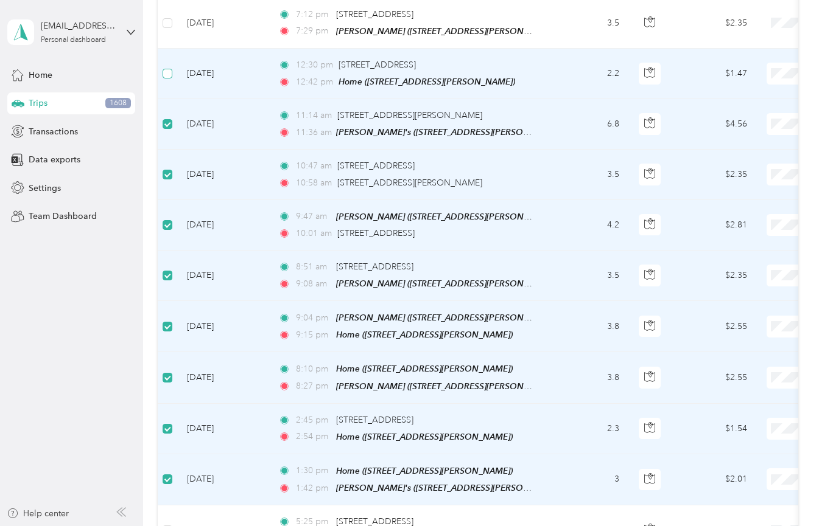
click at [168, 69] on span at bounding box center [167, 74] width 10 height 10
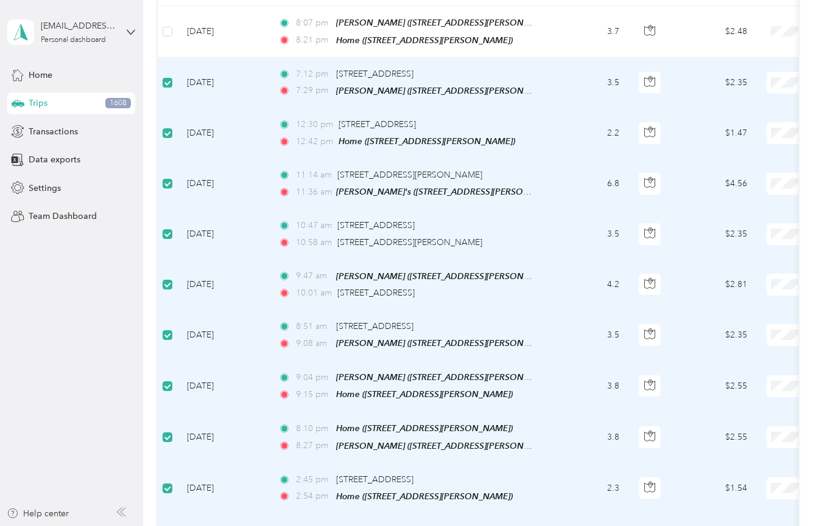
scroll to position [1819, 0]
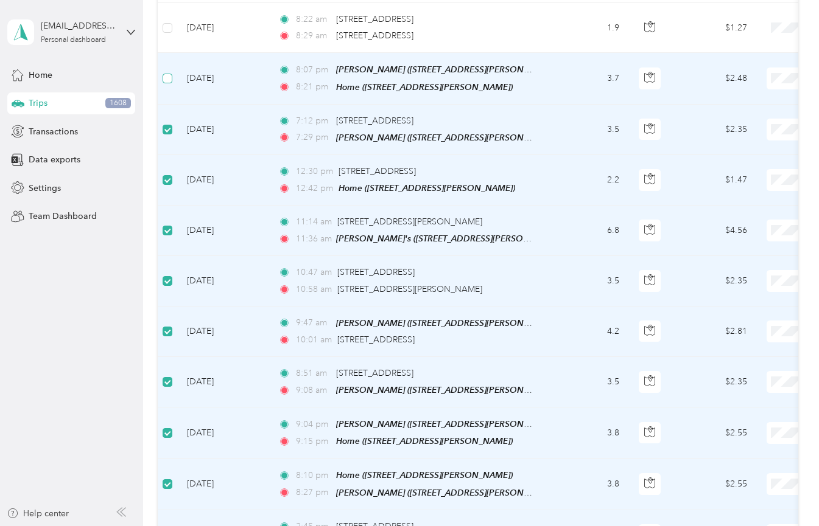
click at [172, 74] on span at bounding box center [167, 79] width 10 height 10
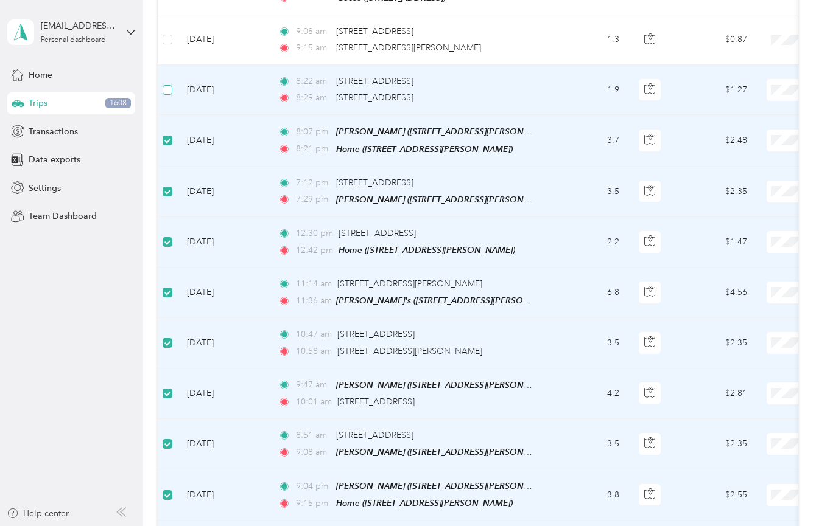
click at [171, 85] on span at bounding box center [167, 90] width 10 height 10
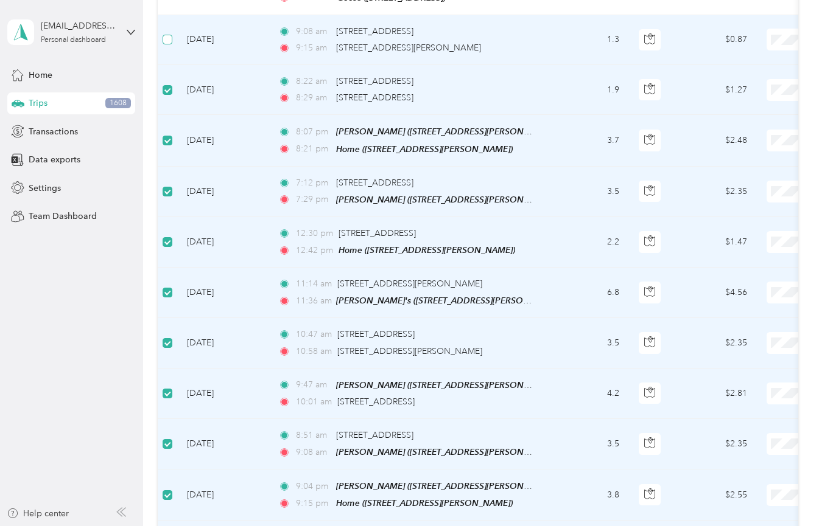
click at [168, 35] on span at bounding box center [167, 40] width 10 height 10
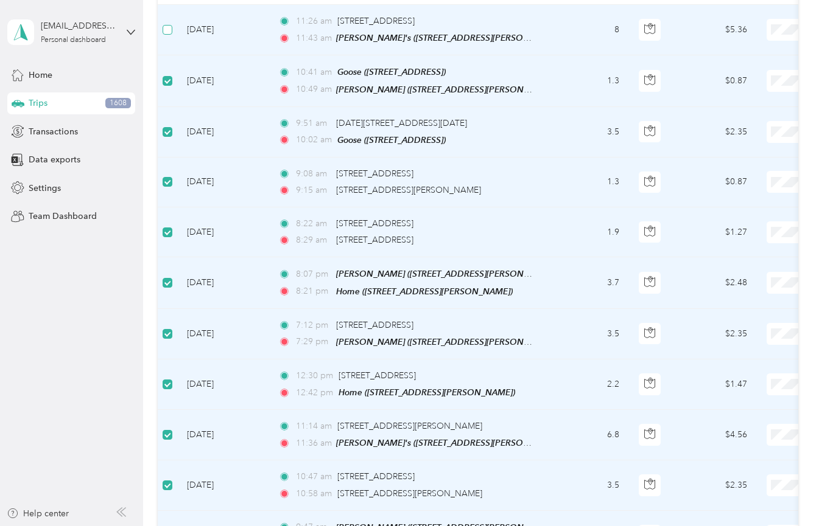
scroll to position [1553, 0]
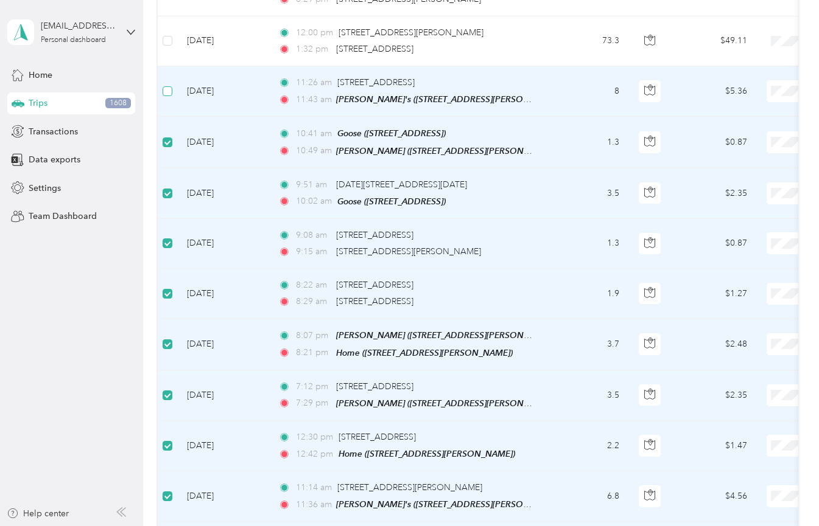
click at [170, 86] on span at bounding box center [167, 91] width 10 height 10
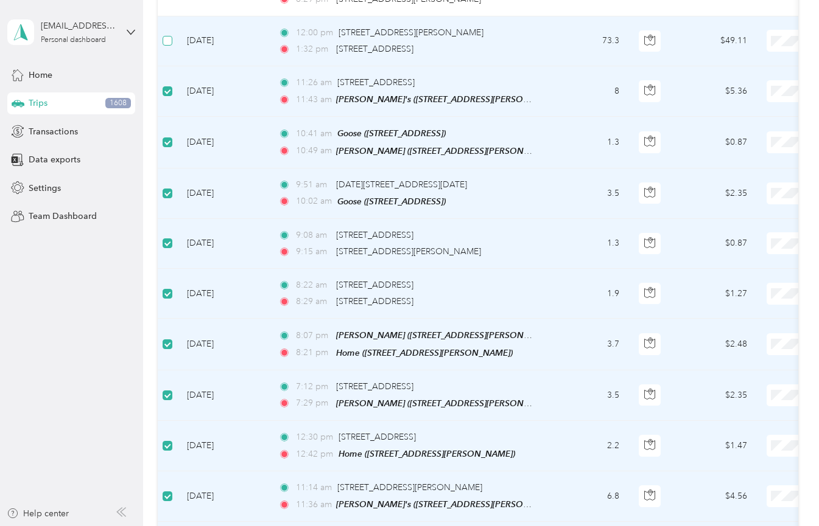
click at [172, 36] on span at bounding box center [167, 41] width 10 height 10
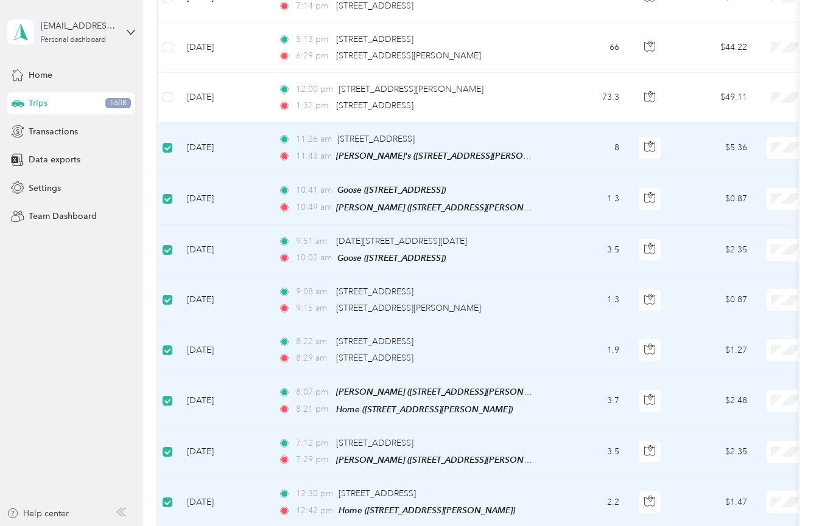
scroll to position [1458, 0]
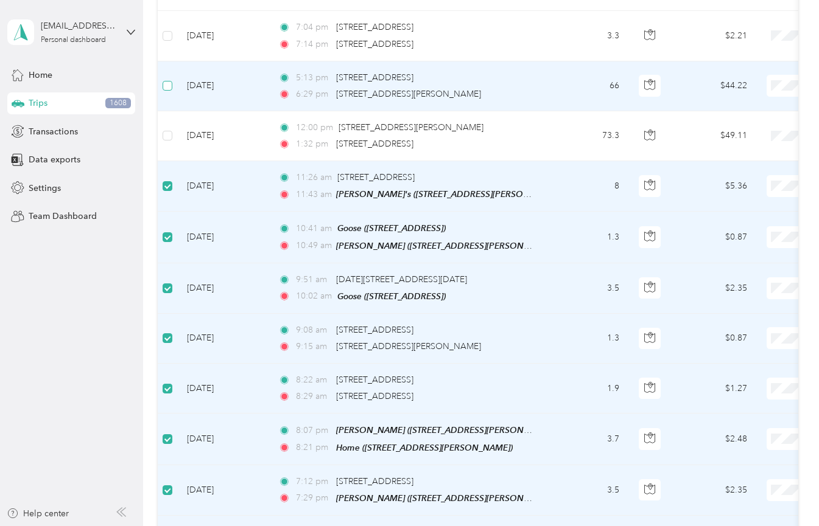
click at [172, 81] on span at bounding box center [167, 86] width 10 height 10
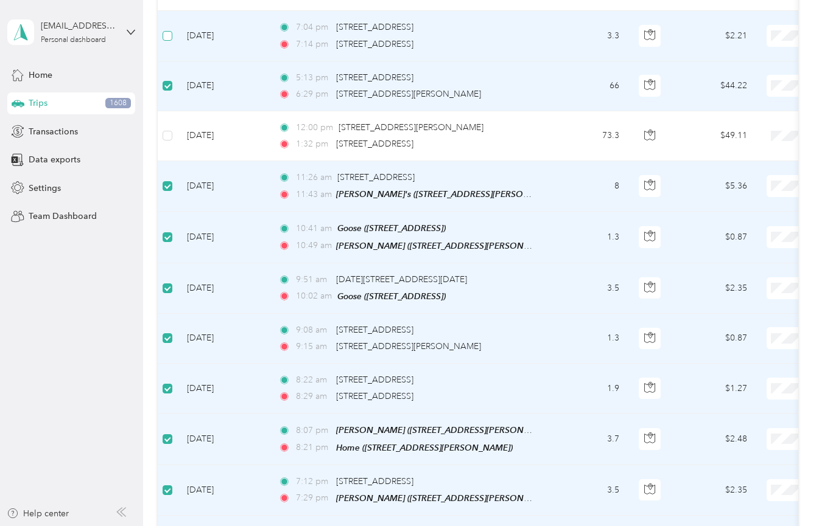
click at [166, 31] on span at bounding box center [167, 36] width 10 height 10
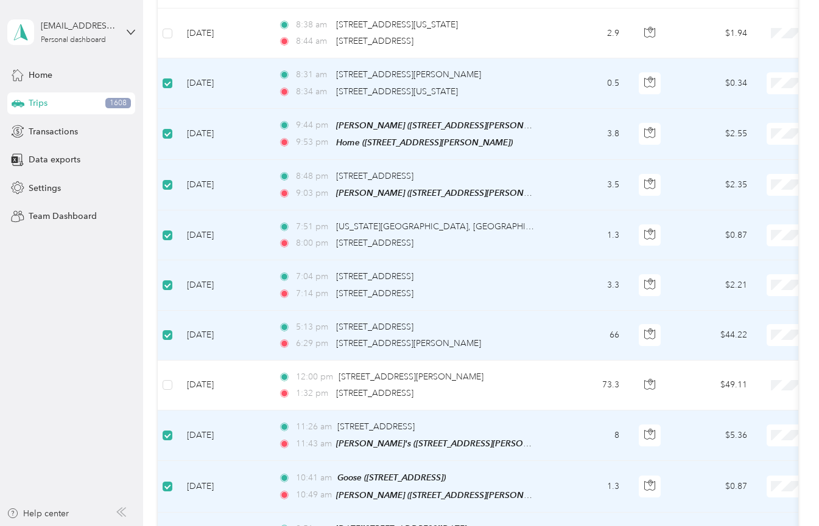
scroll to position [1151, 0]
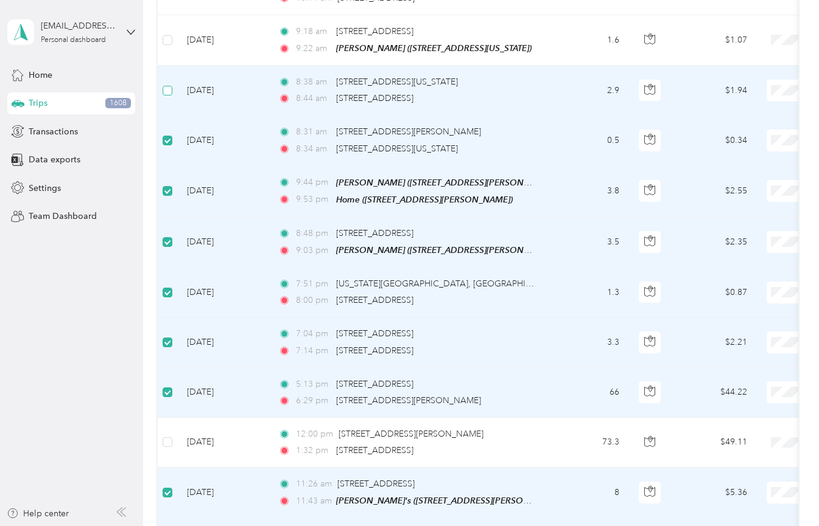
click at [170, 86] on span at bounding box center [167, 91] width 10 height 10
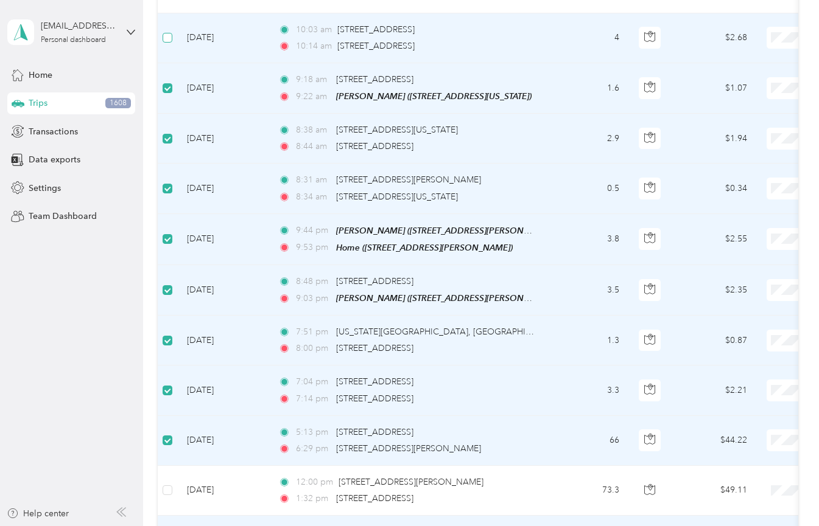
click at [170, 33] on span at bounding box center [167, 38] width 10 height 10
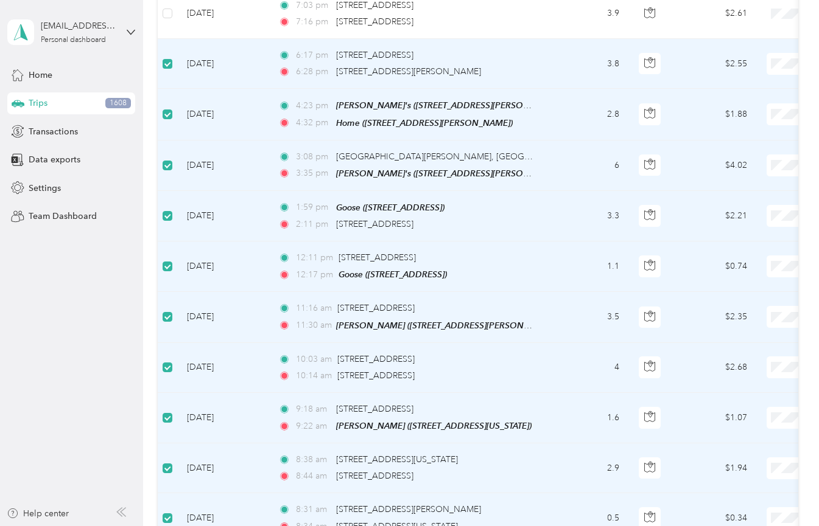
scroll to position [705, 0]
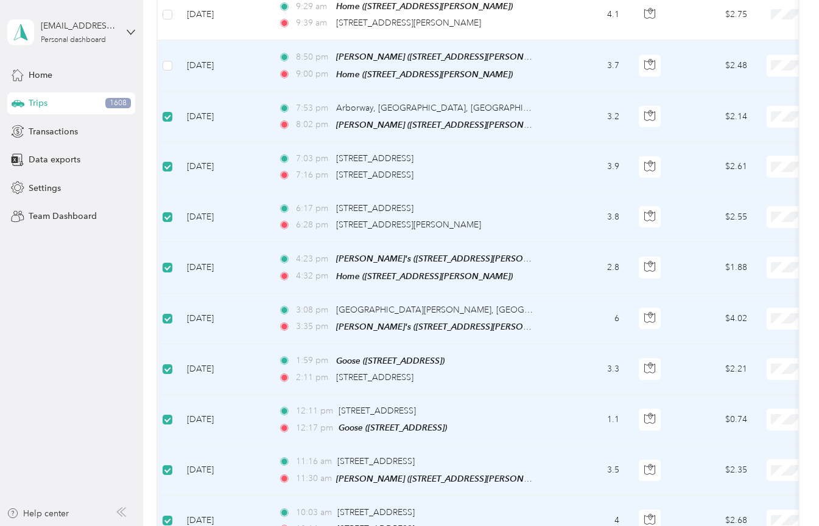
click at [170, 66] on td at bounding box center [167, 65] width 19 height 51
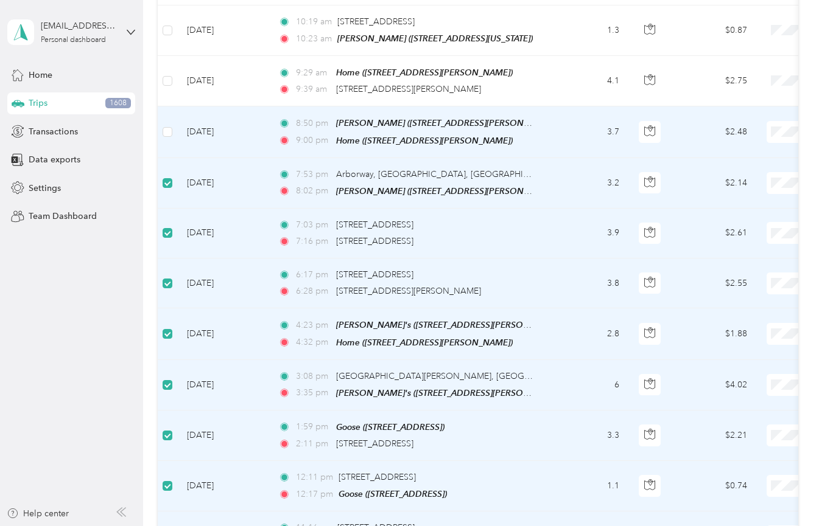
scroll to position [553, 0]
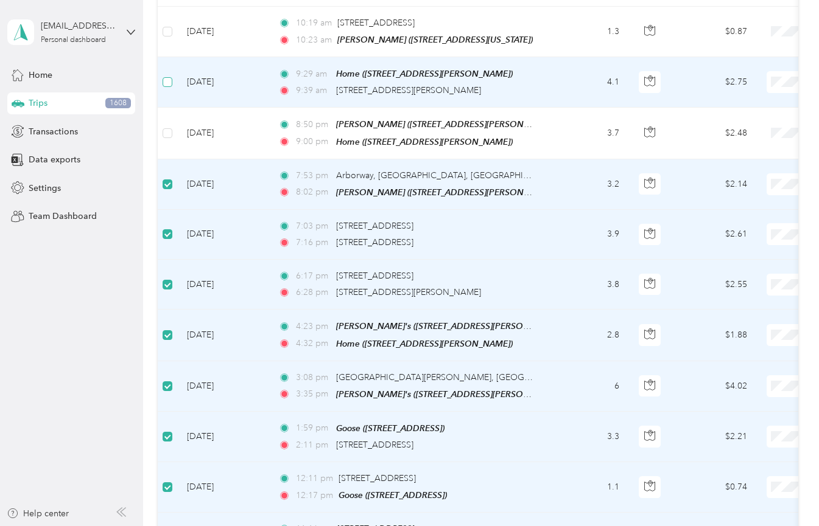
click at [169, 80] on span at bounding box center [167, 82] width 10 height 10
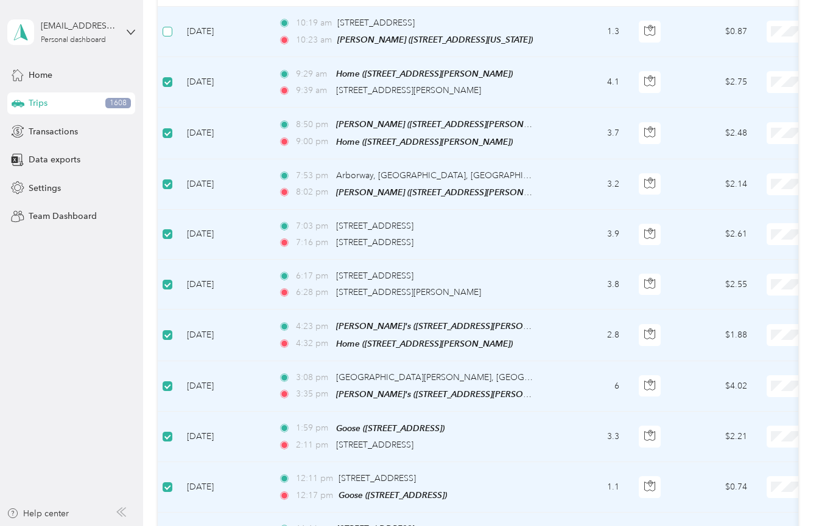
click at [166, 30] on span at bounding box center [167, 32] width 10 height 10
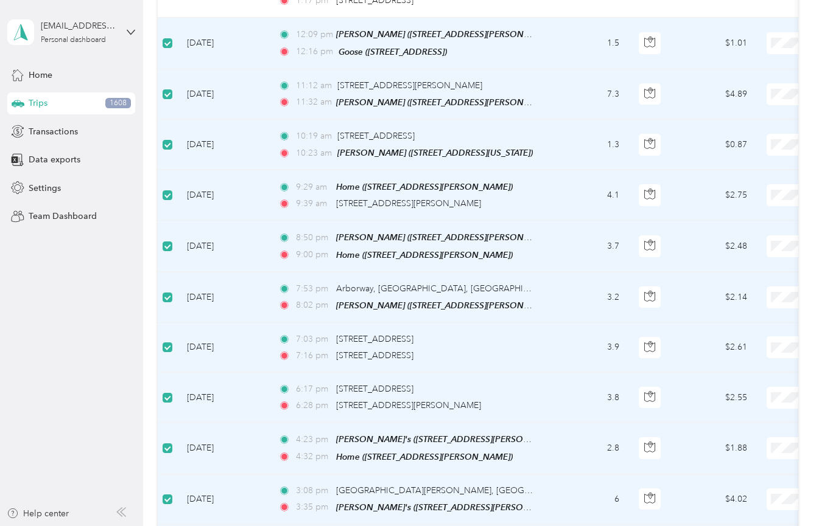
scroll to position [333, 0]
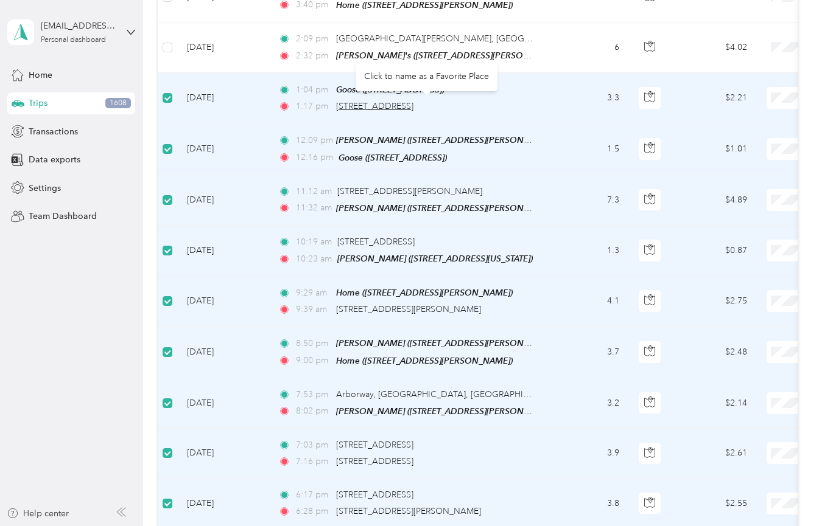
click at [354, 103] on span "[STREET_ADDRESS]" at bounding box center [374, 106] width 77 height 10
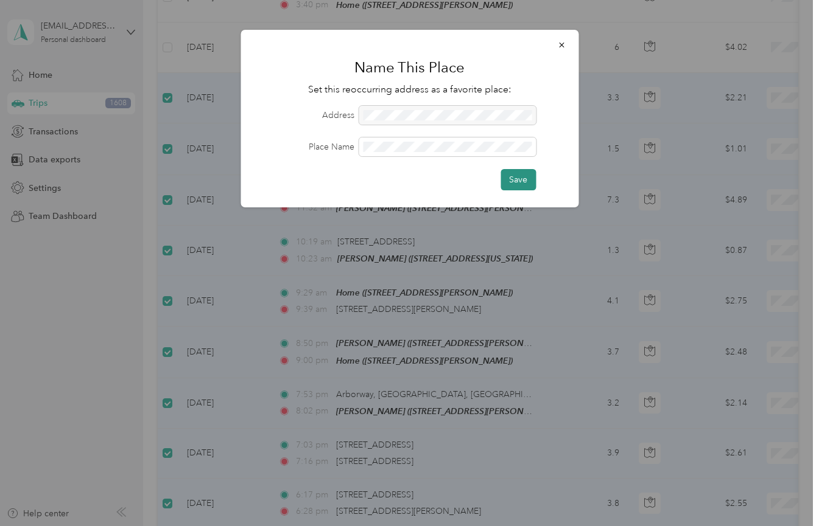
click at [512, 180] on button "Save" at bounding box center [517, 179] width 35 height 21
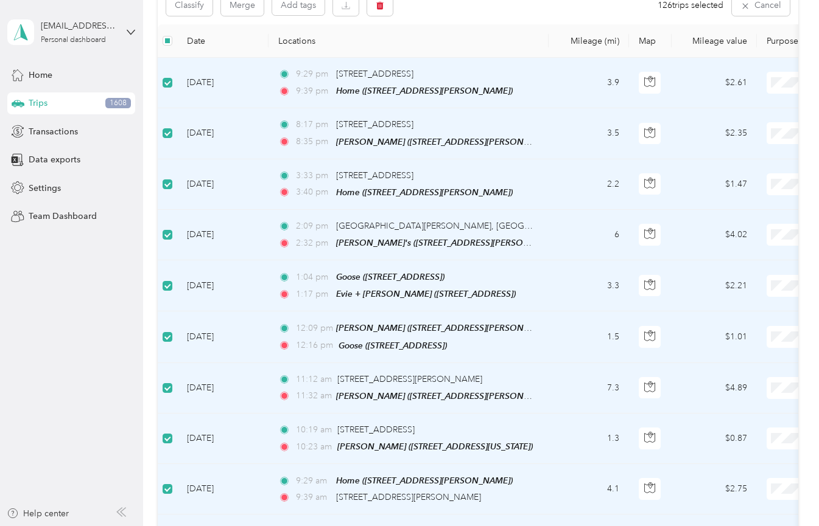
scroll to position [125, 0]
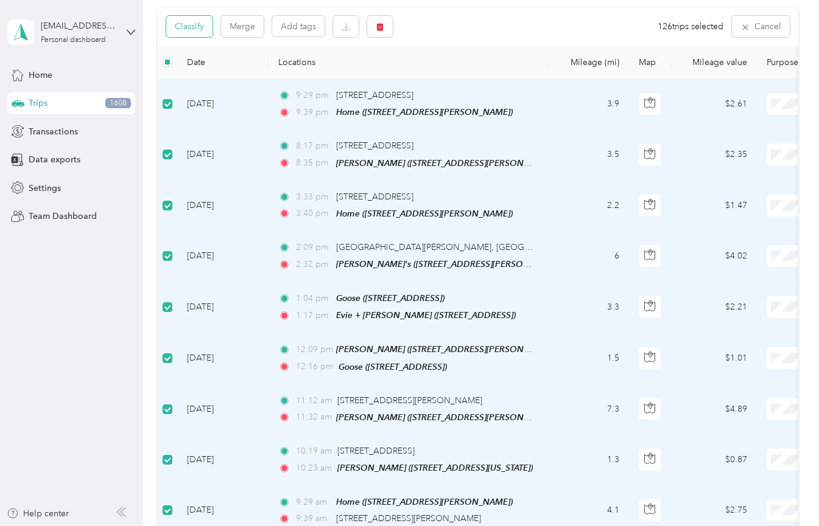
click at [181, 30] on button "Classify" at bounding box center [189, 26] width 46 height 21
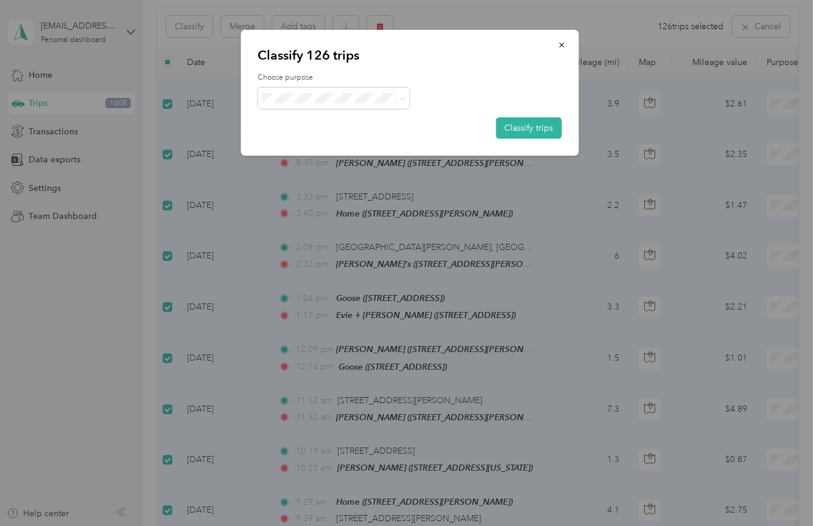
click at [319, 156] on span "Wag" at bounding box center [344, 162] width 113 height 13
click at [539, 130] on button "Classify trips" at bounding box center [528, 127] width 66 height 21
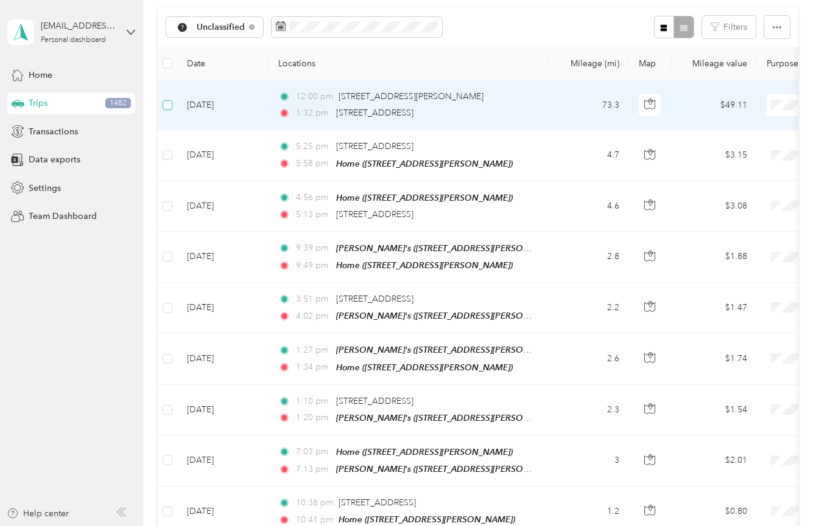
click at [170, 107] on span at bounding box center [167, 105] width 10 height 10
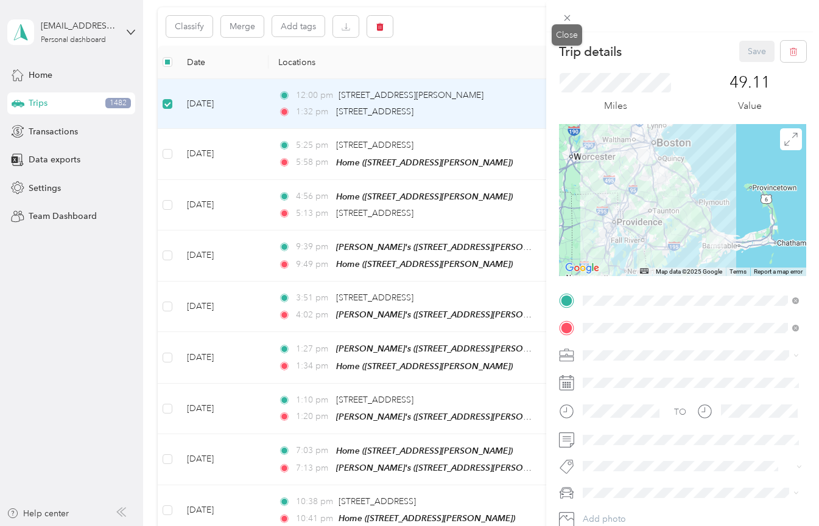
click at [563, 25] on div "Close" at bounding box center [566, 34] width 30 height 21
click at [566, 21] on icon at bounding box center [567, 18] width 10 height 10
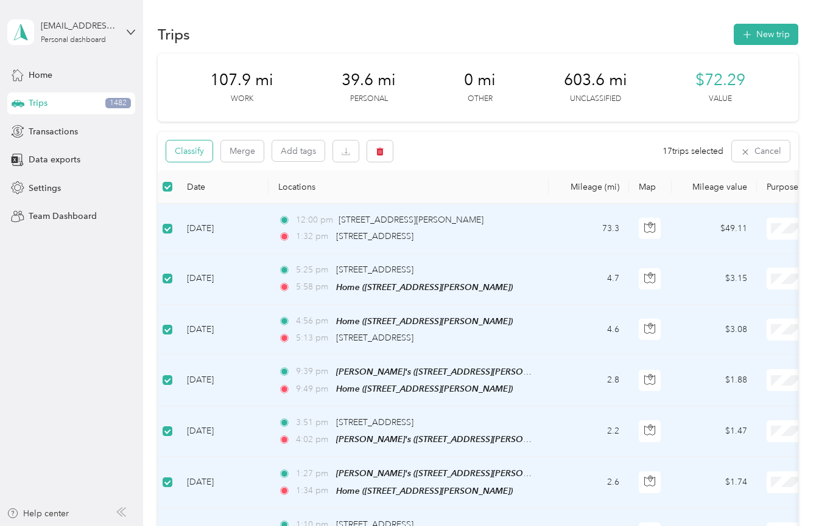
click at [195, 145] on button "Classify" at bounding box center [189, 151] width 46 height 21
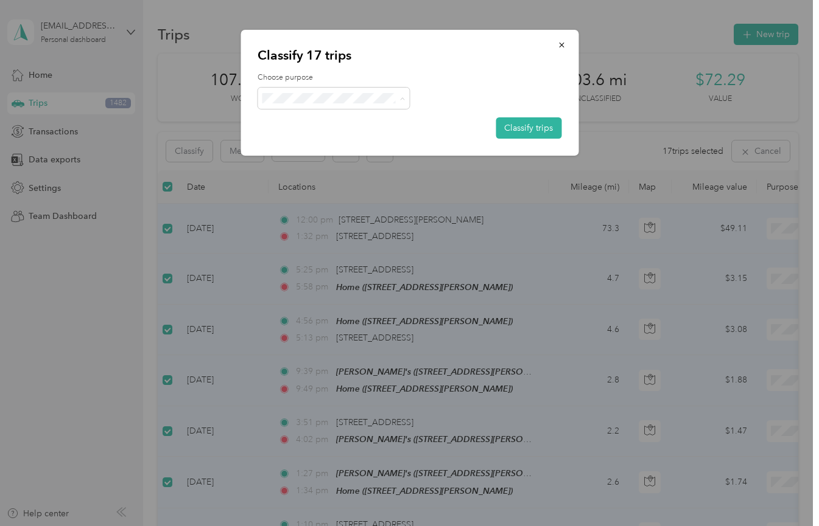
click at [323, 141] on span "Personal" at bounding box center [344, 141] width 113 height 13
click at [520, 129] on button "Classify trips" at bounding box center [528, 127] width 66 height 21
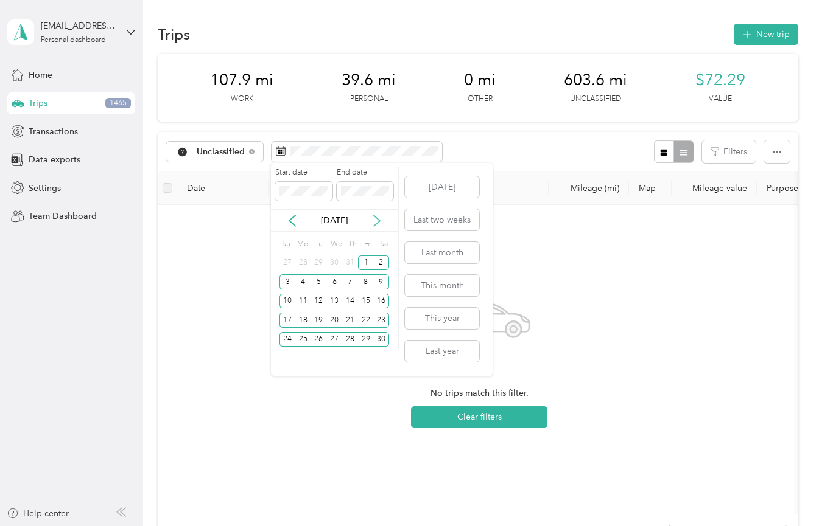
click at [377, 216] on icon at bounding box center [377, 221] width 12 height 12
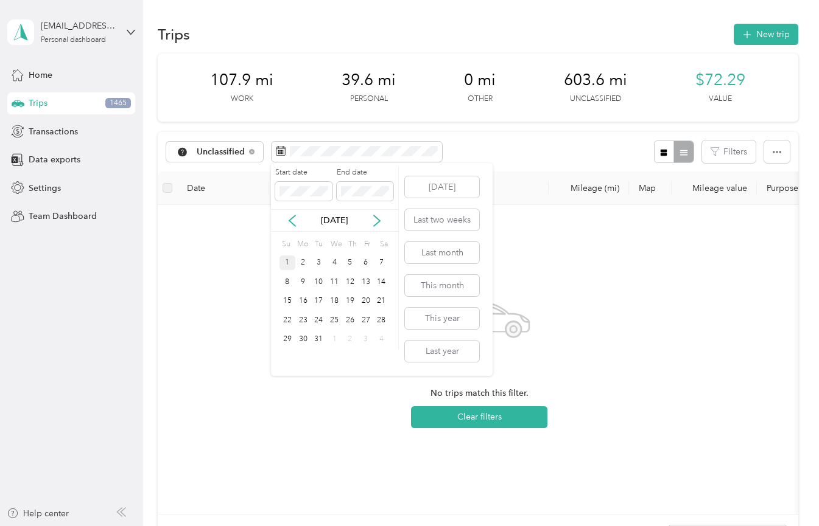
click at [290, 262] on div "1" at bounding box center [287, 263] width 16 height 15
click at [315, 337] on div "31" at bounding box center [319, 339] width 16 height 15
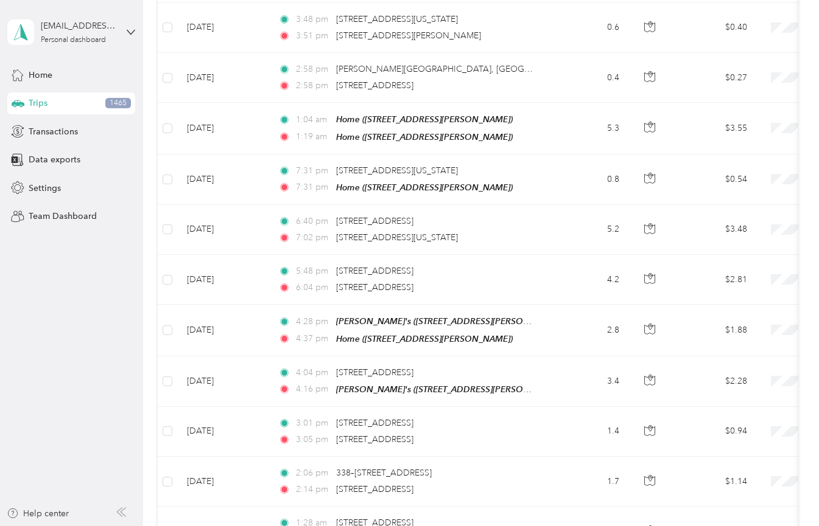
scroll to position [553, 0]
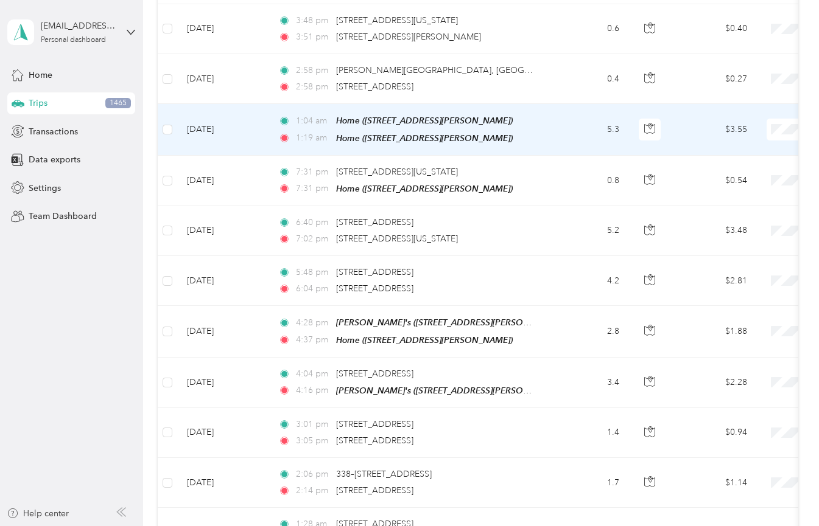
click at [734, 172] on span "Personal" at bounding box center [754, 170] width 113 height 13
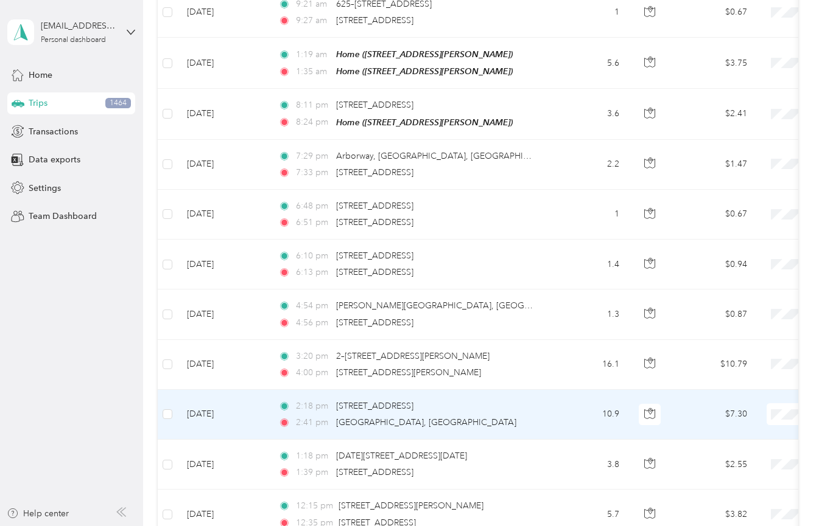
scroll to position [4788, 0]
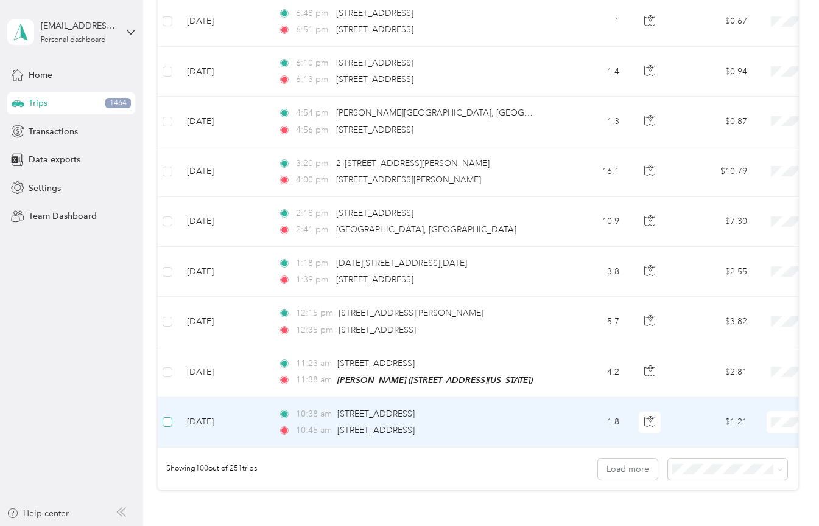
click at [172, 417] on span at bounding box center [167, 422] width 10 height 10
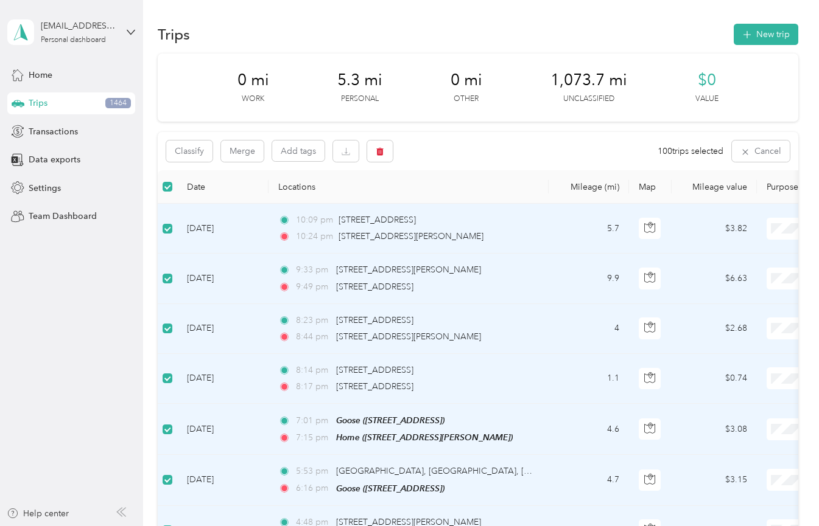
scroll to position [0, 0]
click at [193, 152] on button "Classify" at bounding box center [189, 151] width 46 height 21
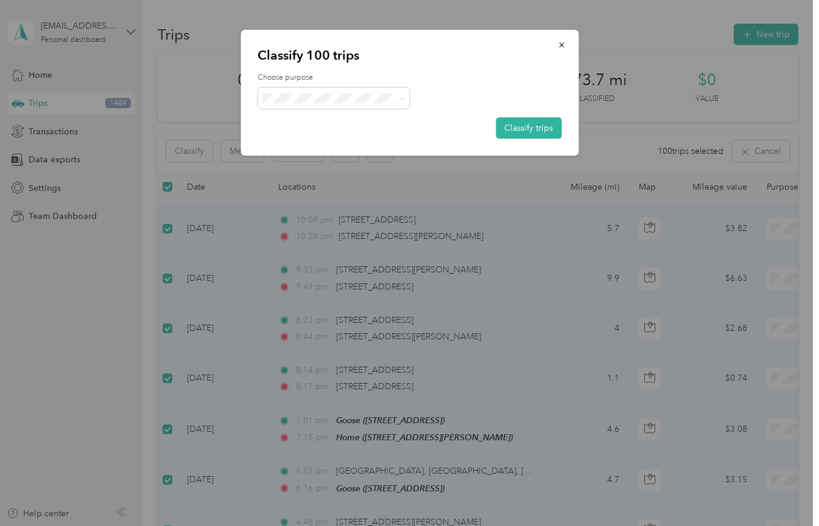
click at [312, 164] on span "Wag" at bounding box center [344, 162] width 113 height 13
click at [547, 123] on button "Classify trips" at bounding box center [528, 127] width 66 height 21
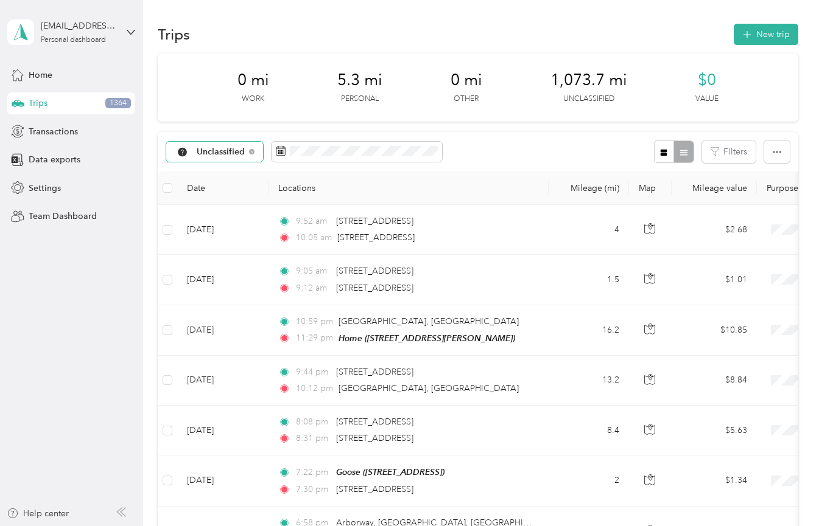
click at [243, 153] on span "Unclassified" at bounding box center [221, 152] width 49 height 9
click at [226, 169] on span "All purposes" at bounding box center [228, 173] width 63 height 13
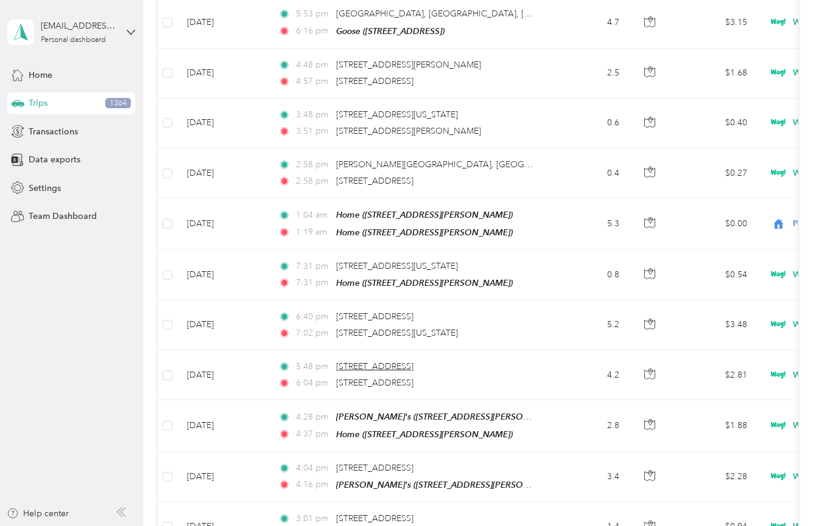
scroll to position [582, 0]
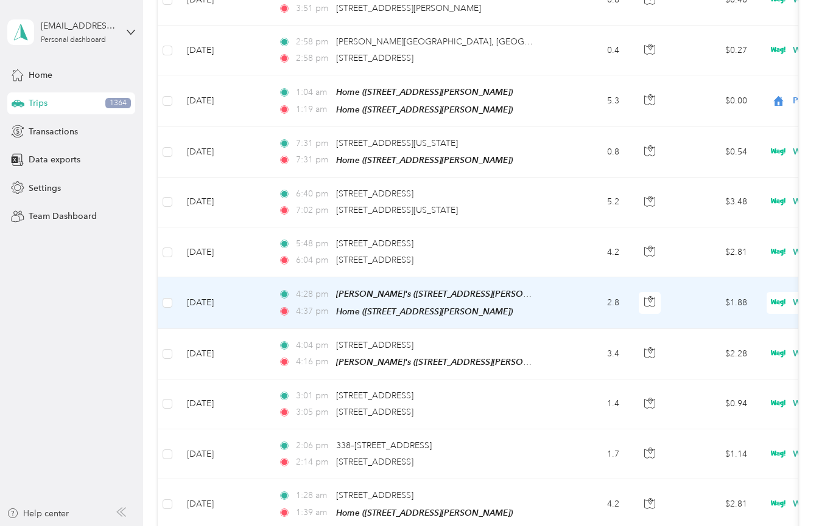
click at [737, 347] on li "Personal" at bounding box center [743, 342] width 151 height 21
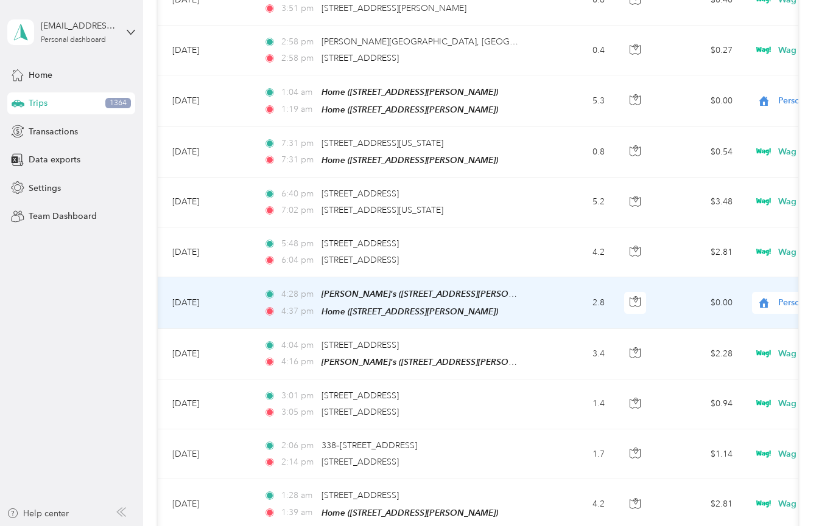
scroll to position [0, 23]
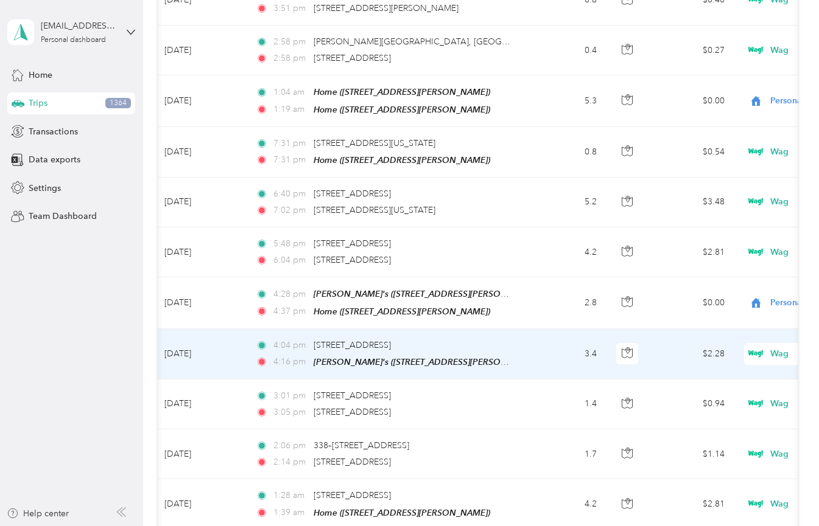
click at [766, 347] on span "Wag" at bounding box center [814, 353] width 133 height 13
click at [716, 194] on span "Personal" at bounding box center [754, 197] width 113 height 13
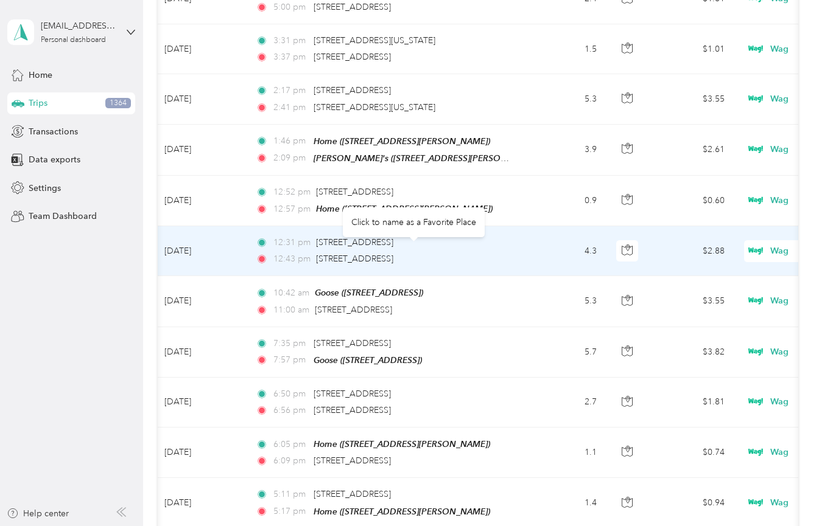
scroll to position [0, 0]
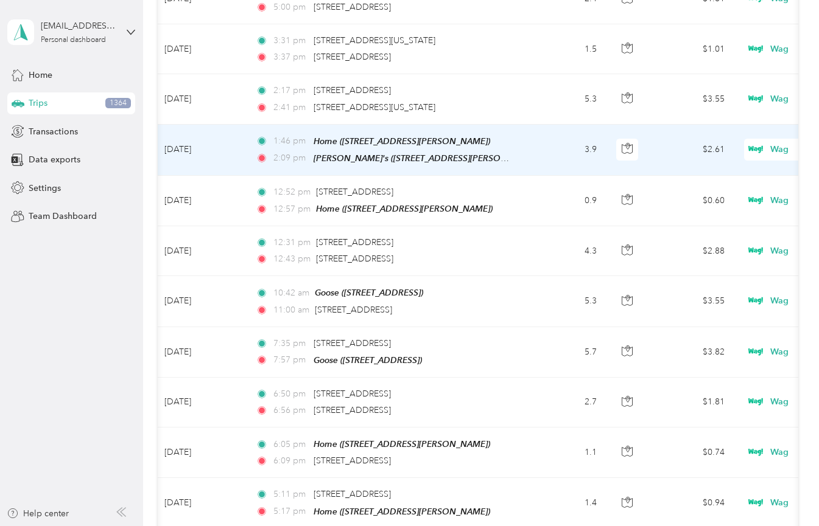
click at [761, 145] on icon at bounding box center [755, 150] width 15 height 10
click at [747, 177] on li "Personal" at bounding box center [743, 184] width 151 height 21
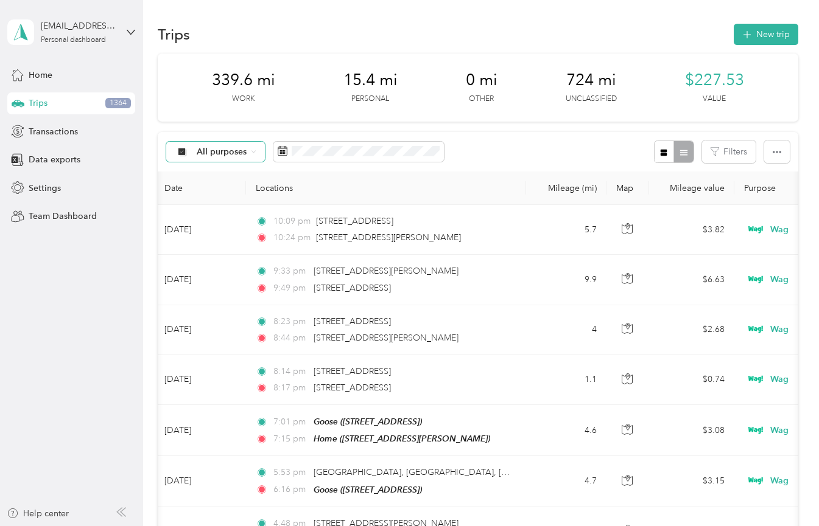
click at [247, 148] on div "All purposes" at bounding box center [215, 152] width 99 height 21
click at [238, 189] on span "Unclassified" at bounding box center [226, 192] width 59 height 13
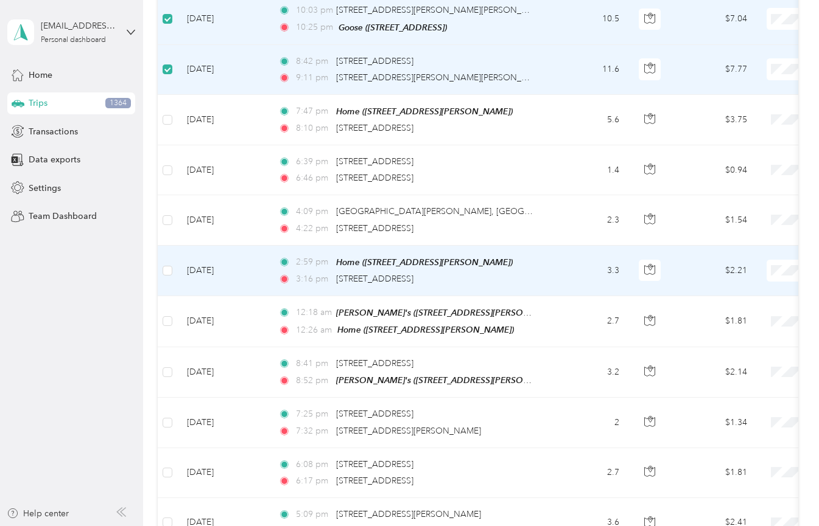
scroll to position [1070, 0]
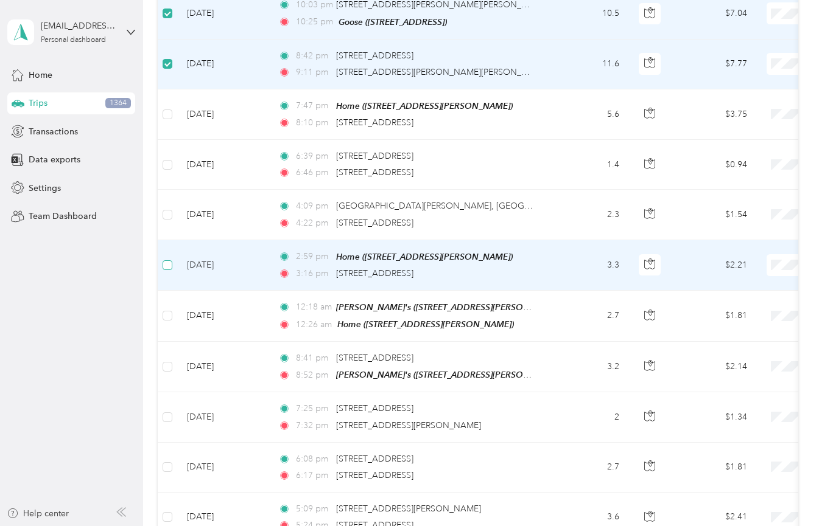
click at [168, 263] on span at bounding box center [167, 265] width 10 height 10
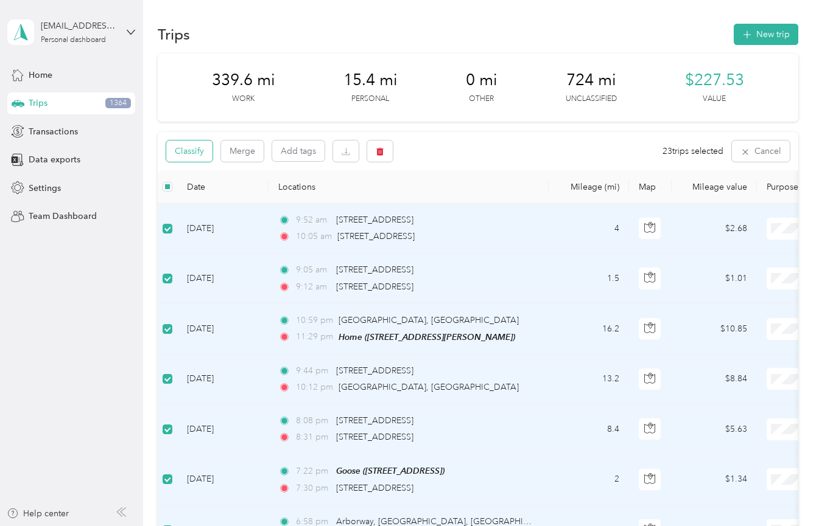
scroll to position [0, 0]
click at [194, 144] on button "Classify" at bounding box center [189, 151] width 46 height 21
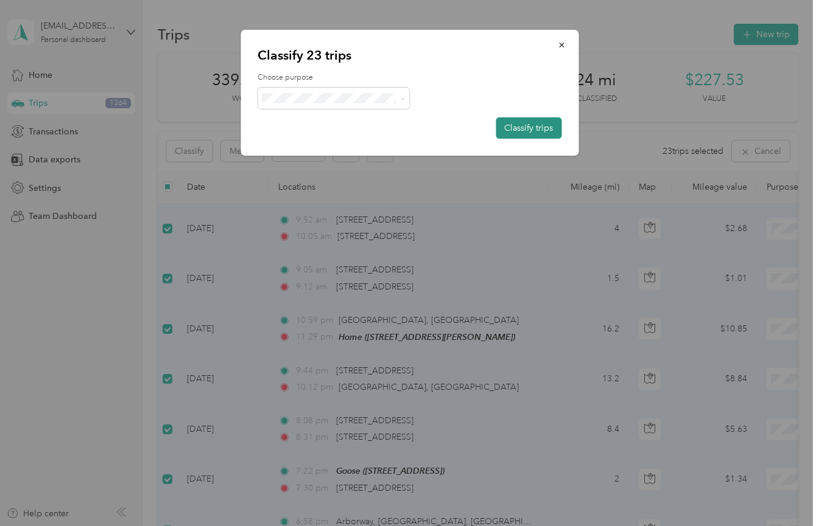
click at [526, 122] on button "Classify trips" at bounding box center [528, 127] width 66 height 21
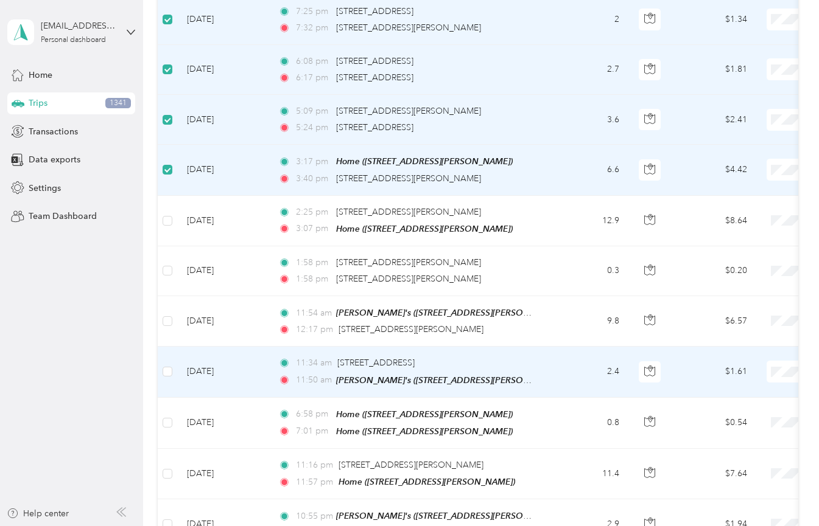
scroll to position [315, 0]
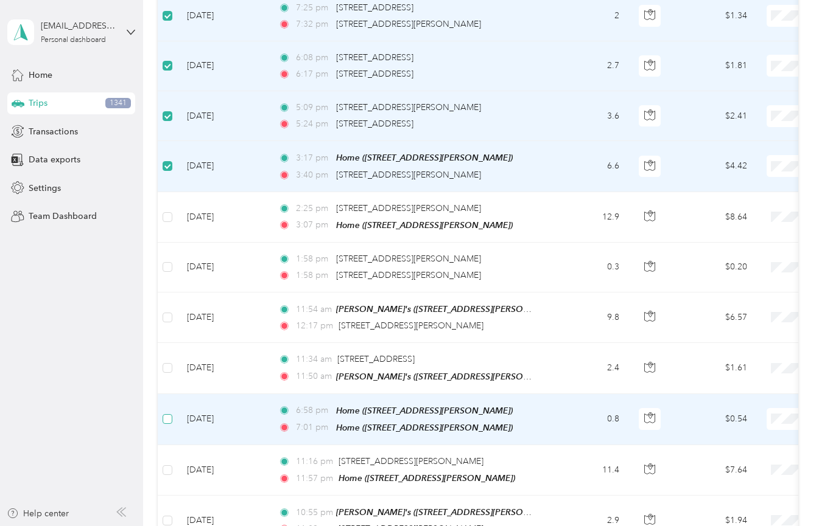
click at [171, 414] on span at bounding box center [167, 419] width 10 height 10
click at [170, 414] on span at bounding box center [167, 419] width 10 height 10
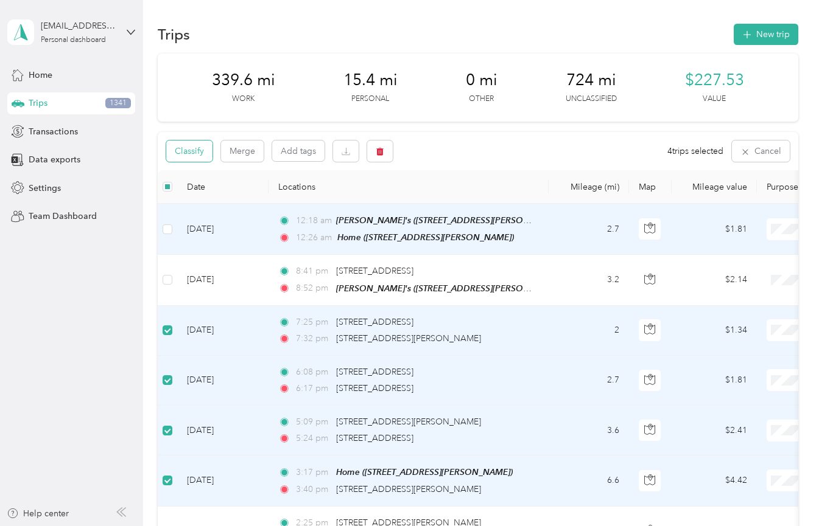
scroll to position [0, 0]
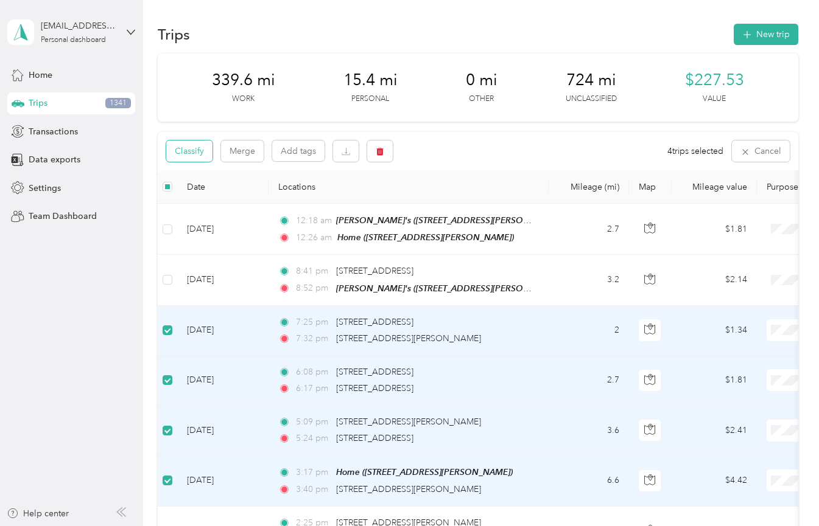
click at [192, 152] on button "Classify" at bounding box center [189, 151] width 46 height 21
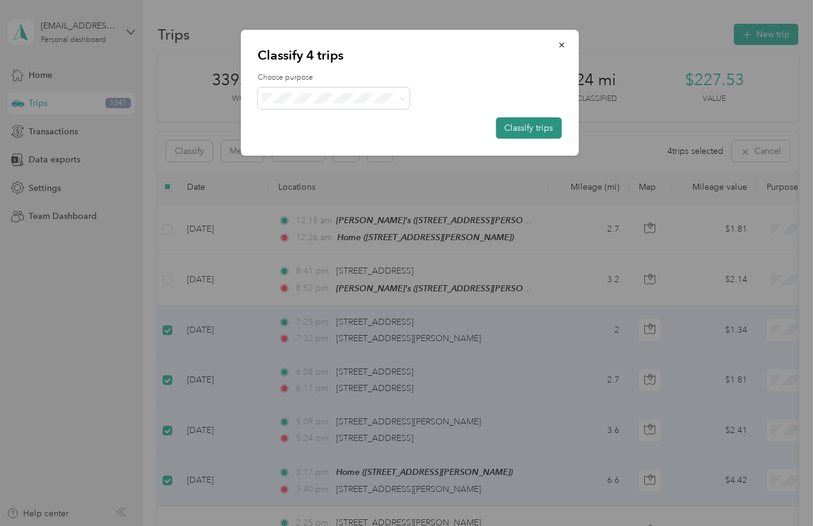
click at [514, 127] on button "Classify trips" at bounding box center [528, 127] width 66 height 21
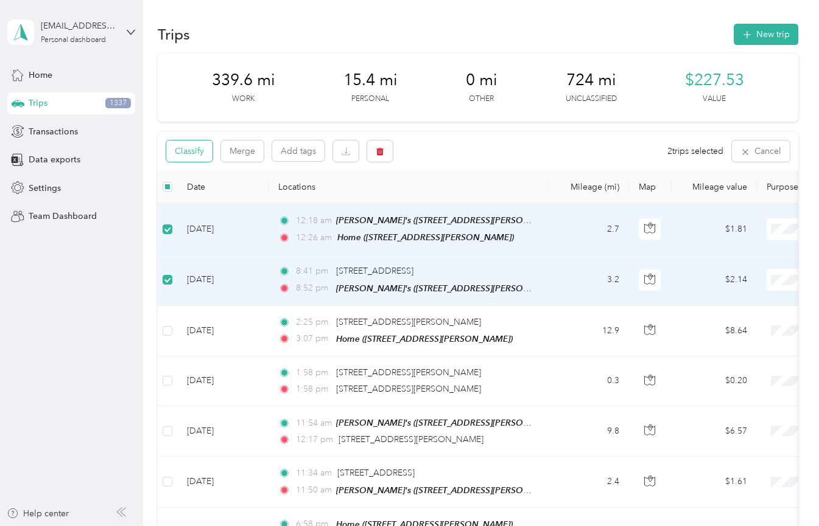
click at [201, 158] on button "Classify" at bounding box center [189, 151] width 46 height 21
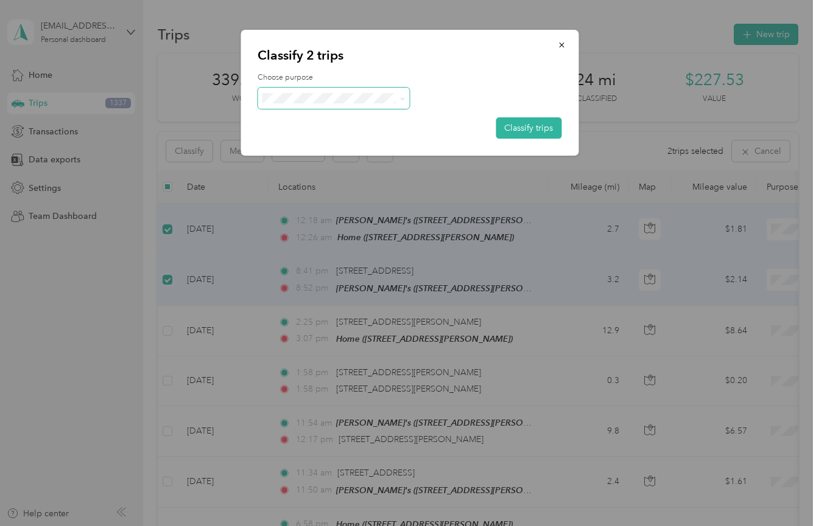
click at [278, 106] on span at bounding box center [333, 98] width 152 height 21
click at [303, 139] on span "Personal" at bounding box center [344, 141] width 113 height 13
click at [504, 122] on button "Classify trips" at bounding box center [528, 127] width 66 height 21
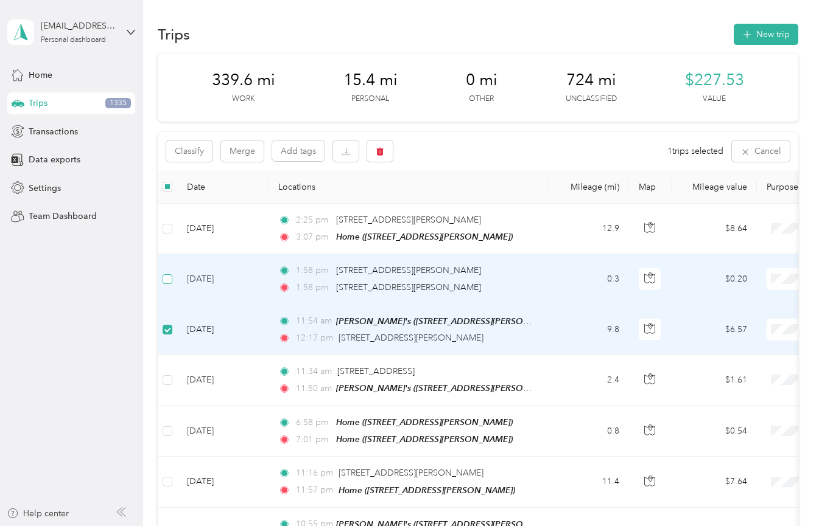
click at [171, 277] on span at bounding box center [167, 279] width 10 height 10
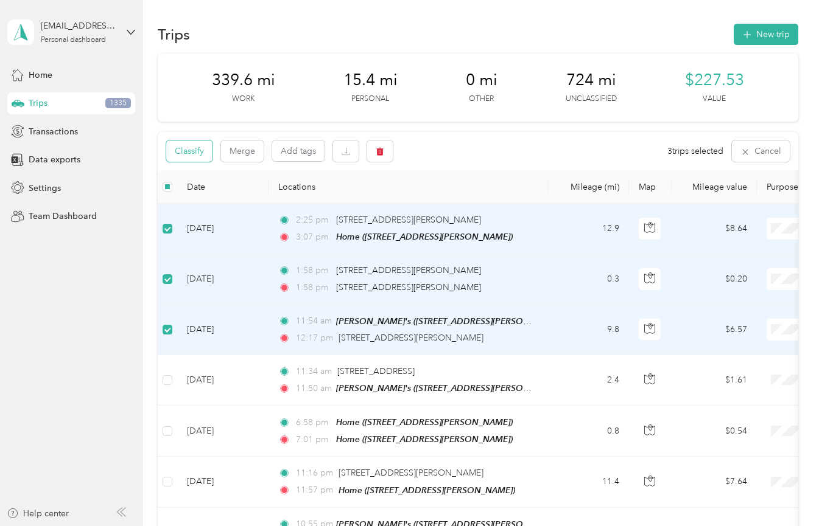
click at [201, 147] on button "Classify" at bounding box center [189, 151] width 46 height 21
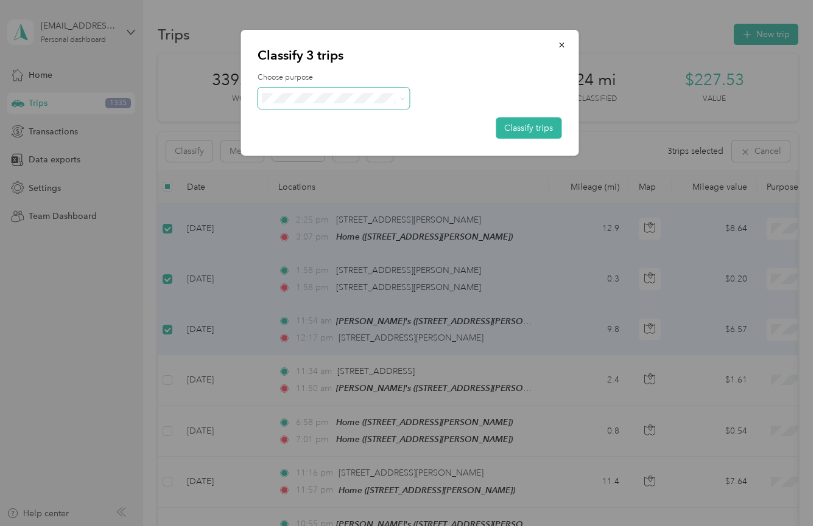
click at [270, 92] on span at bounding box center [333, 98] width 152 height 21
click at [307, 181] on span "Creative" at bounding box center [344, 184] width 113 height 13
click at [523, 125] on button "Classify trips" at bounding box center [528, 127] width 66 height 21
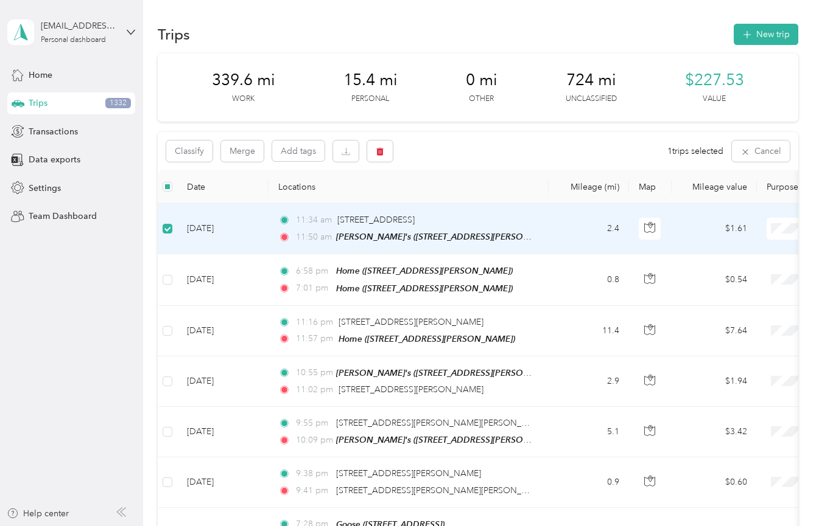
click at [750, 266] on span "Personal" at bounding box center [754, 272] width 113 height 13
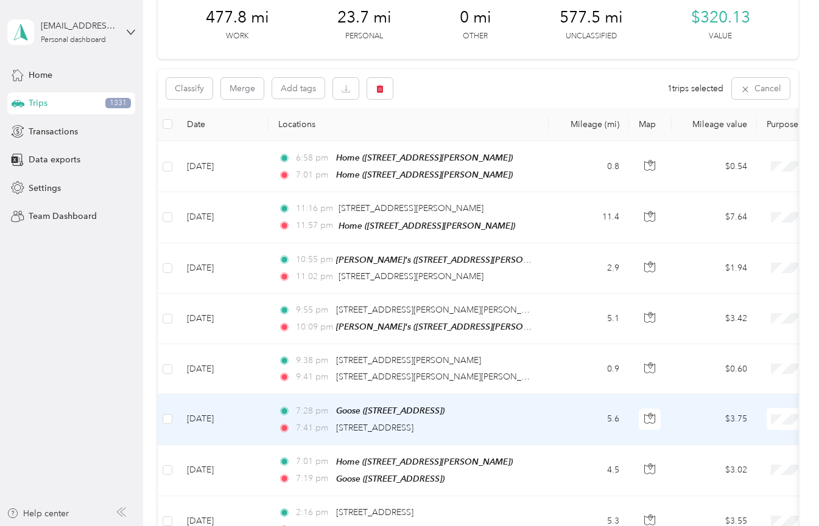
scroll to position [73, 0]
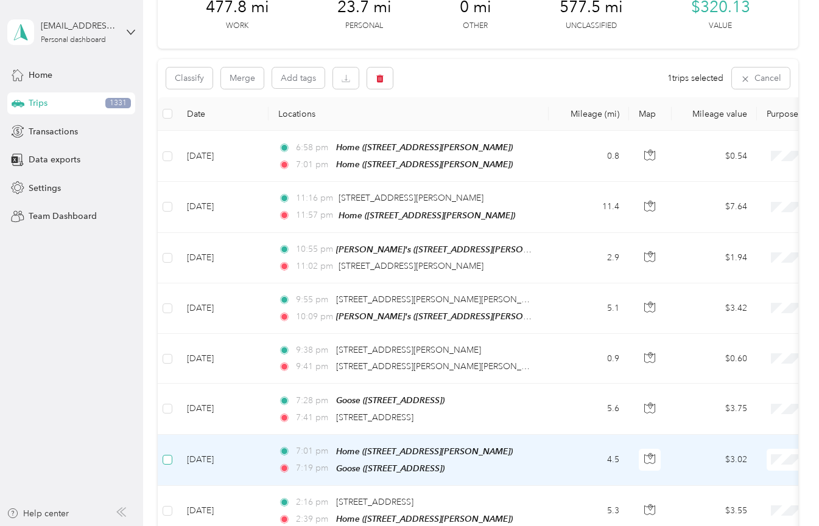
click at [167, 460] on span at bounding box center [167, 460] width 10 height 10
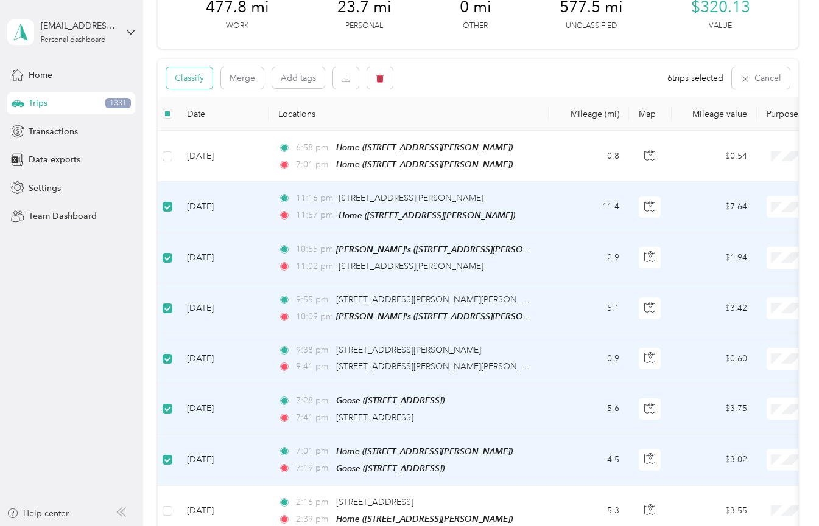
click at [201, 75] on button "Classify" at bounding box center [189, 78] width 46 height 21
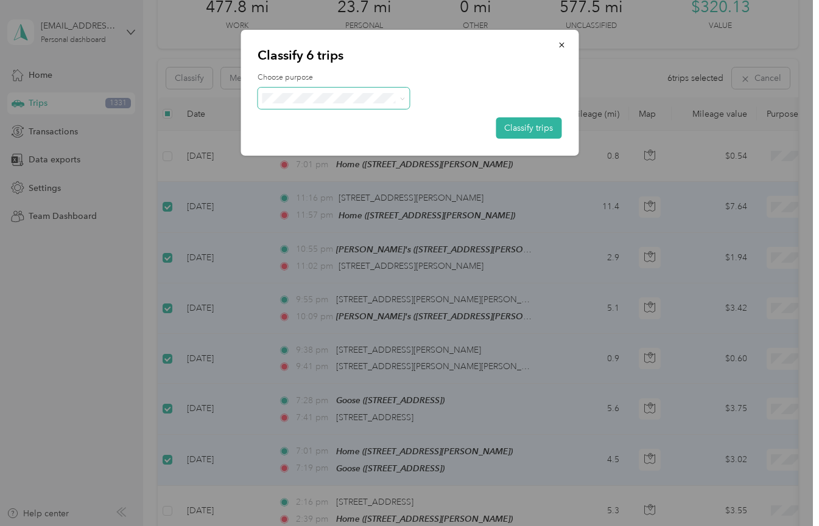
click at [371, 105] on span at bounding box center [333, 98] width 152 height 21
click at [380, 139] on span "Personal" at bounding box center [344, 141] width 113 height 13
click at [521, 128] on button "Classify trips" at bounding box center [528, 127] width 66 height 21
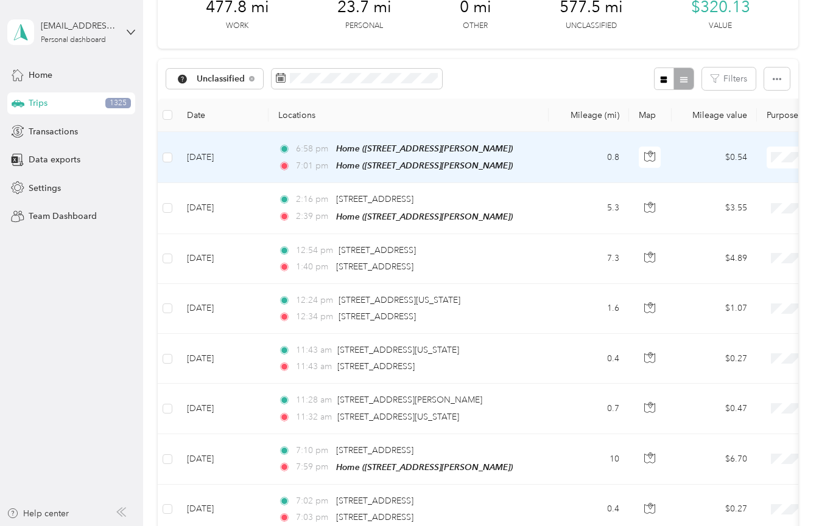
click at [739, 217] on span "Wag" at bounding box center [754, 221] width 113 height 13
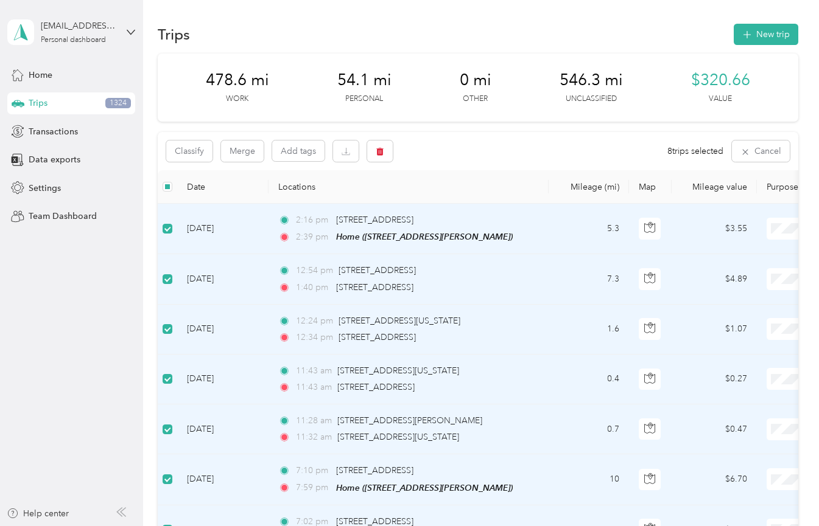
scroll to position [0, 0]
click at [195, 143] on button "Classify" at bounding box center [189, 151] width 46 height 21
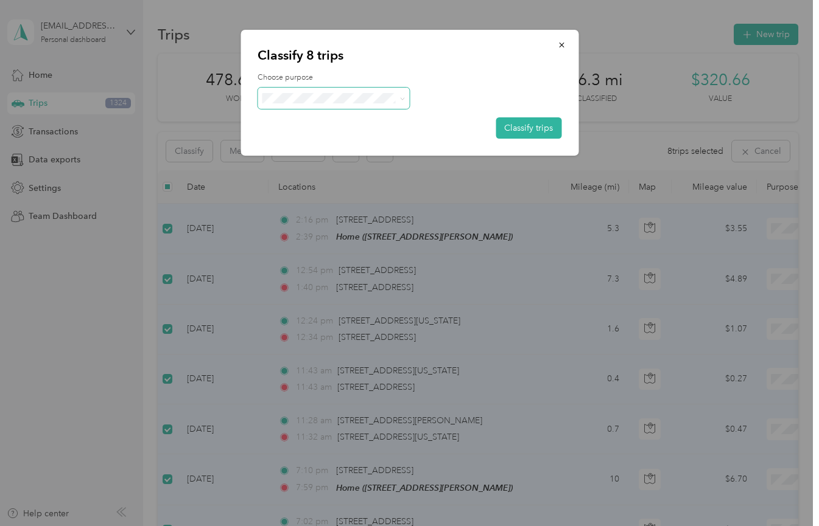
click at [298, 105] on span at bounding box center [333, 98] width 152 height 21
click at [327, 161] on span "Wag" at bounding box center [344, 162] width 113 height 13
click at [518, 127] on button "Classify trips" at bounding box center [528, 127] width 66 height 21
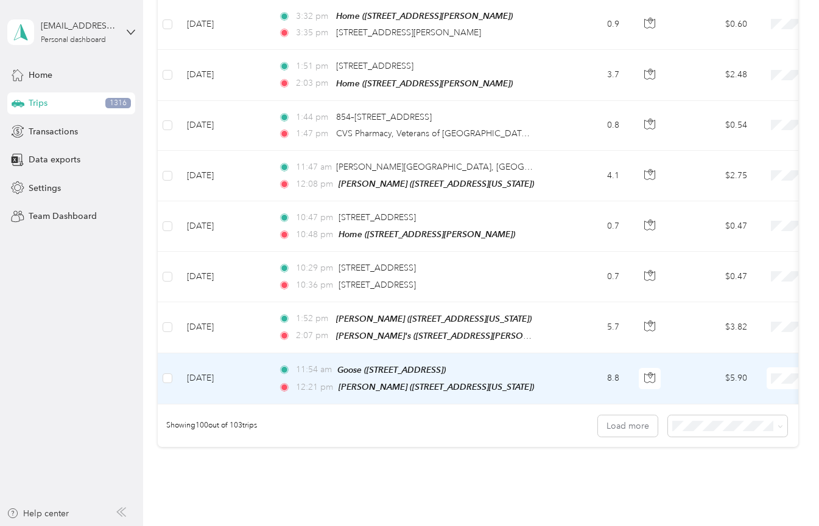
scroll to position [4839, 0]
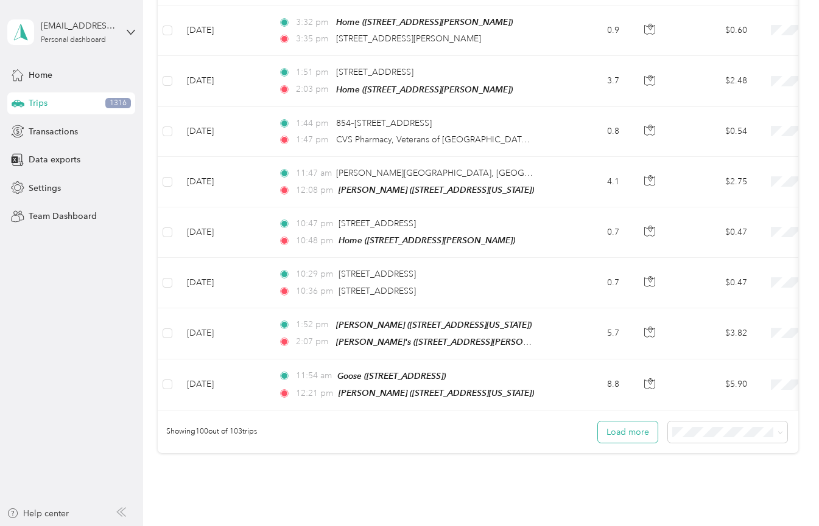
click at [613, 422] on button "Load more" at bounding box center [628, 432] width 60 height 21
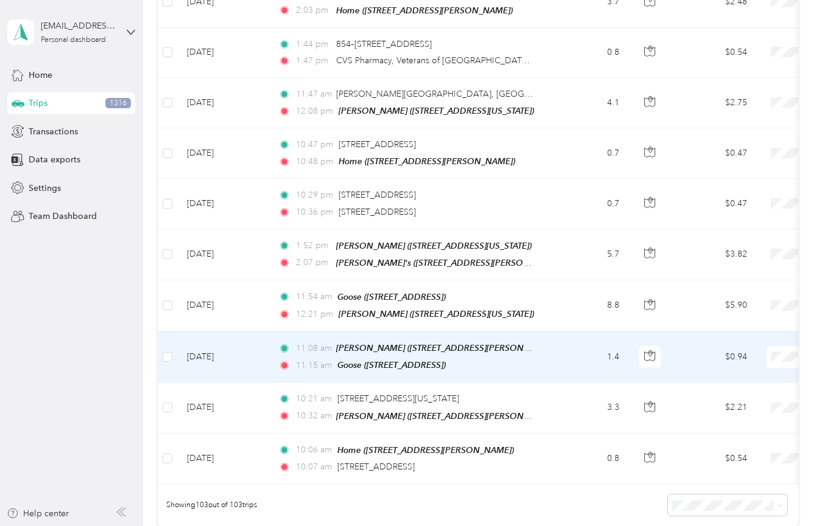
scroll to position [4931, 0]
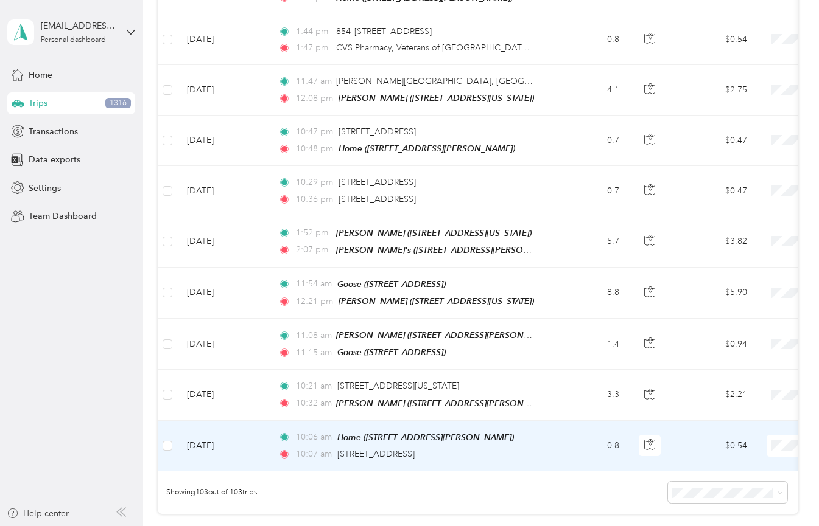
click at [693, 258] on ol "Work Personal Wag Creative Other Charity Medical Moving Commute" at bounding box center [743, 305] width 151 height 170
click at [700, 252] on span "Personal" at bounding box center [754, 253] width 113 height 13
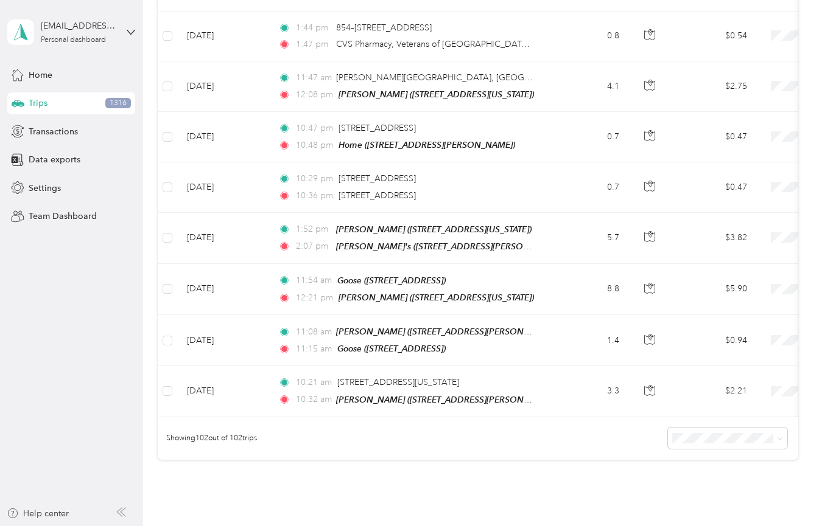
scroll to position [4934, 0]
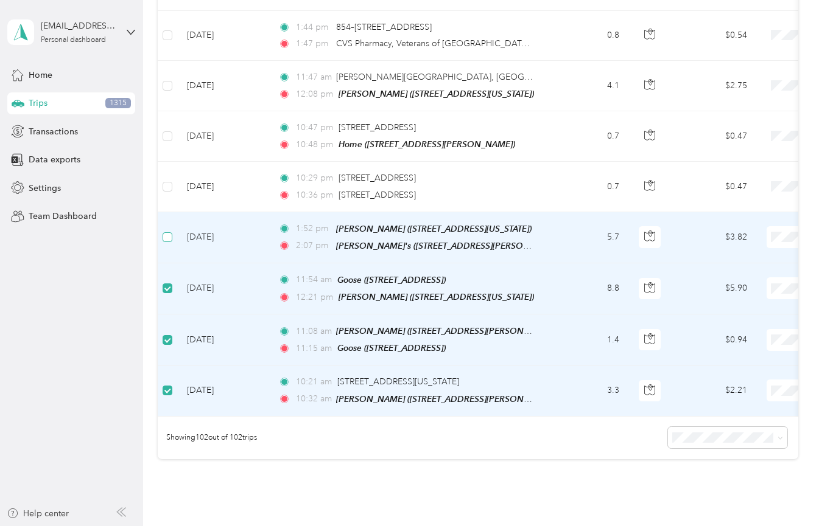
click at [166, 232] on span at bounding box center [167, 237] width 10 height 10
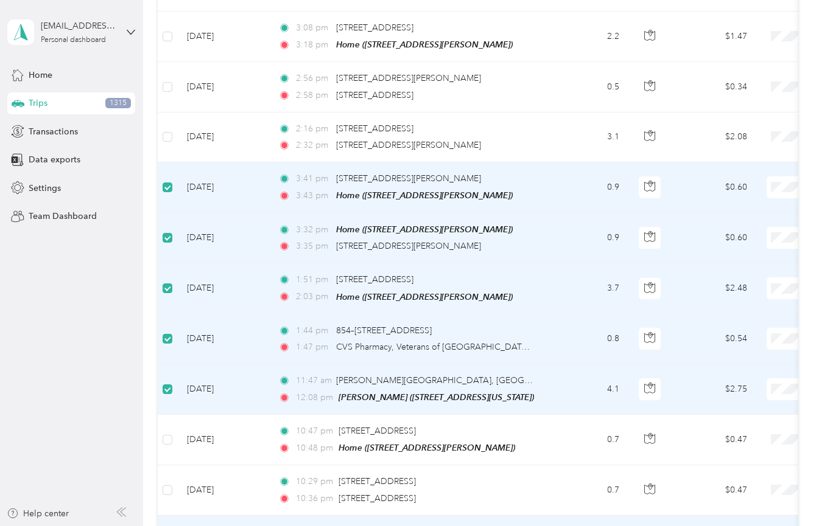
scroll to position [4623, 0]
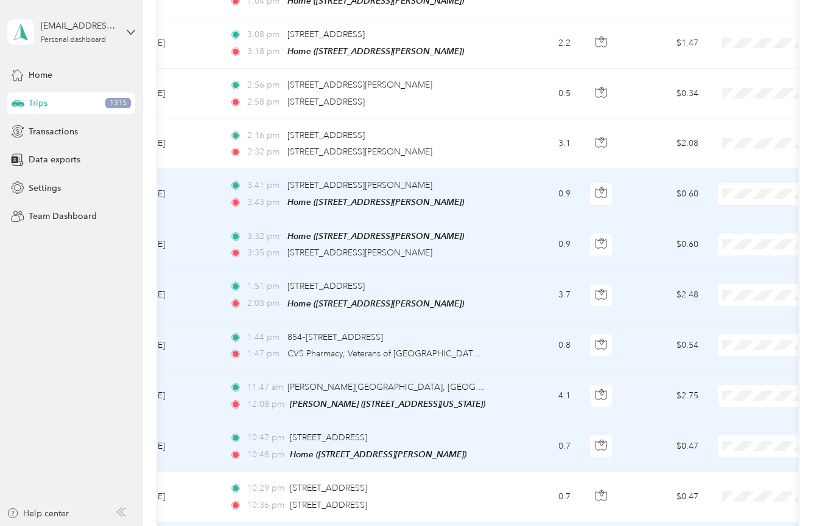
scroll to position [0, 62]
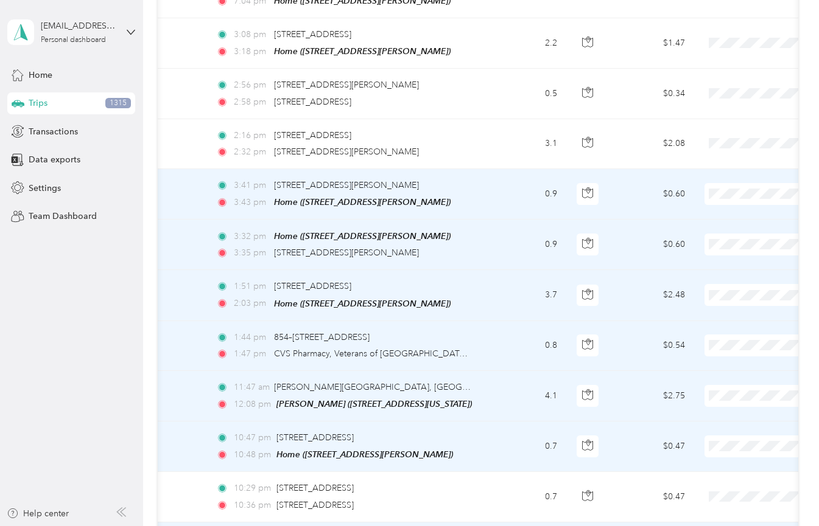
click at [722, 262] on li "Personal" at bounding box center [743, 259] width 151 height 21
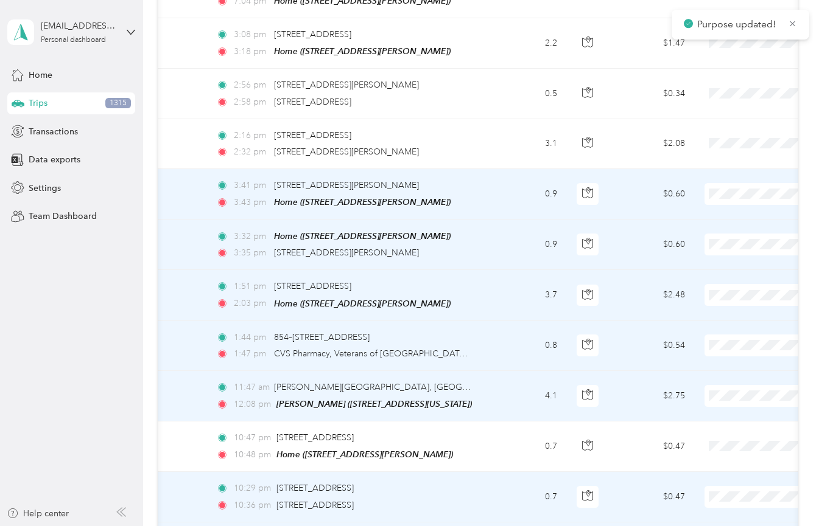
click at [716, 315] on ol "Work Personal Wag Creative Other Charity Medical Moving Commute" at bounding box center [743, 363] width 151 height 170
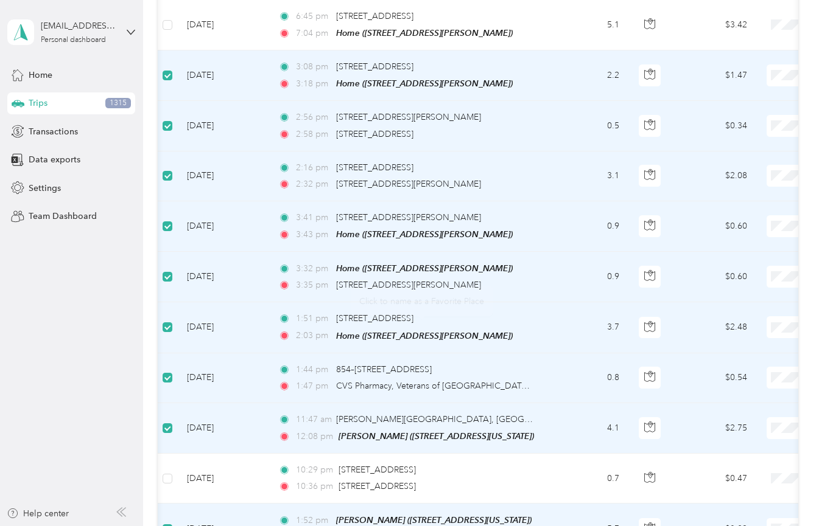
scroll to position [0, 65]
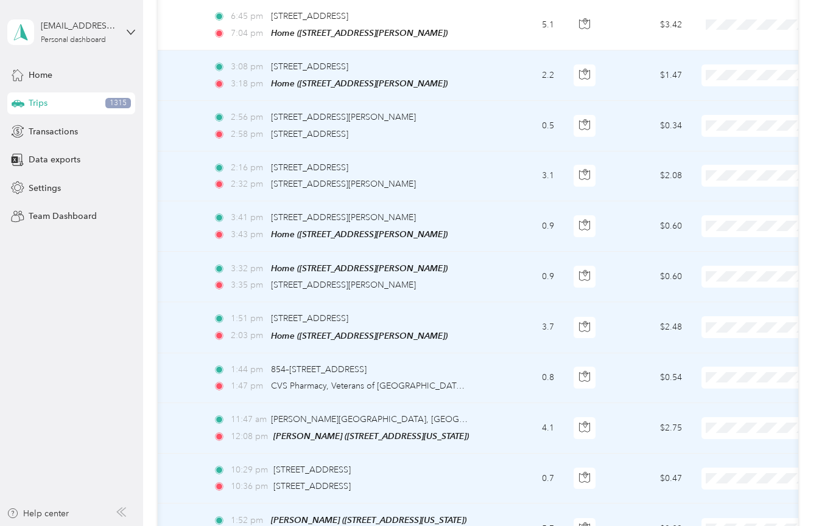
click at [711, 295] on li "Personal" at bounding box center [743, 291] width 151 height 21
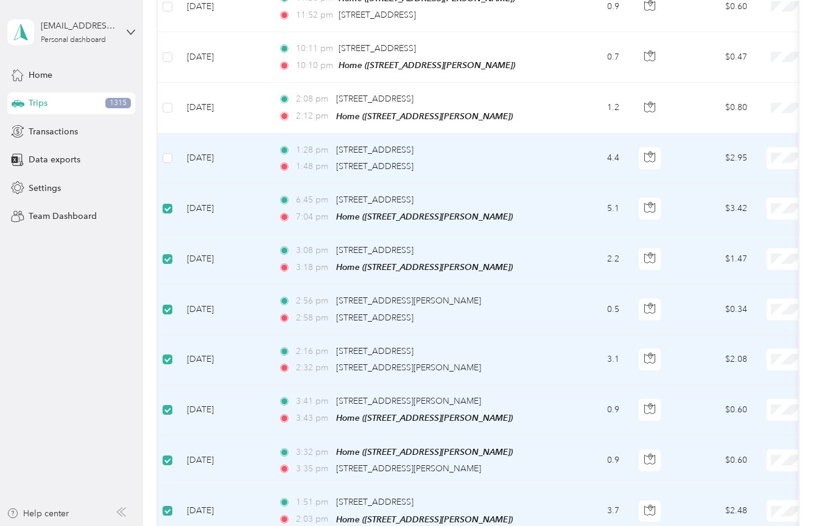
scroll to position [4361, 0]
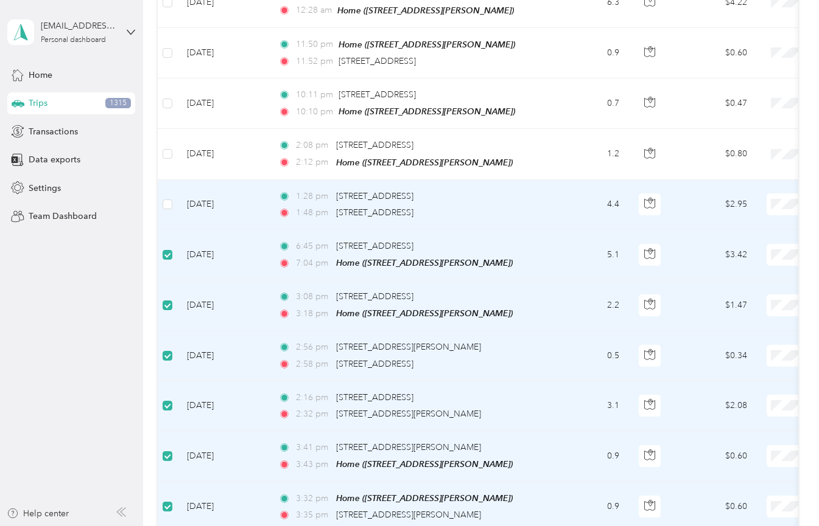
click at [727, 212] on span "Personal" at bounding box center [754, 215] width 113 height 13
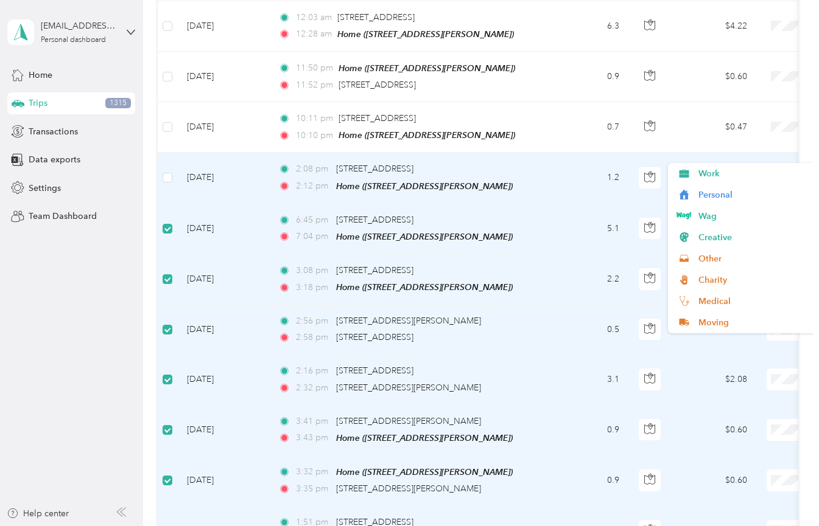
scroll to position [4332, 0]
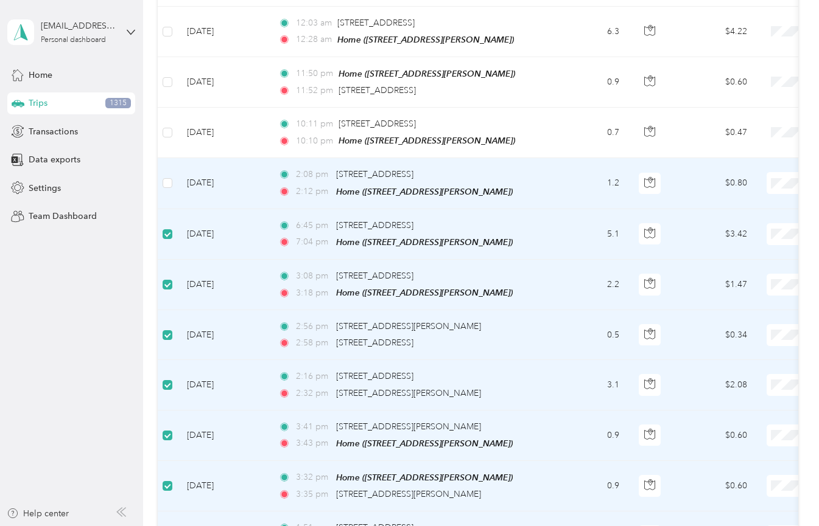
click at [724, 195] on span "Personal" at bounding box center [754, 195] width 113 height 13
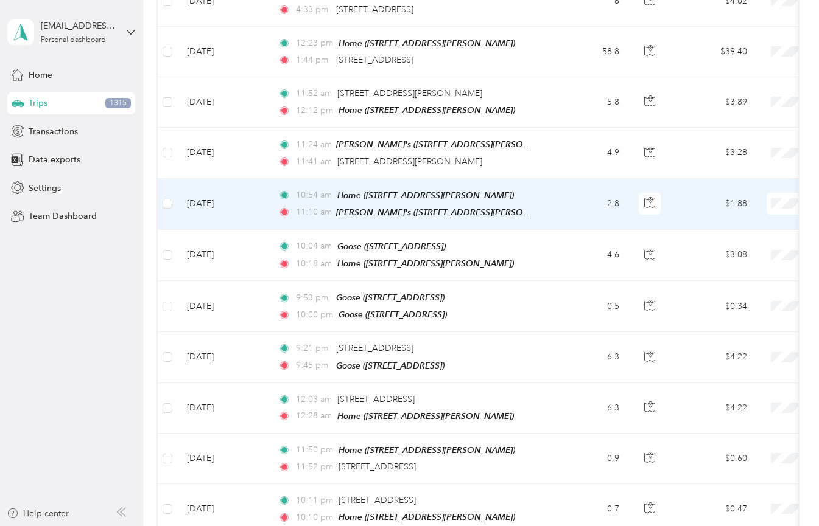
scroll to position [3954, 0]
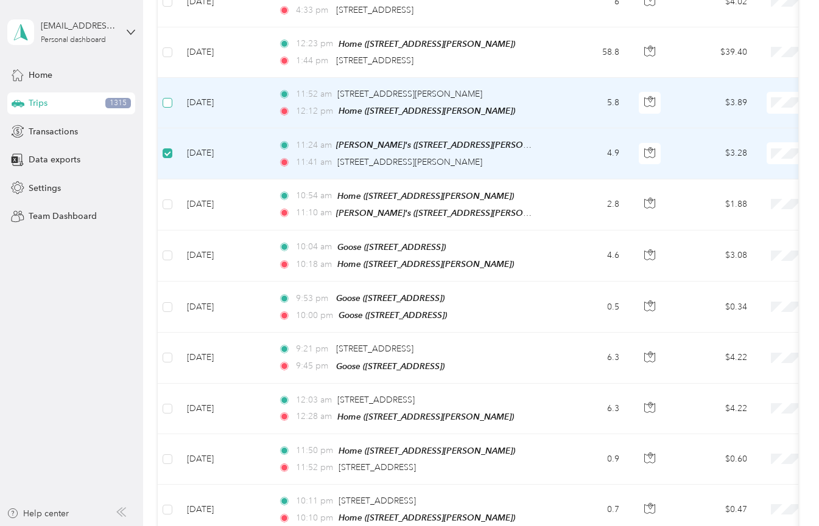
click at [169, 96] on label at bounding box center [167, 102] width 10 height 13
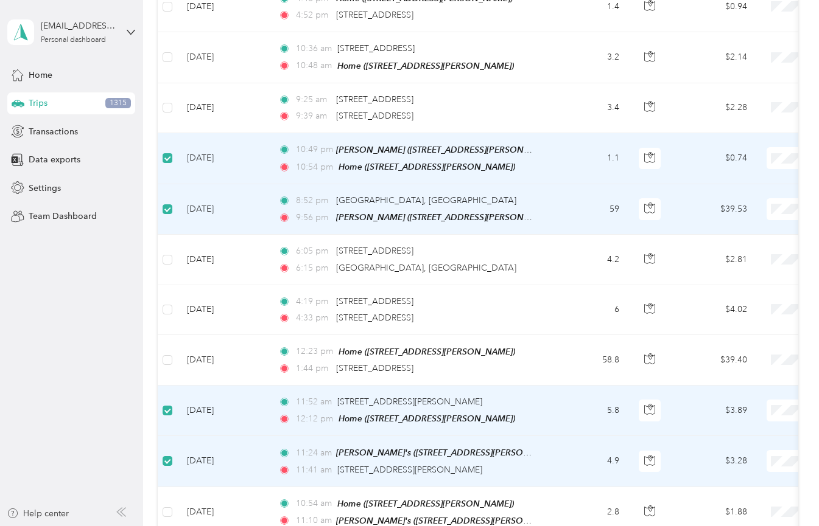
scroll to position [3647, 0]
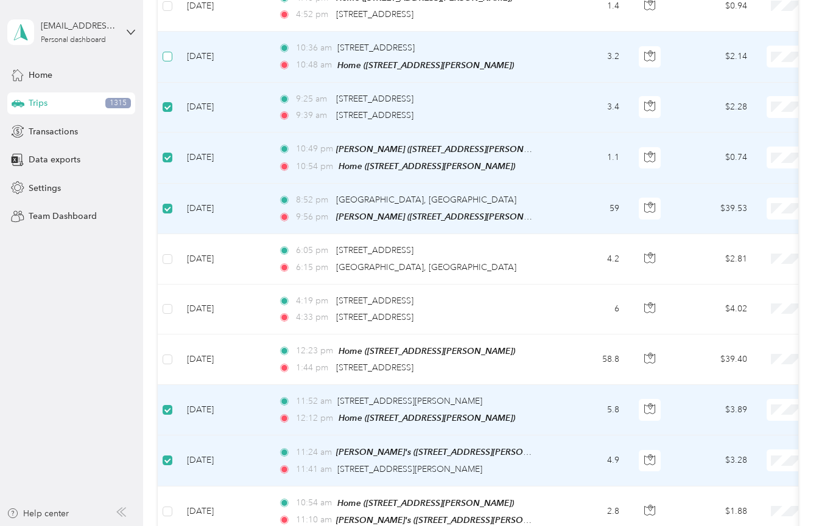
click at [167, 52] on span at bounding box center [167, 57] width 10 height 10
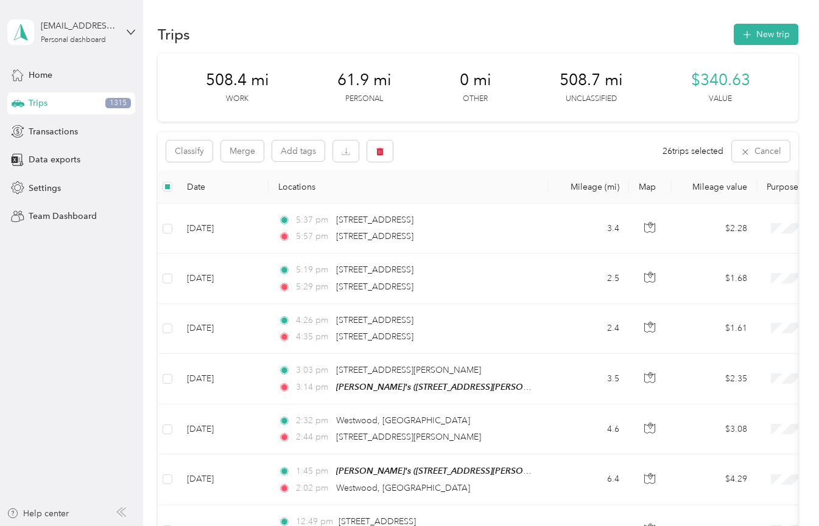
scroll to position [0, 0]
click at [187, 147] on button "Classify" at bounding box center [189, 151] width 46 height 21
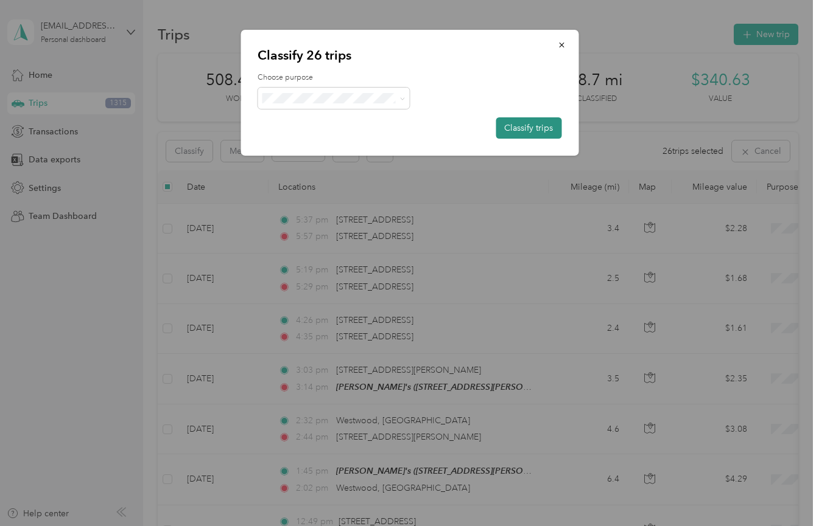
click at [509, 129] on button "Classify trips" at bounding box center [528, 127] width 66 height 21
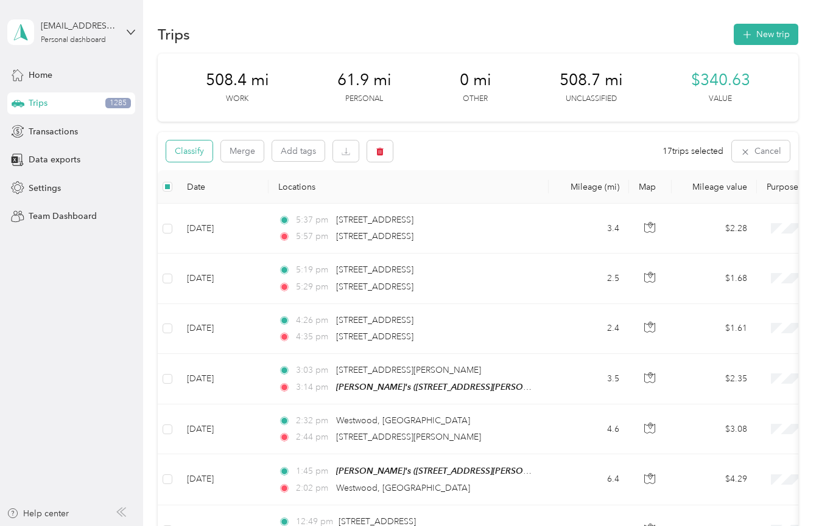
click at [195, 147] on button "Classify" at bounding box center [189, 151] width 46 height 21
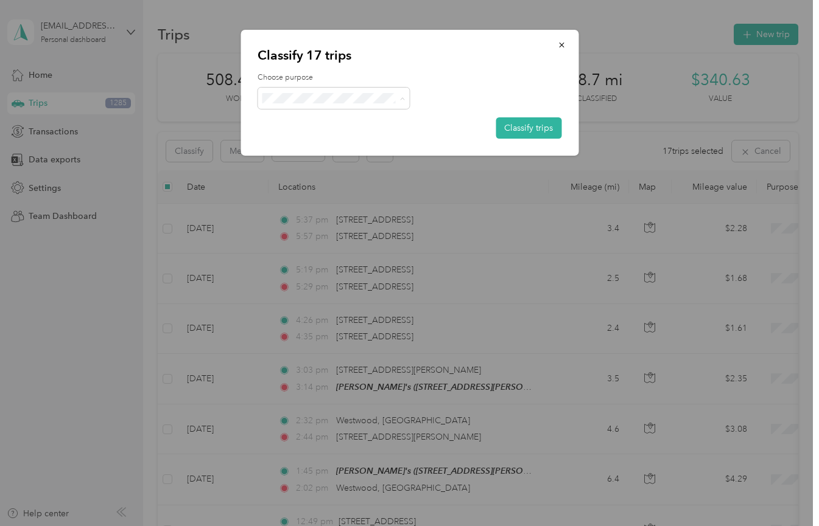
click at [308, 142] on span "Personal" at bounding box center [344, 141] width 113 height 13
click at [508, 128] on button "Classify trips" at bounding box center [528, 127] width 66 height 21
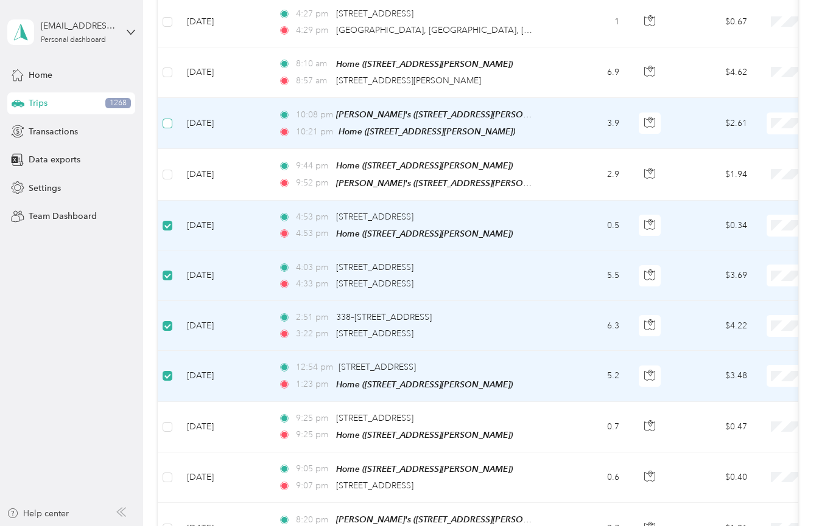
scroll to position [2103, 0]
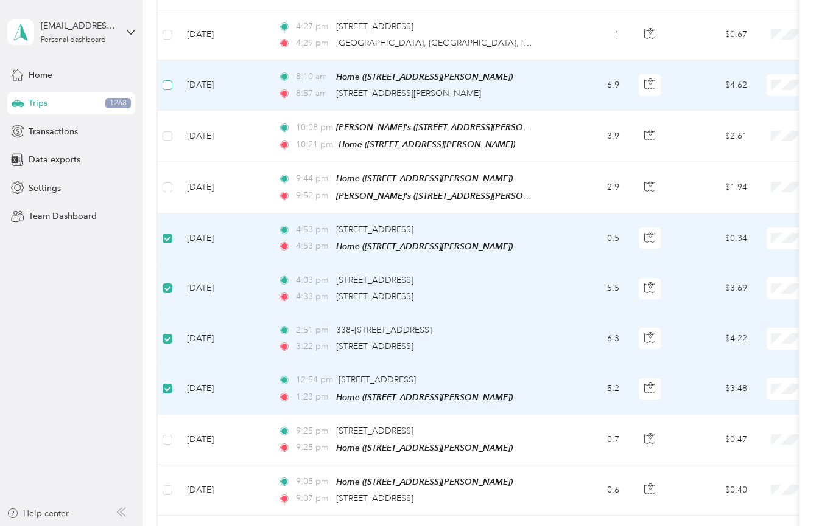
click at [170, 80] on span at bounding box center [167, 85] width 10 height 10
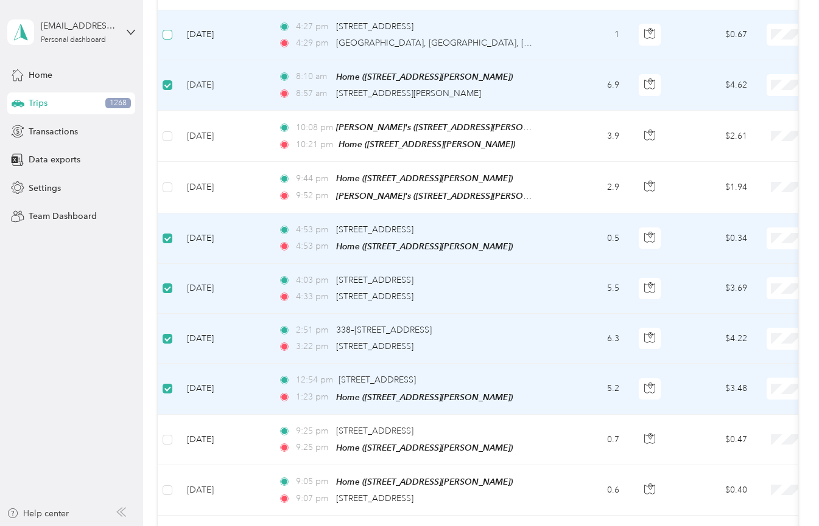
click at [170, 30] on span at bounding box center [167, 35] width 10 height 10
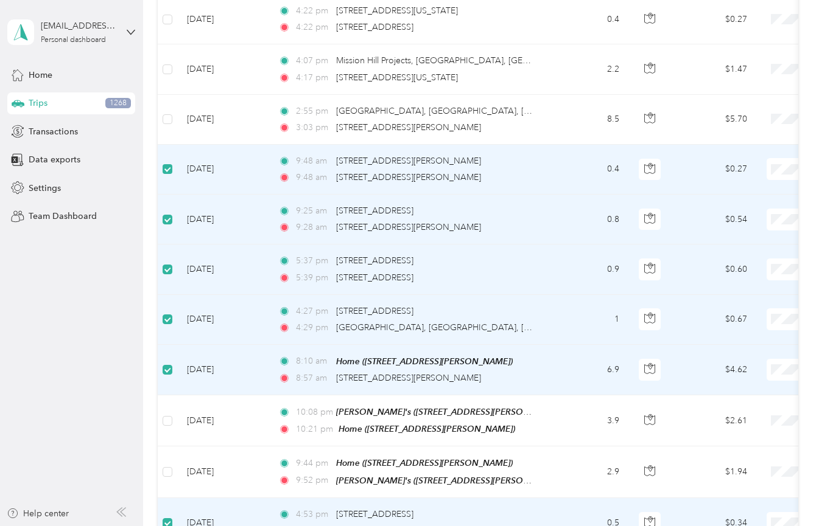
scroll to position [1815, 0]
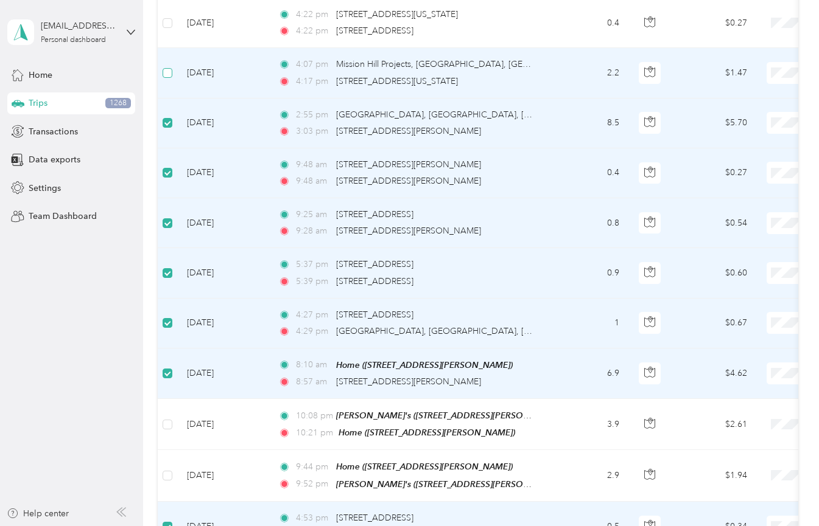
click at [172, 68] on span at bounding box center [167, 73] width 10 height 10
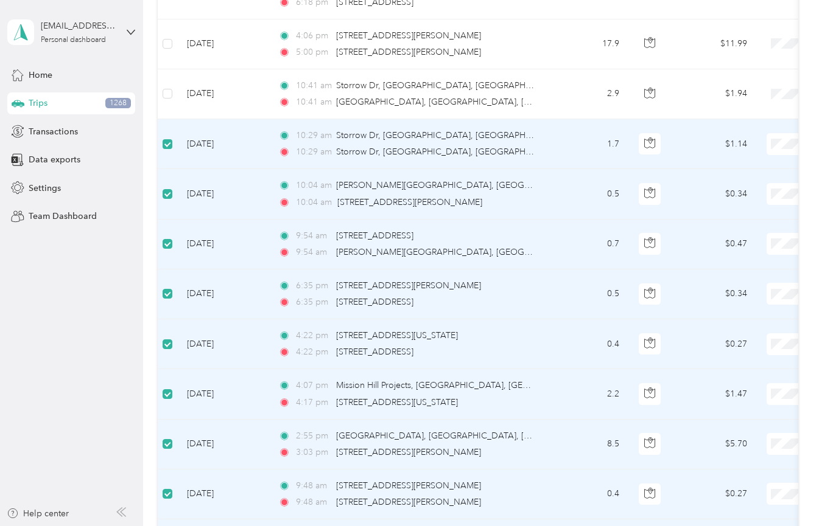
scroll to position [1476, 0]
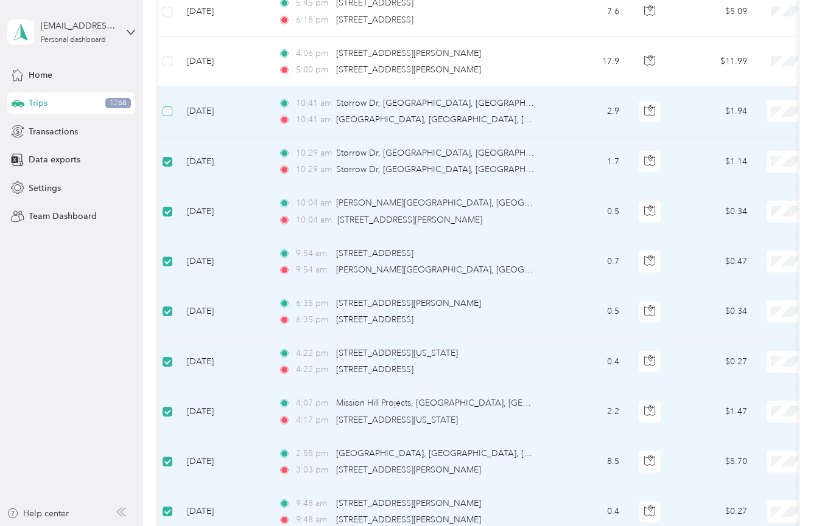
click at [167, 110] on label at bounding box center [167, 111] width 10 height 13
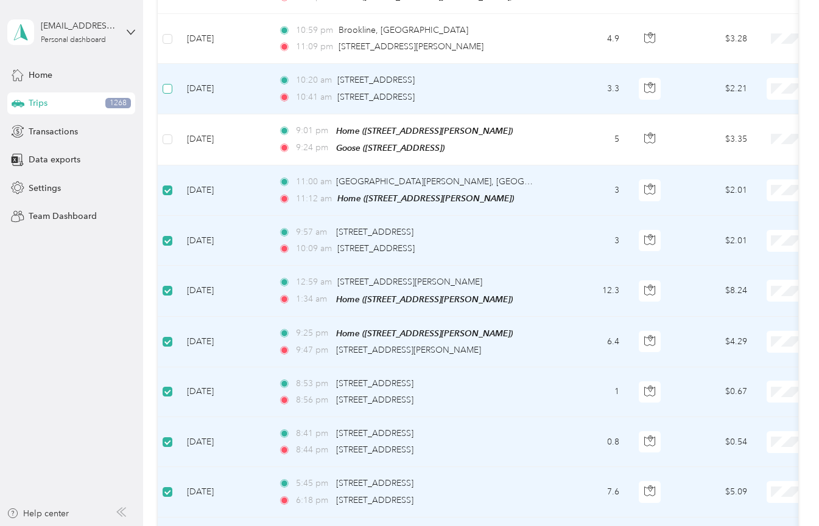
scroll to position [994, 0]
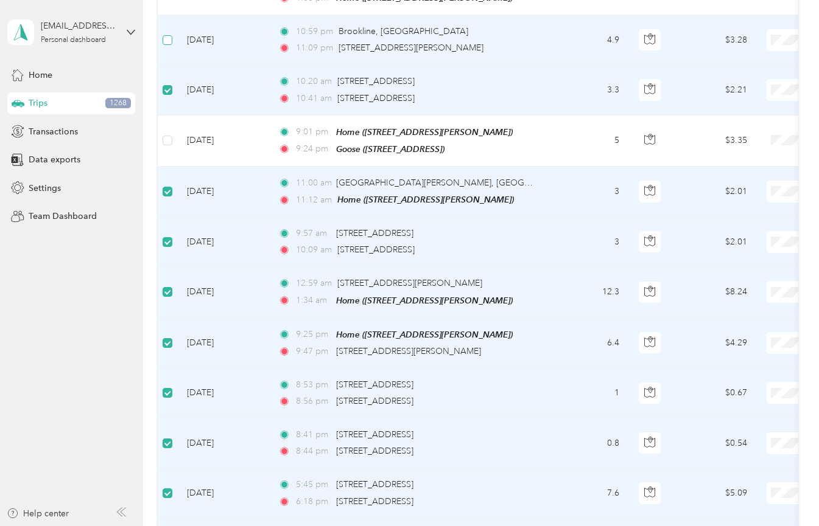
click at [170, 39] on span at bounding box center [167, 40] width 10 height 10
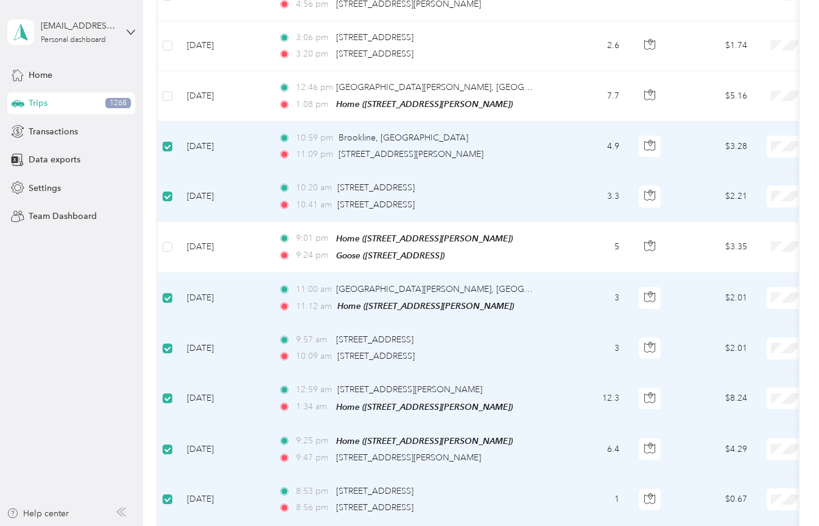
scroll to position [887, 0]
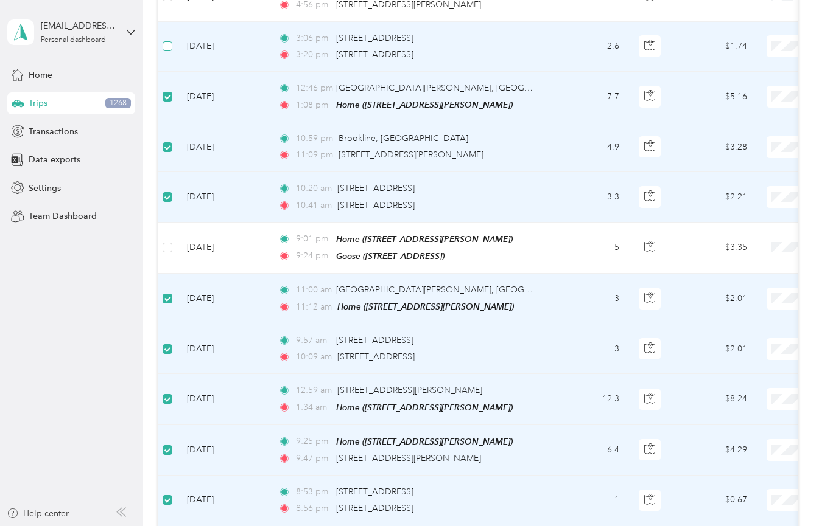
click at [172, 47] on label at bounding box center [167, 46] width 10 height 13
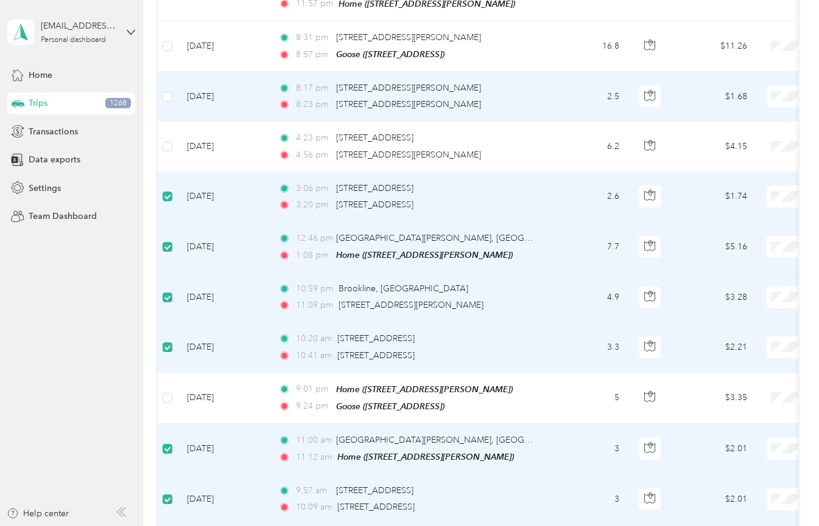
scroll to position [725, 0]
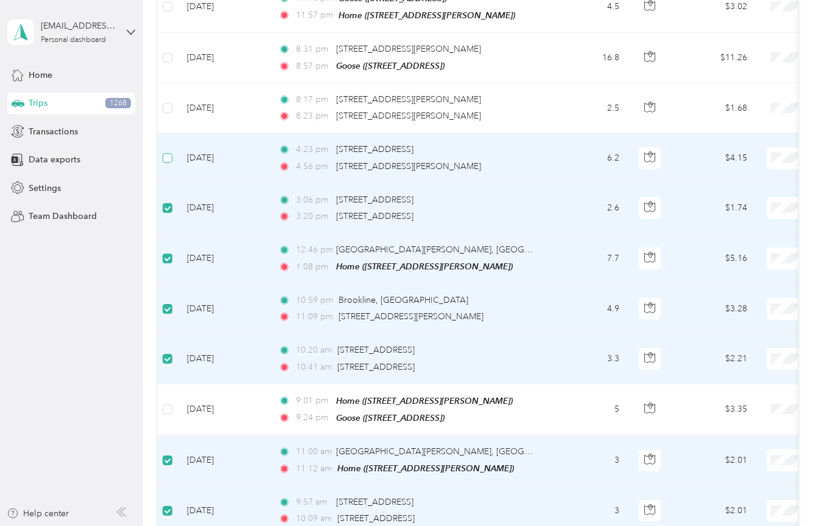
click at [166, 158] on span at bounding box center [167, 158] width 10 height 10
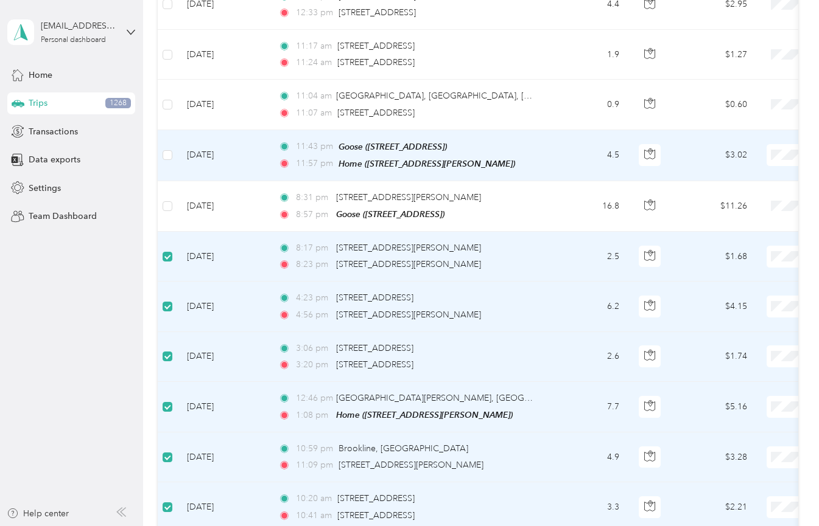
scroll to position [573, 0]
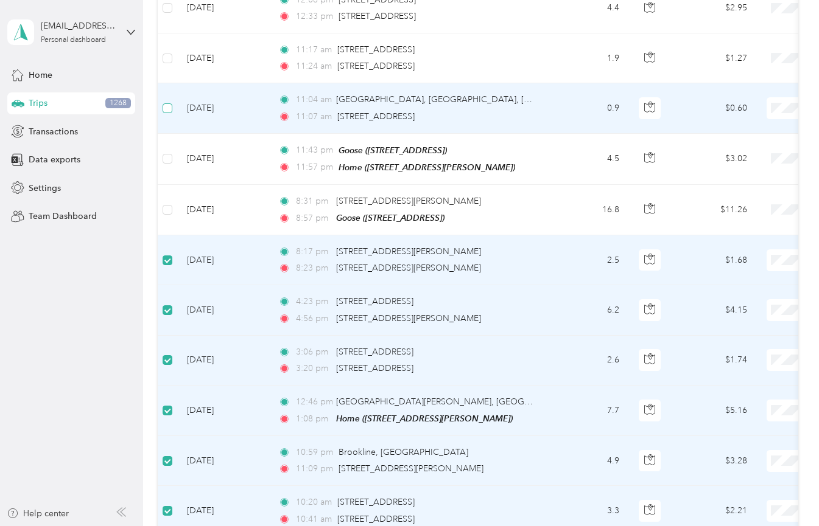
click at [168, 108] on span at bounding box center [167, 108] width 10 height 10
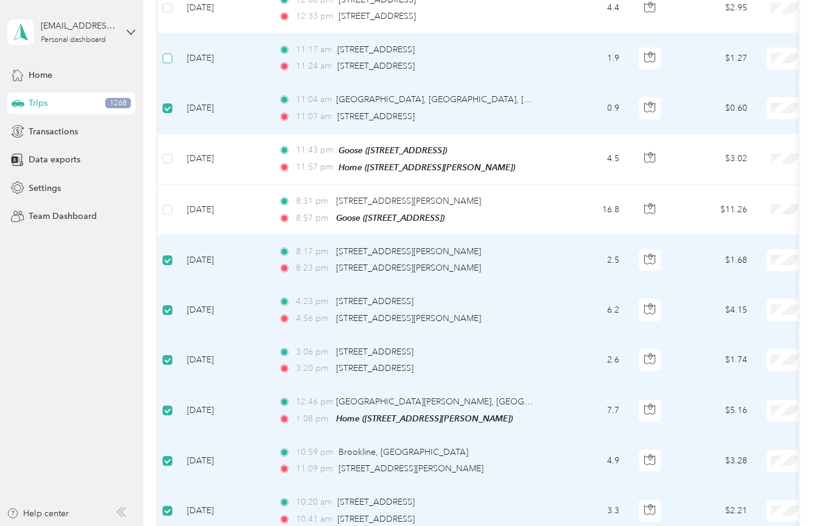
click at [170, 55] on span at bounding box center [167, 59] width 10 height 10
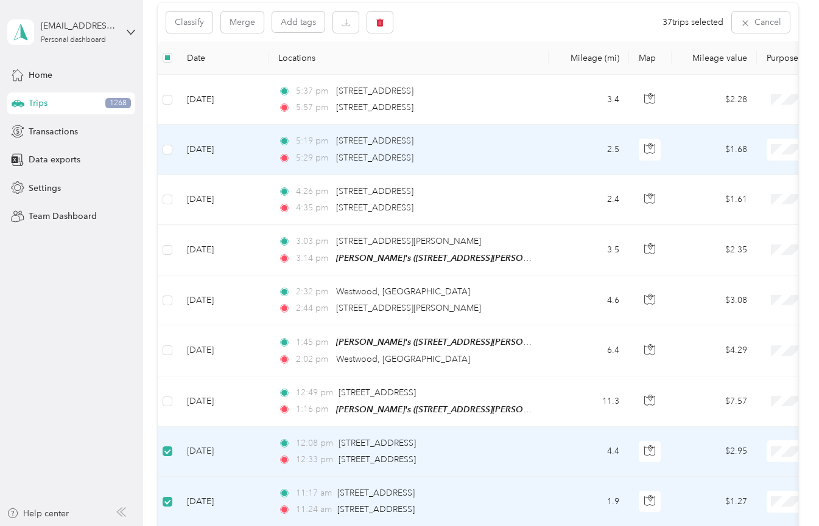
scroll to position [125, 0]
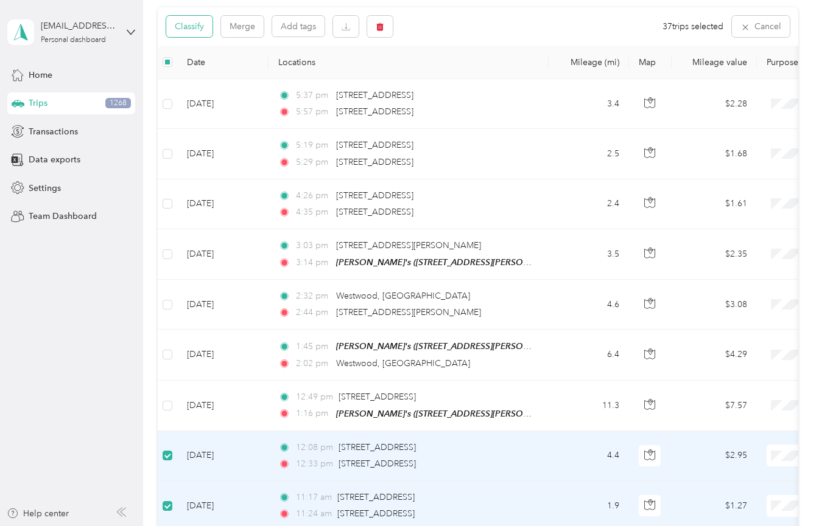
click at [181, 30] on button "Classify" at bounding box center [189, 26] width 46 height 21
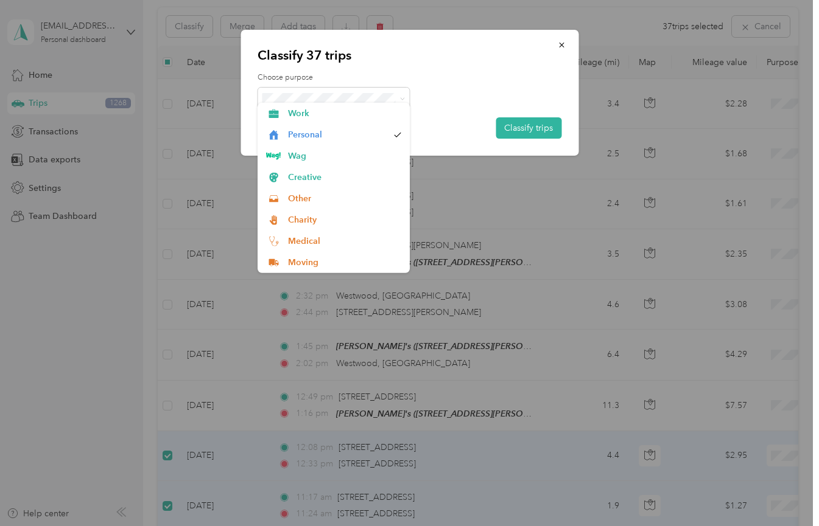
drag, startPoint x: 315, startPoint y: 124, endPoint x: 315, endPoint y: 113, distance: 11.0
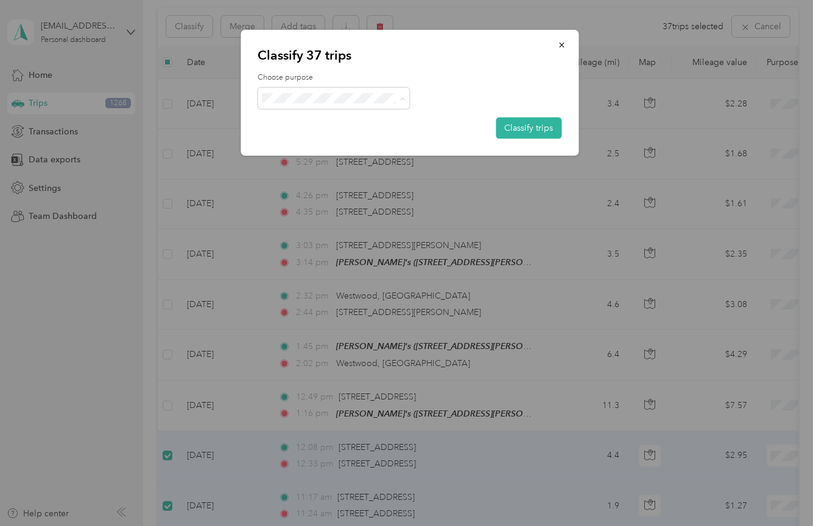
click at [316, 162] on span "Wag" at bounding box center [344, 162] width 113 height 13
click at [528, 127] on button "Classify trips" at bounding box center [528, 127] width 66 height 21
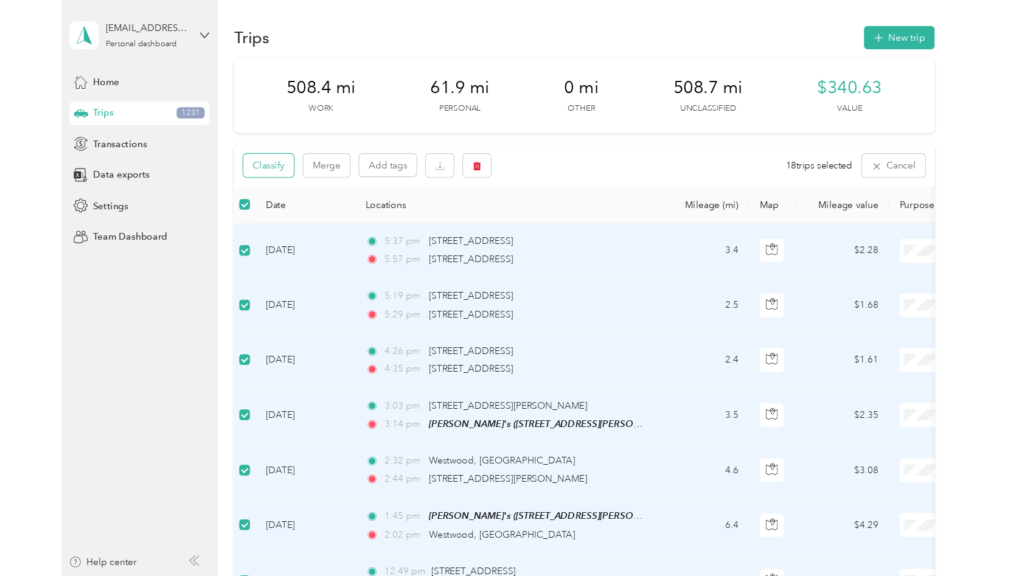
scroll to position [0, 0]
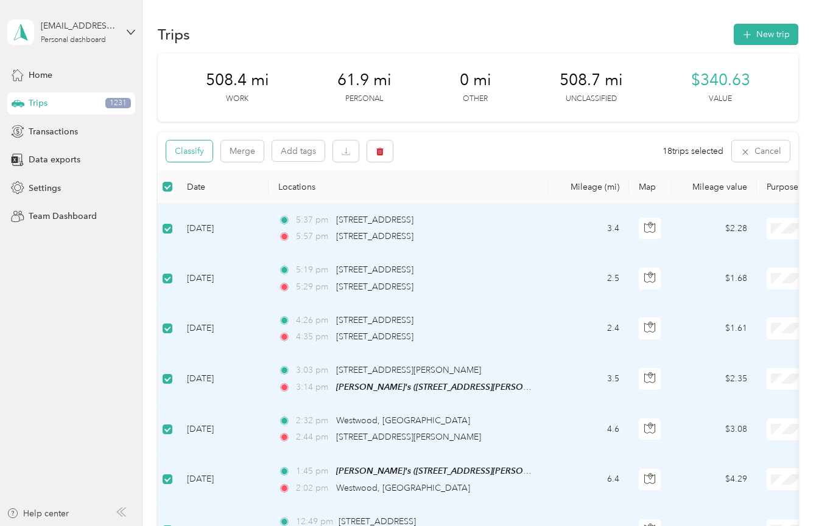
click at [194, 157] on button "Classify" at bounding box center [189, 151] width 46 height 21
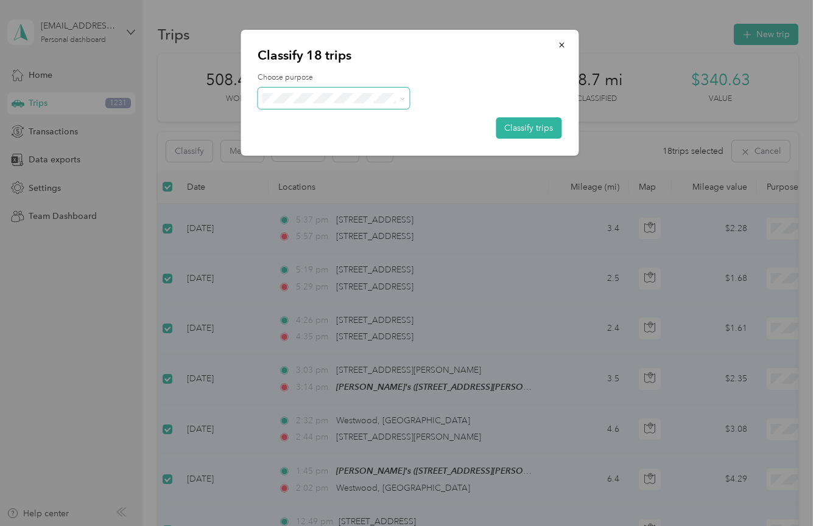
click at [315, 91] on span at bounding box center [333, 98] width 152 height 21
click at [341, 144] on li "Personal" at bounding box center [333, 140] width 152 height 21
click at [548, 127] on button "Classify trips" at bounding box center [528, 127] width 66 height 21
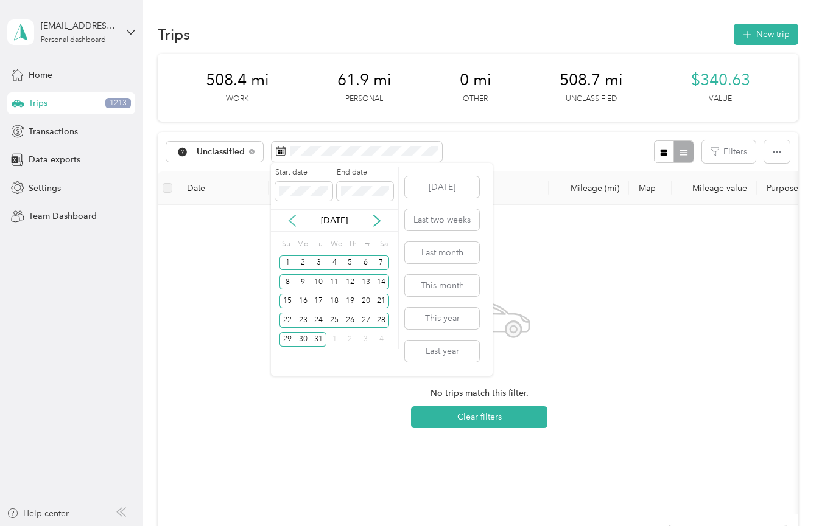
click at [296, 222] on icon at bounding box center [292, 221] width 12 height 12
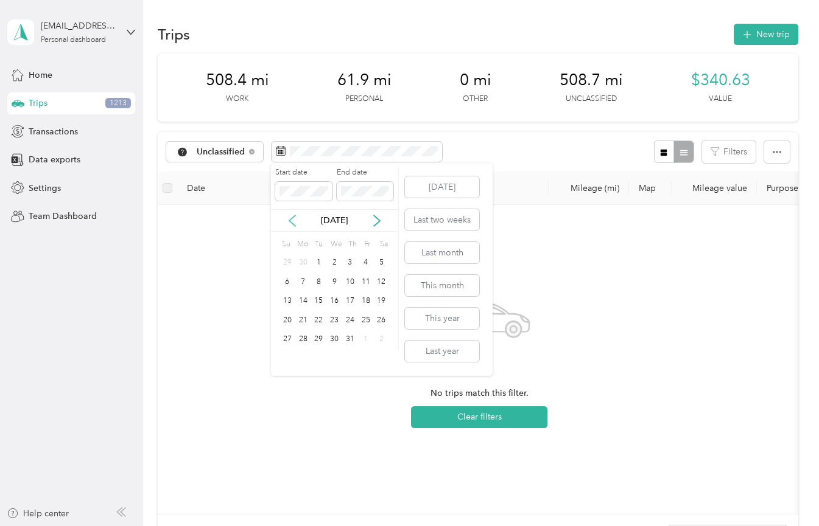
click at [296, 222] on icon at bounding box center [292, 221] width 12 height 12
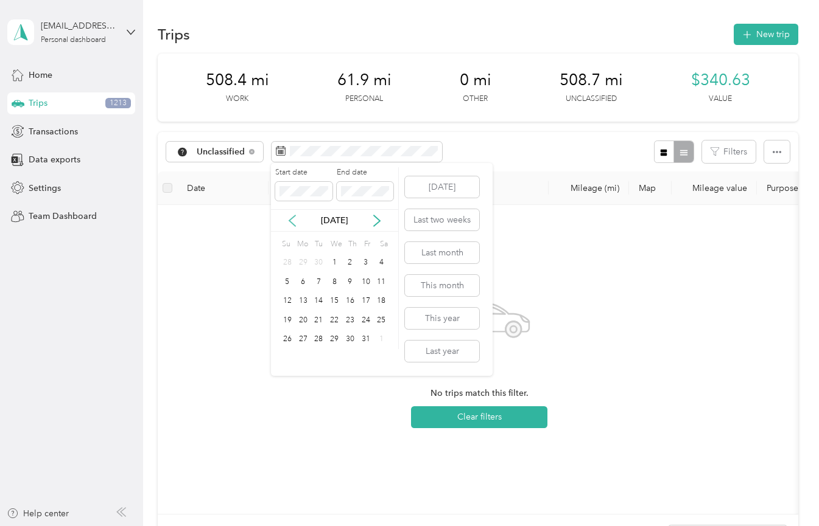
click at [296, 222] on icon at bounding box center [292, 221] width 12 height 12
click at [305, 262] on div "1" at bounding box center [303, 263] width 16 height 15
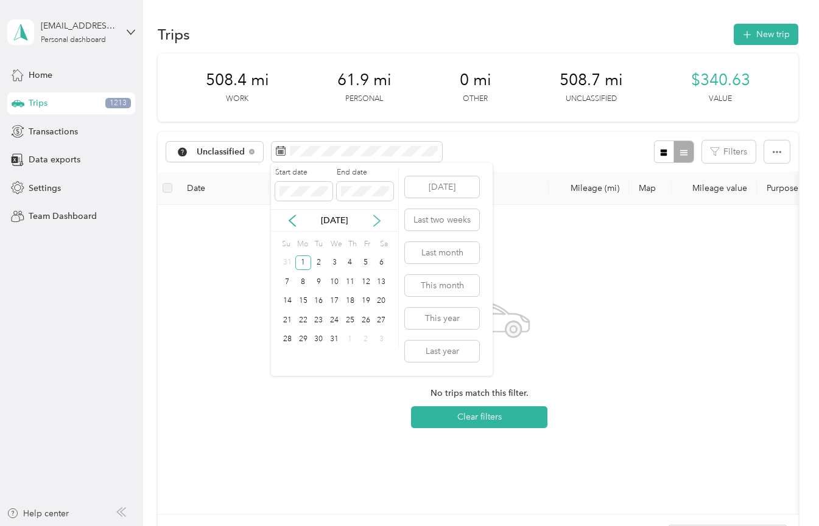
click at [382, 217] on icon at bounding box center [377, 221] width 12 height 12
click at [380, 217] on icon at bounding box center [377, 221] width 12 height 12
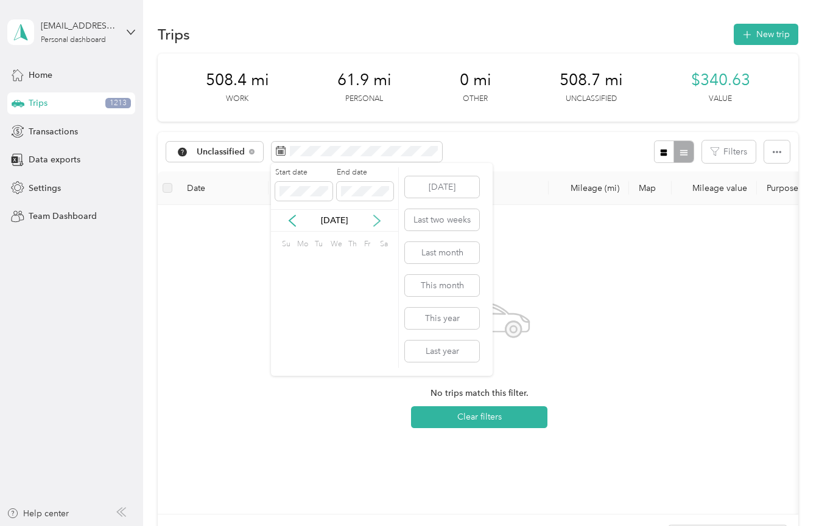
click at [380, 217] on icon at bounding box center [377, 221] width 12 height 12
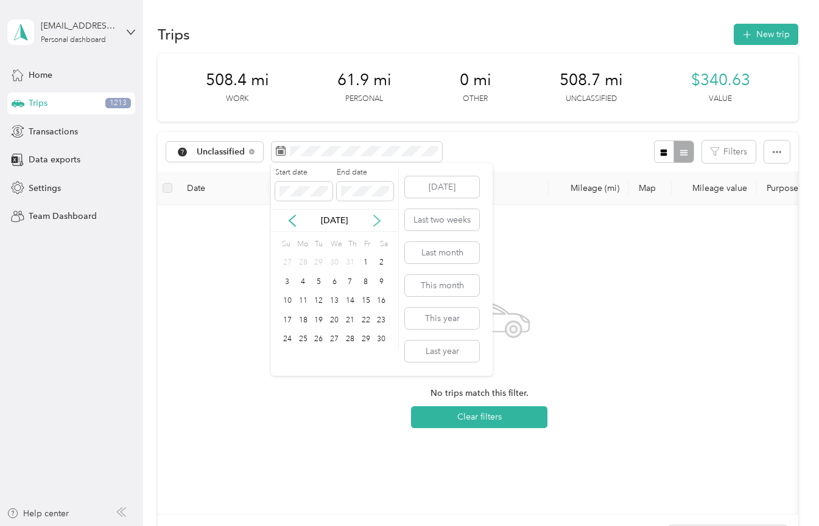
click at [380, 217] on icon at bounding box center [377, 221] width 12 height 12
click at [313, 340] on div "31" at bounding box center [319, 339] width 16 height 15
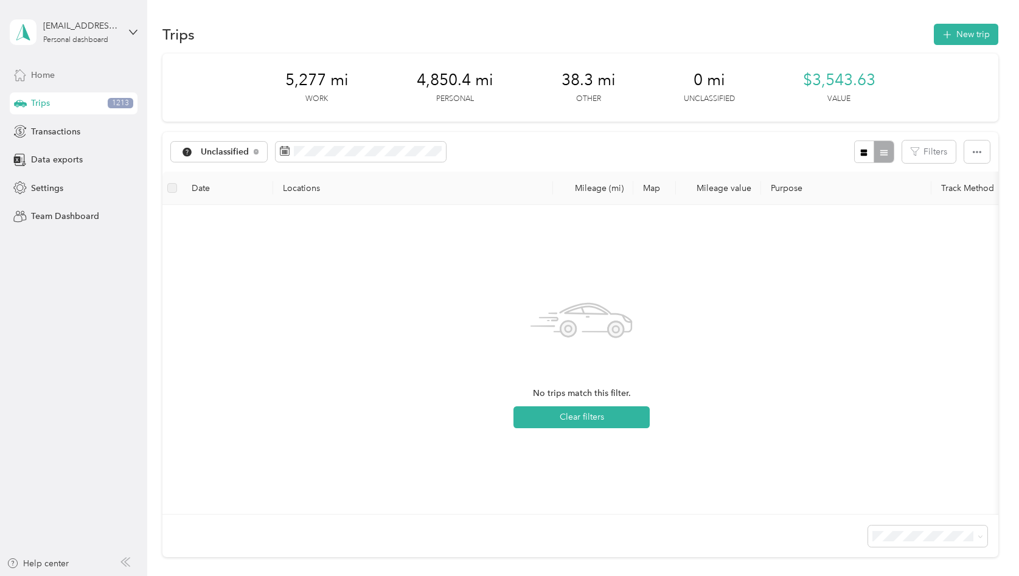
click at [68, 76] on div "Home" at bounding box center [74, 75] width 128 height 22
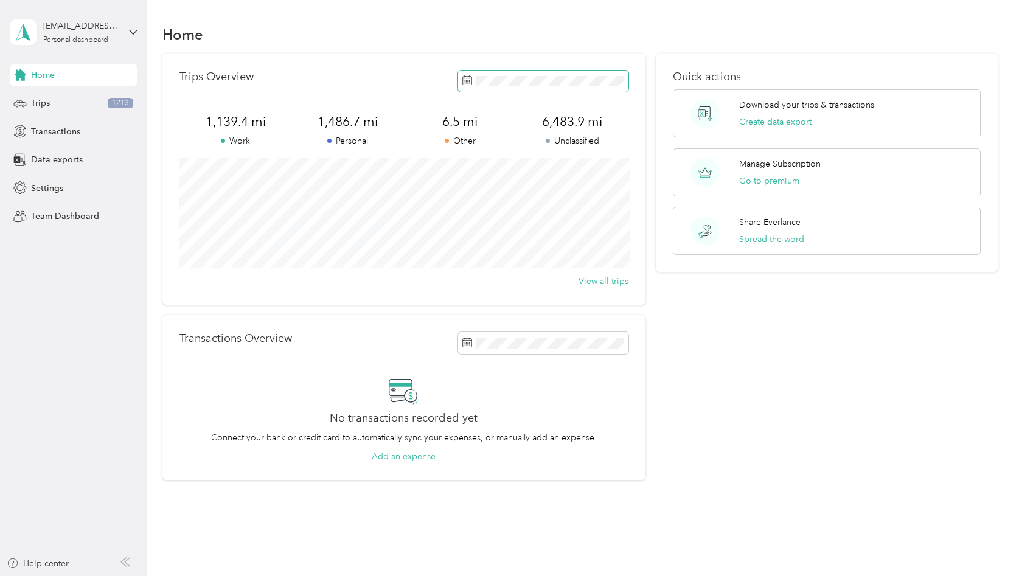
click at [525, 88] on span at bounding box center [543, 81] width 170 height 21
click at [733, 443] on div "Quick actions Download your trips & transactions Create data export Manage Subs…" at bounding box center [827, 267] width 342 height 427
